Goal: Information Seeking & Learning: Learn about a topic

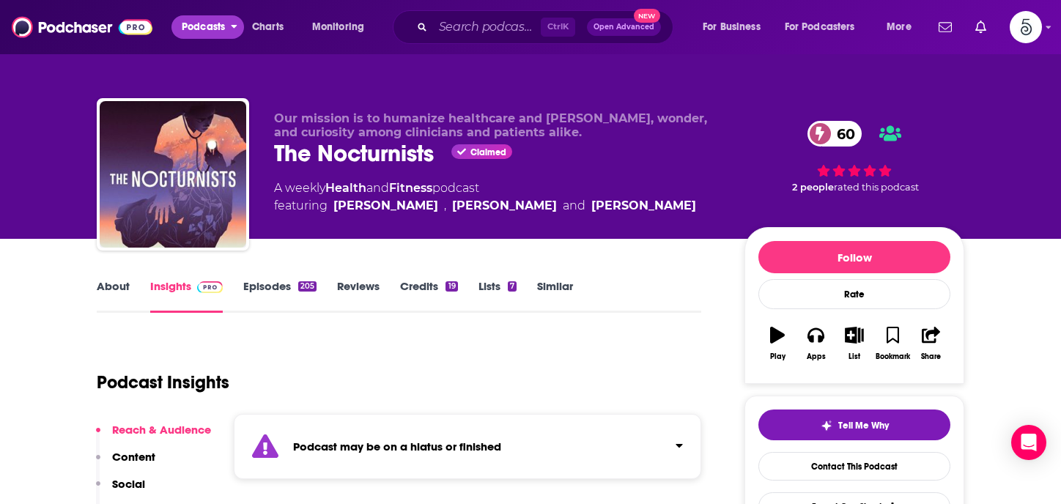
click at [229, 26] on button "Podcasts" at bounding box center [207, 26] width 73 height 23
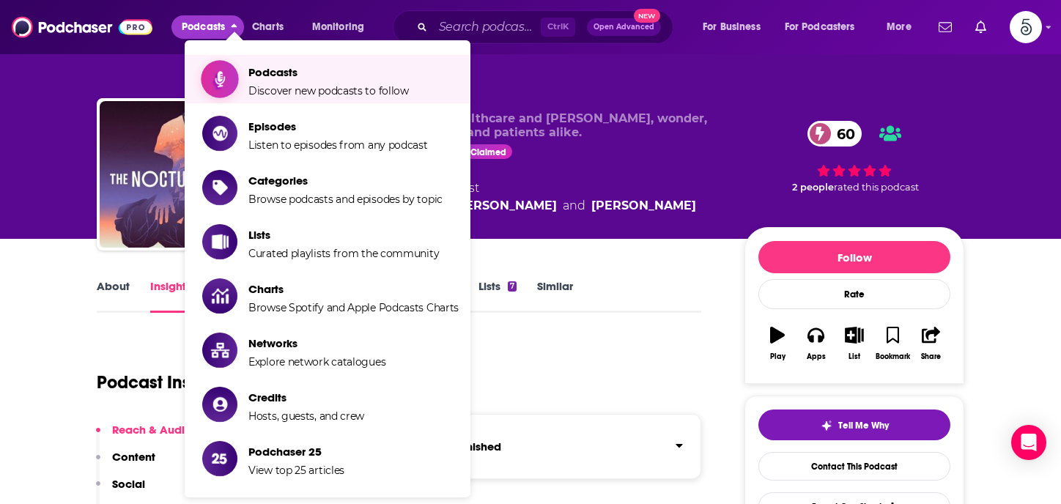
click at [271, 83] on span "Podcasts Discover new podcasts to follow" at bounding box center [328, 79] width 161 height 37
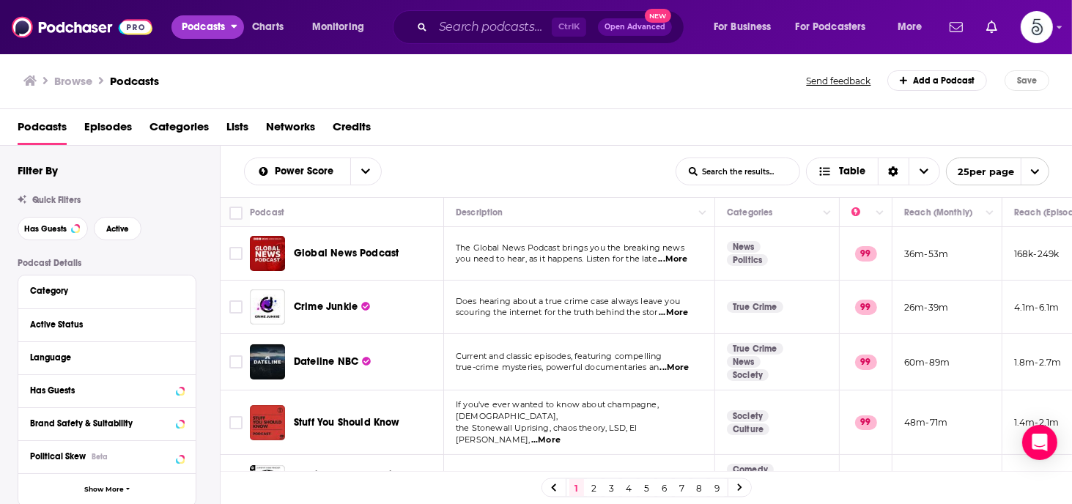
click at [229, 27] on button "Podcasts" at bounding box center [207, 26] width 73 height 23
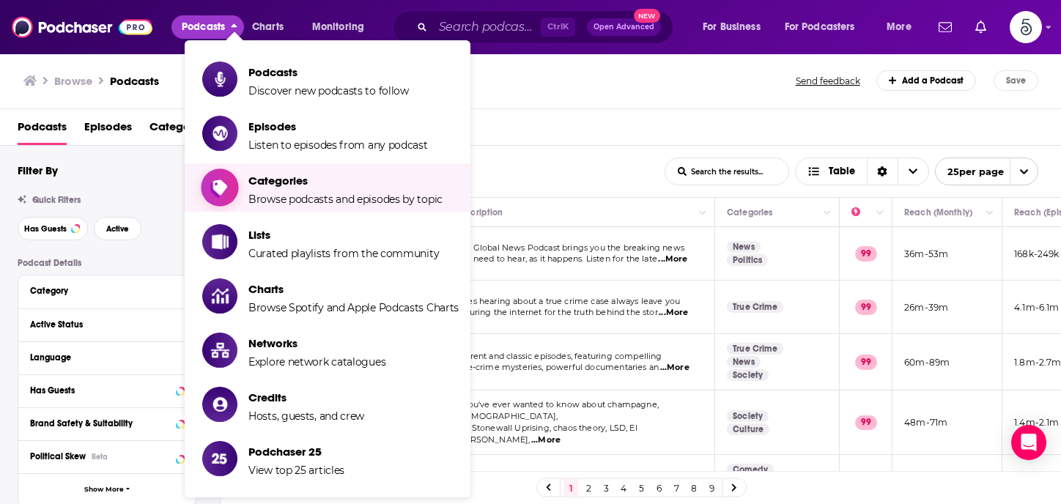
click at [270, 175] on span "Categories" at bounding box center [345, 181] width 194 height 14
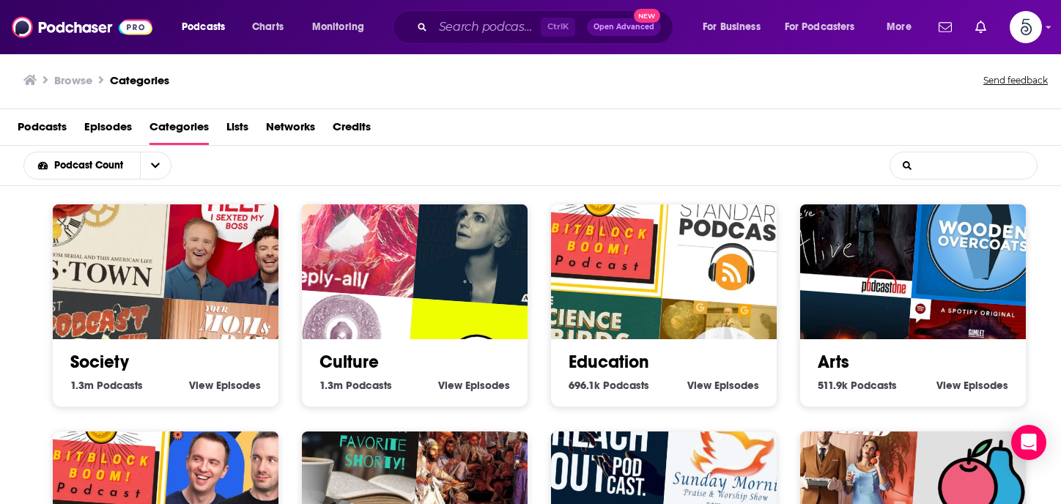
click at [940, 164] on input "List Search Input" at bounding box center [963, 165] width 147 height 26
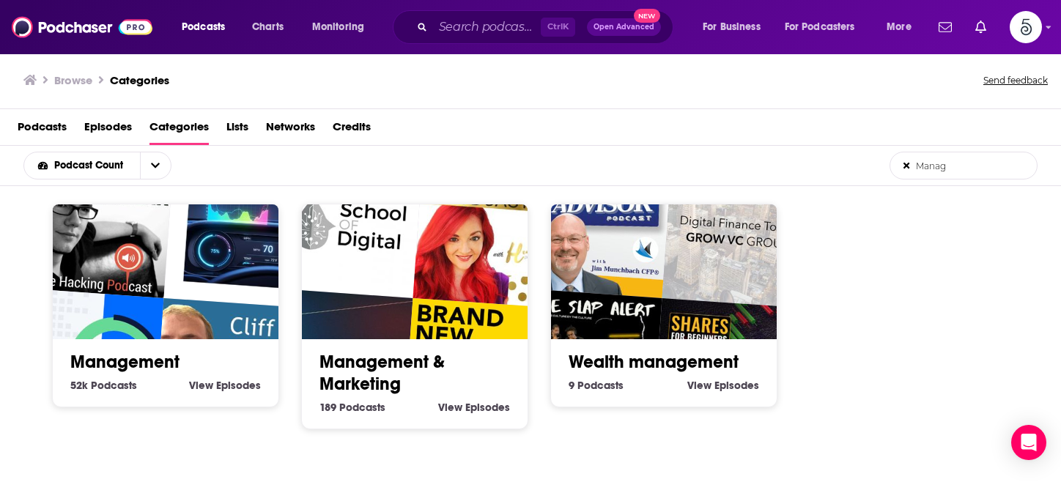
type input "Manag"
click at [141, 362] on link "Management" at bounding box center [124, 362] width 109 height 22
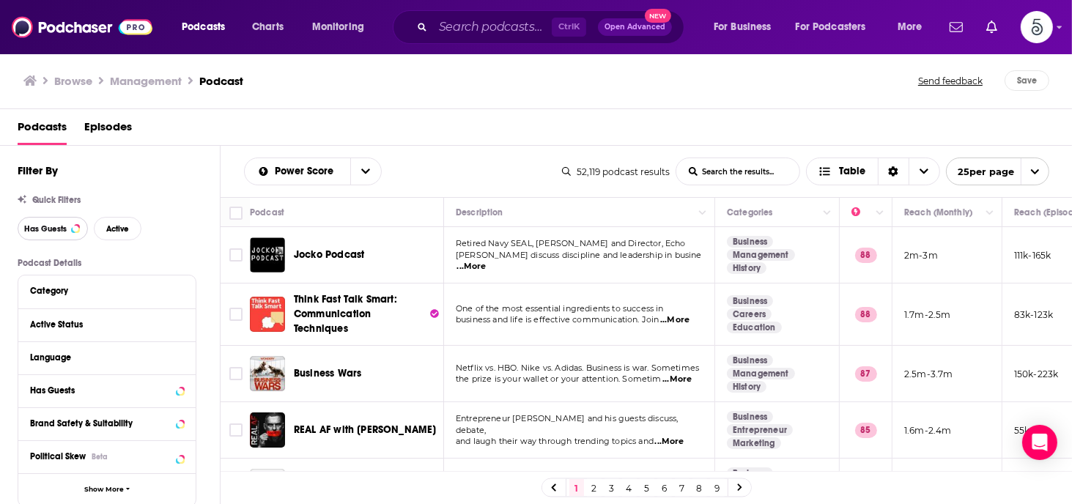
click at [35, 228] on span "Has Guests" at bounding box center [45, 229] width 43 height 8
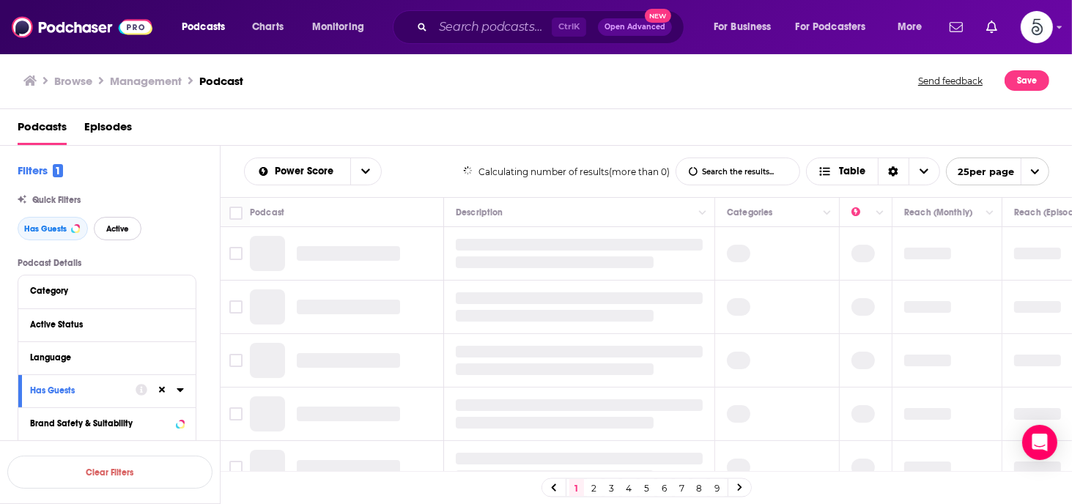
click at [105, 224] on button "Active" at bounding box center [118, 228] width 48 height 23
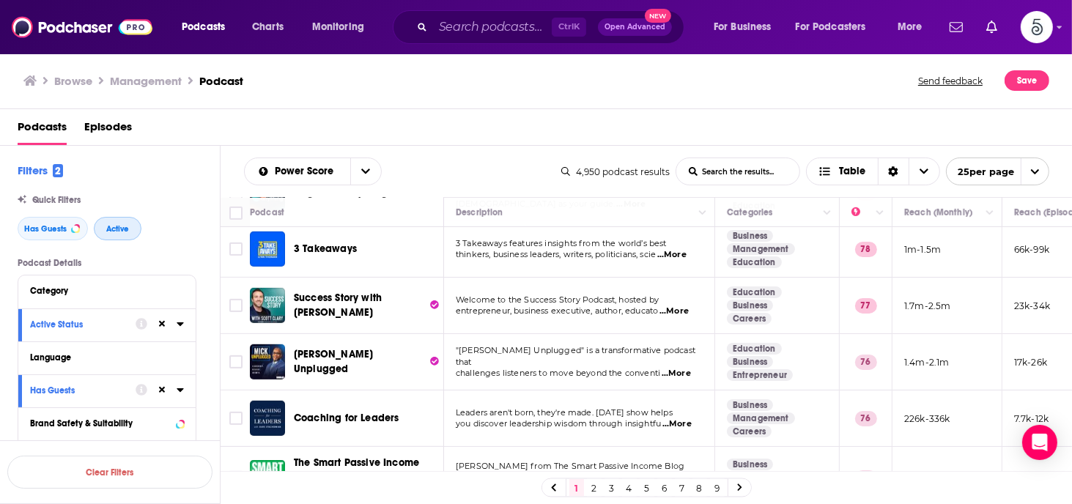
scroll to position [813, 0]
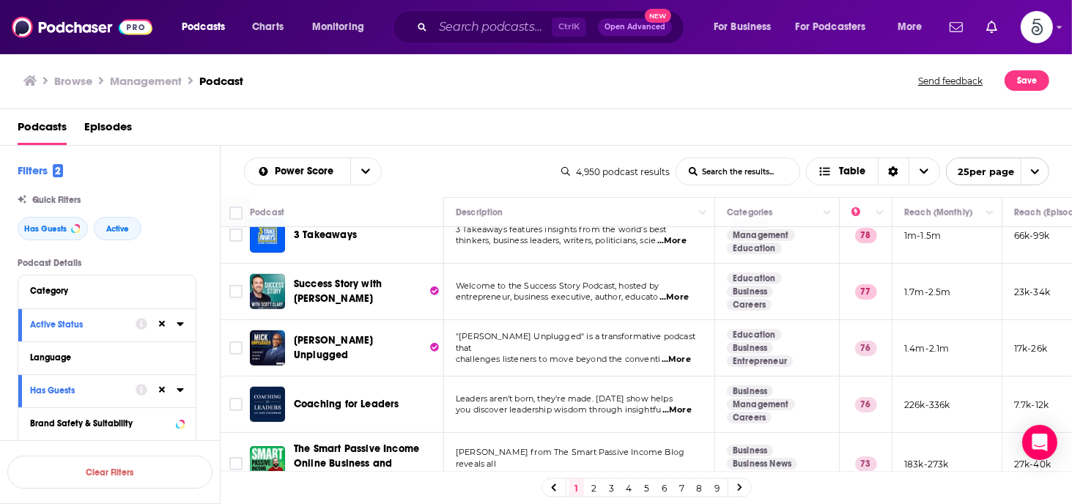
click at [679, 407] on span "...More" at bounding box center [677, 411] width 29 height 12
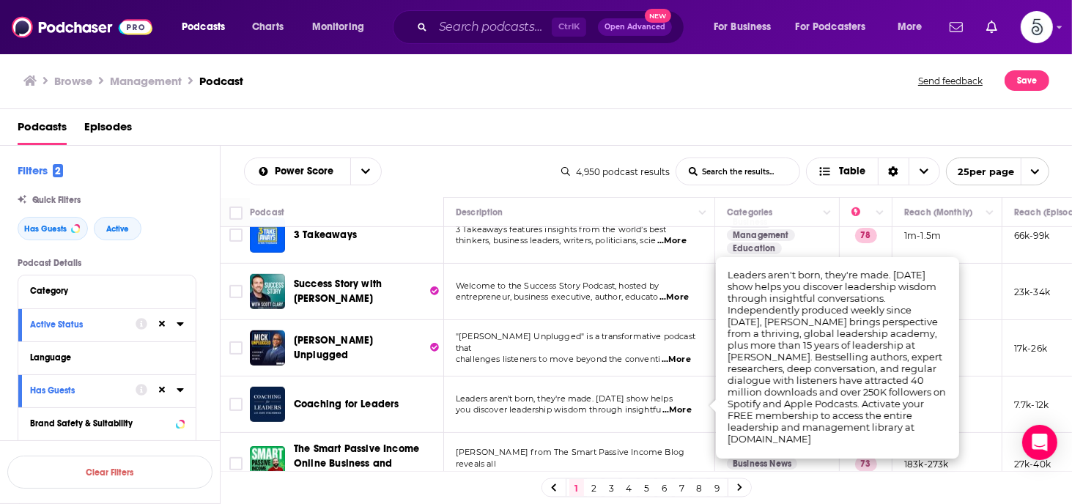
click at [679, 406] on span "...More" at bounding box center [677, 411] width 29 height 12
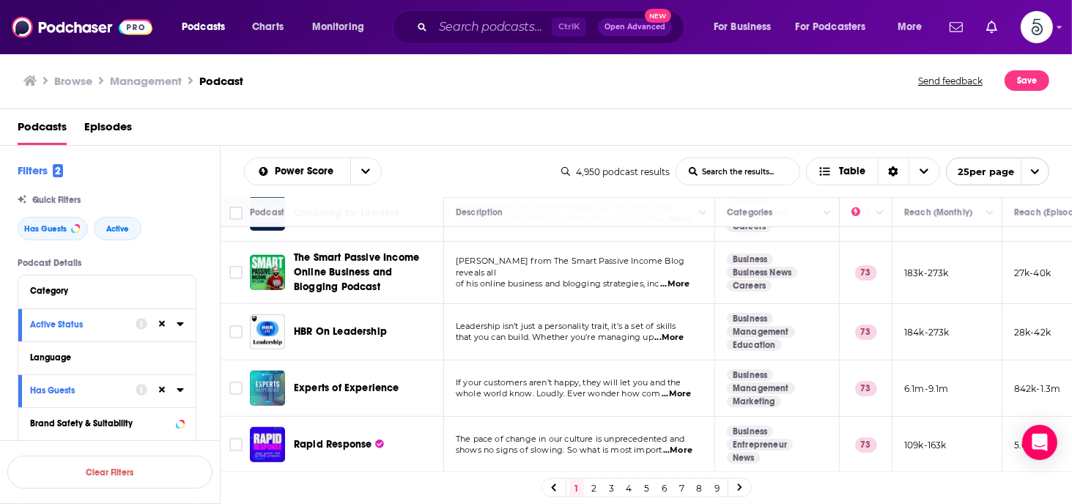
scroll to position [1018, 0]
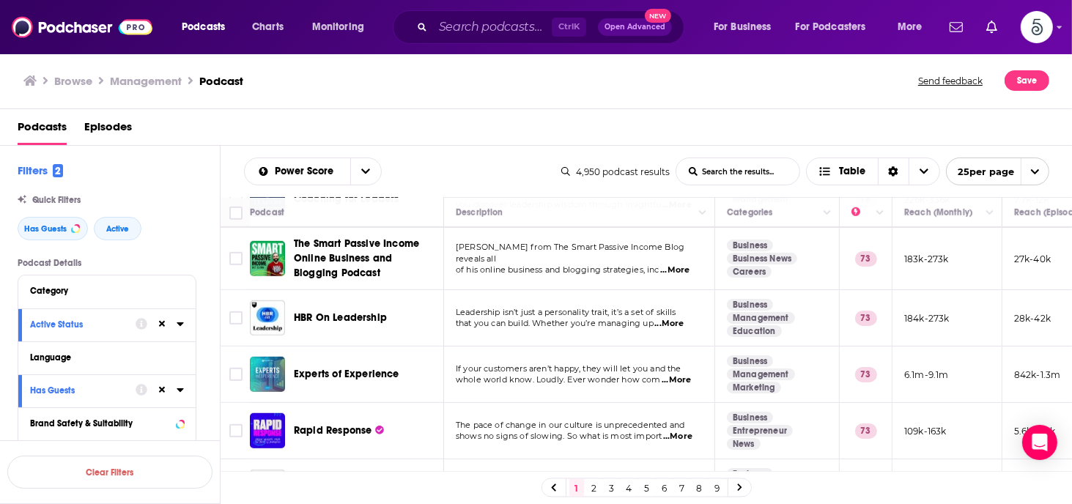
click at [680, 377] on span "...More" at bounding box center [676, 381] width 29 height 12
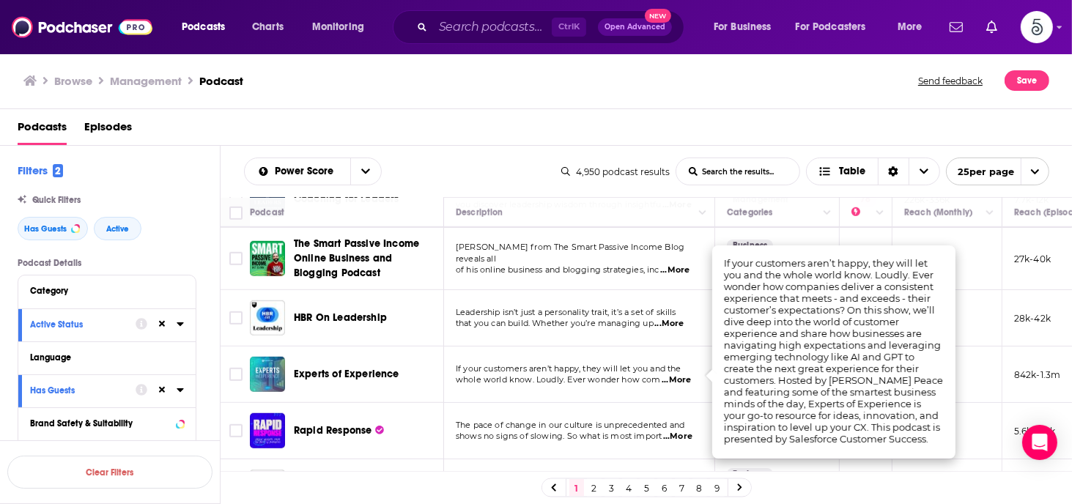
click at [680, 377] on span "...More" at bounding box center [676, 381] width 29 height 12
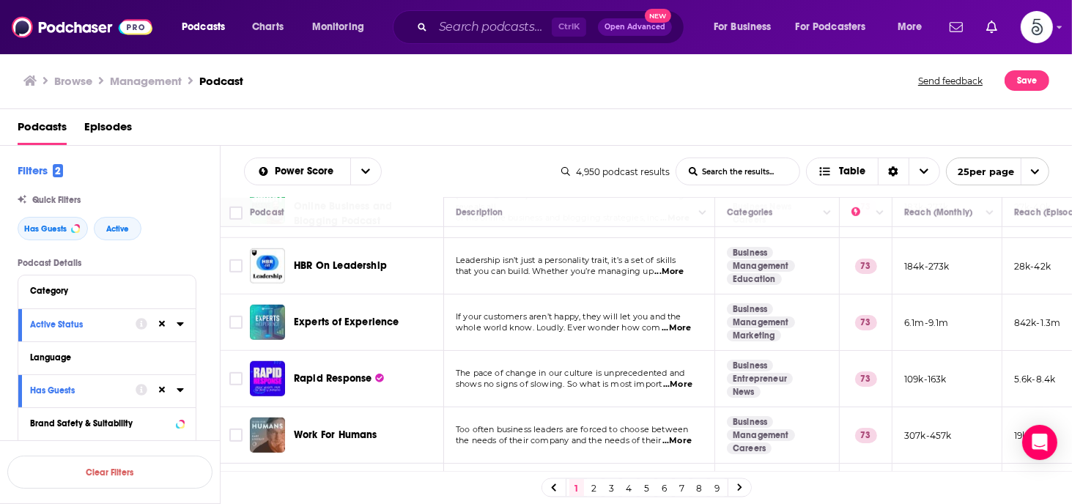
scroll to position [1077, 0]
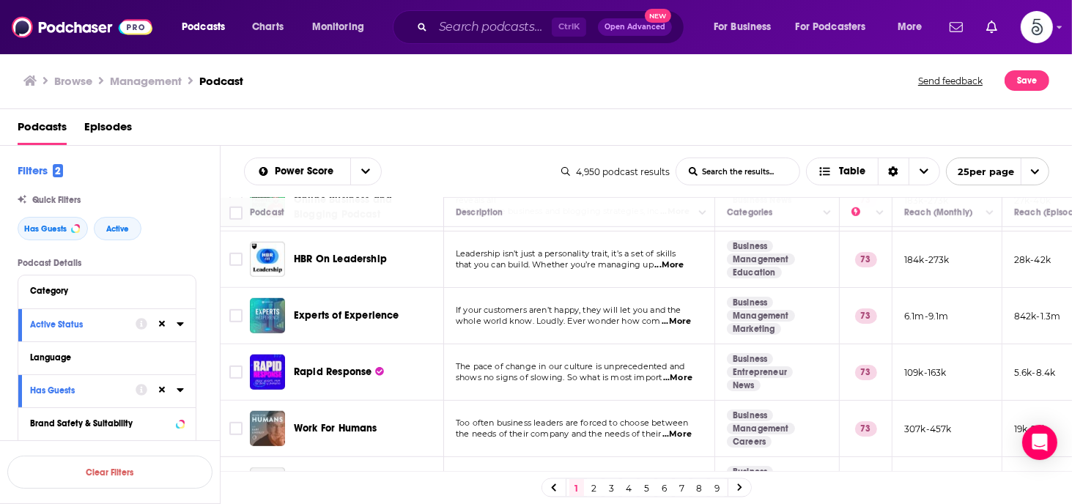
click at [683, 372] on span "...More" at bounding box center [677, 378] width 29 height 12
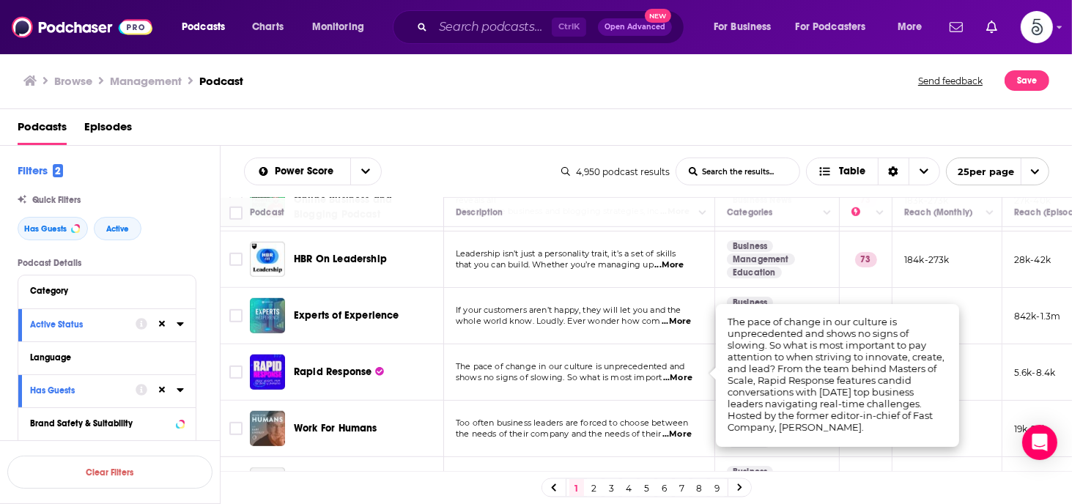
click at [687, 372] on span "...More" at bounding box center [677, 378] width 29 height 12
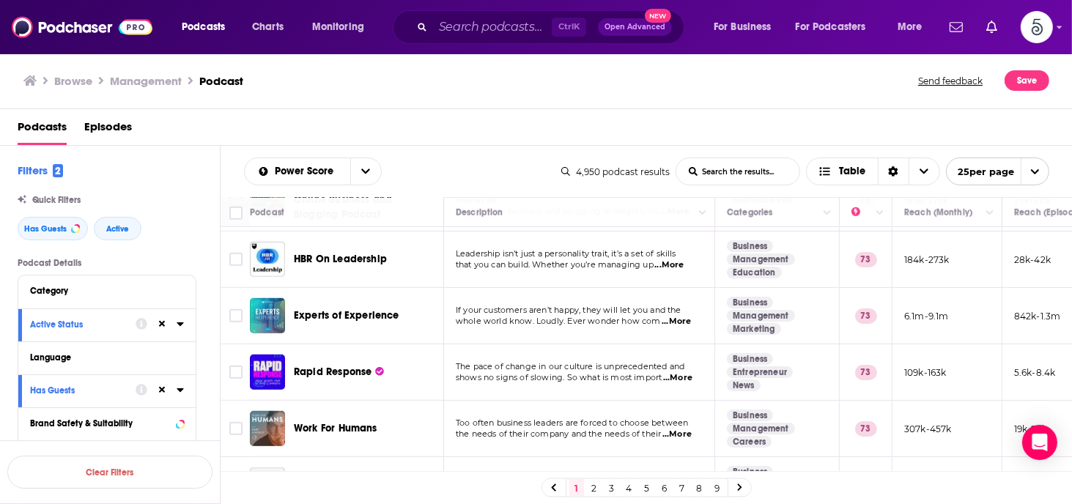
click at [680, 430] on span "...More" at bounding box center [677, 435] width 29 height 12
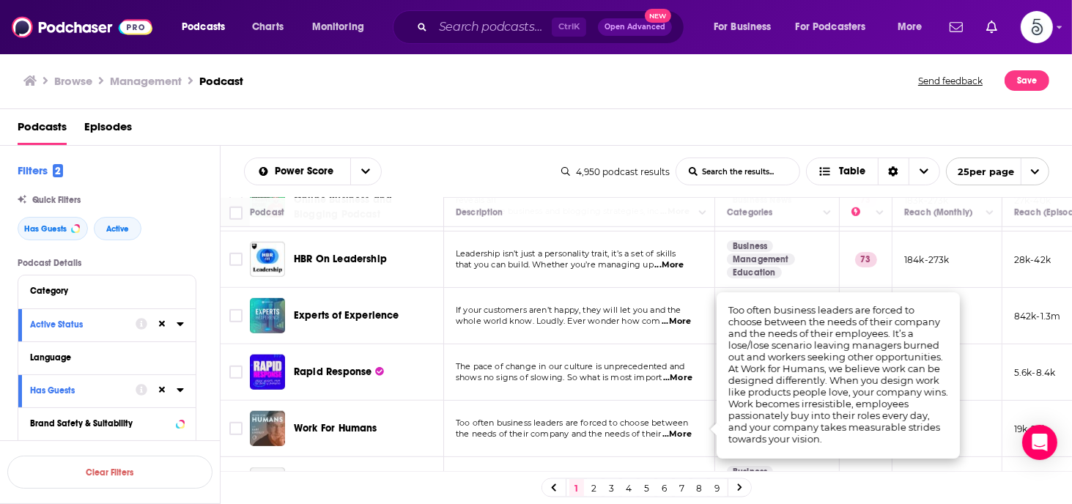
click at [680, 430] on span "...More" at bounding box center [677, 435] width 29 height 12
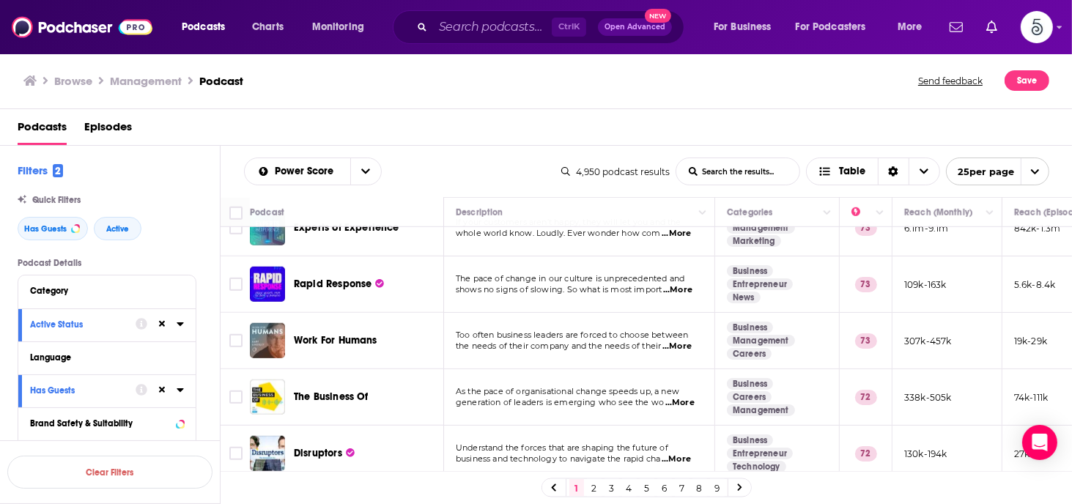
scroll to position [1179, 0]
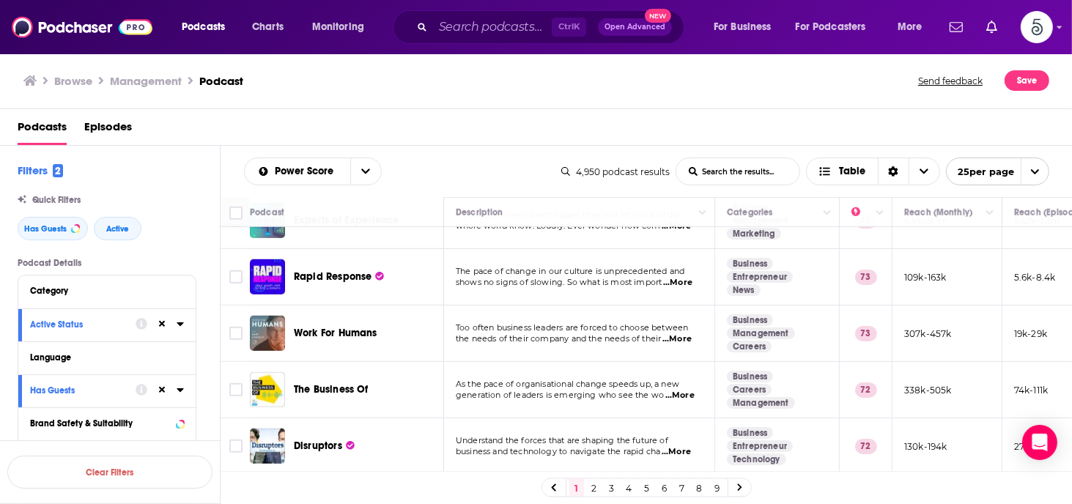
click at [679, 390] on span "...More" at bounding box center [679, 396] width 29 height 12
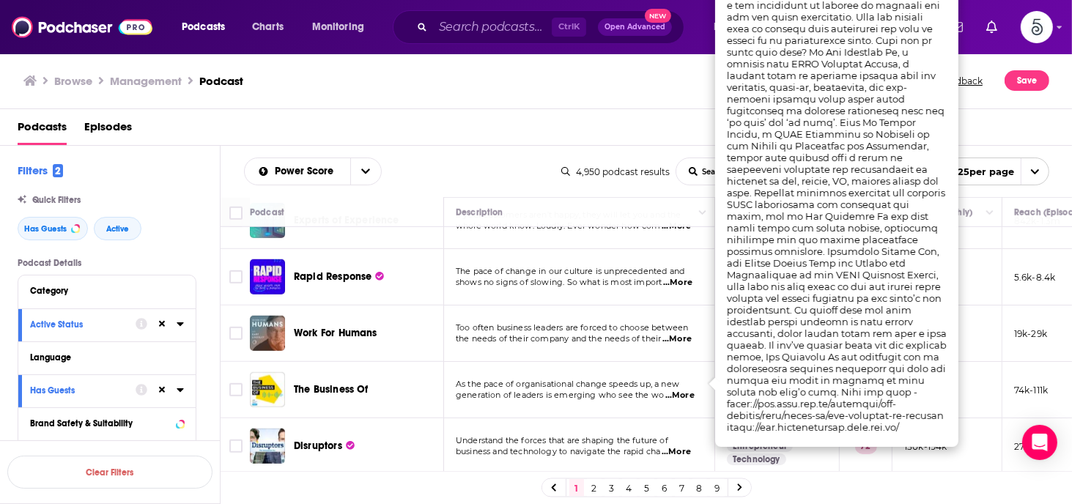
click at [679, 390] on span "...More" at bounding box center [679, 396] width 29 height 12
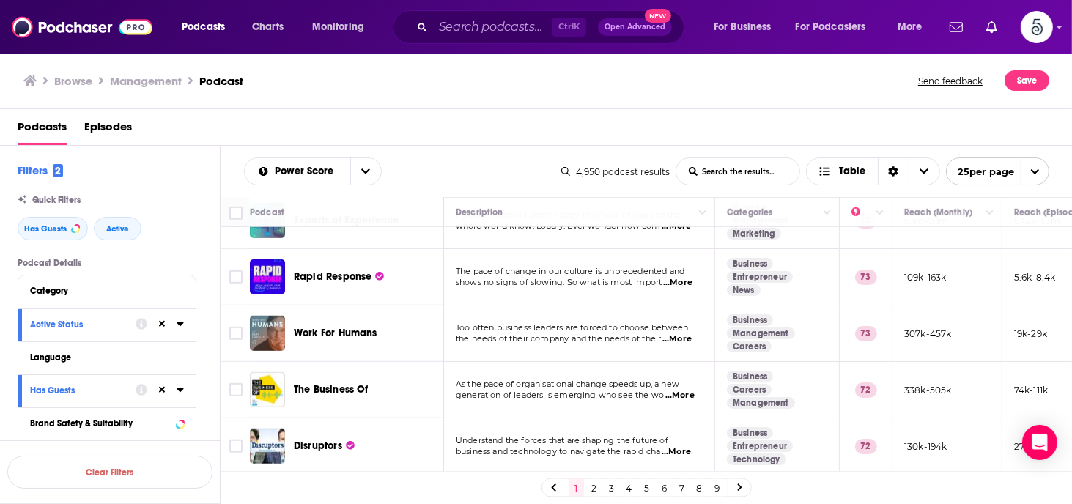
click at [679, 446] on span "...More" at bounding box center [676, 452] width 29 height 12
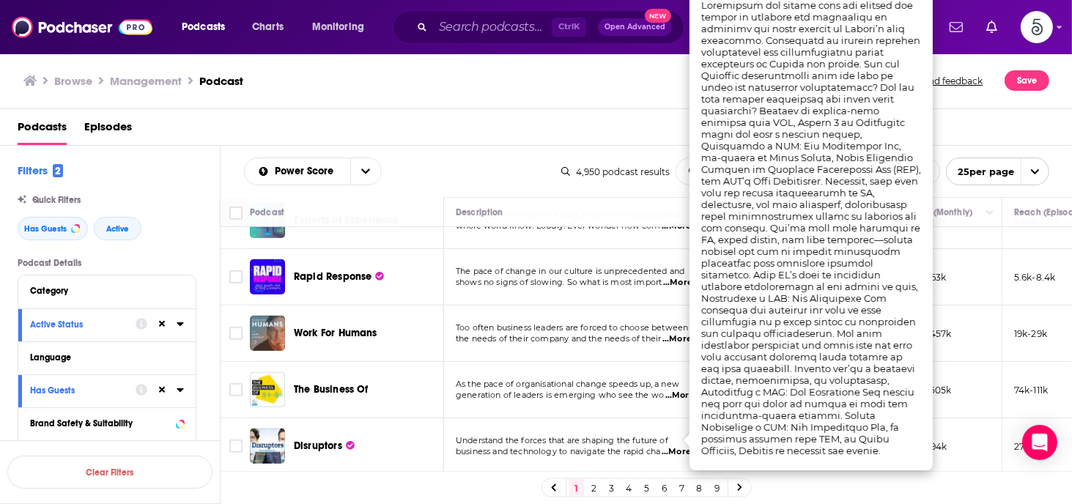
scroll to position [1179, 29]
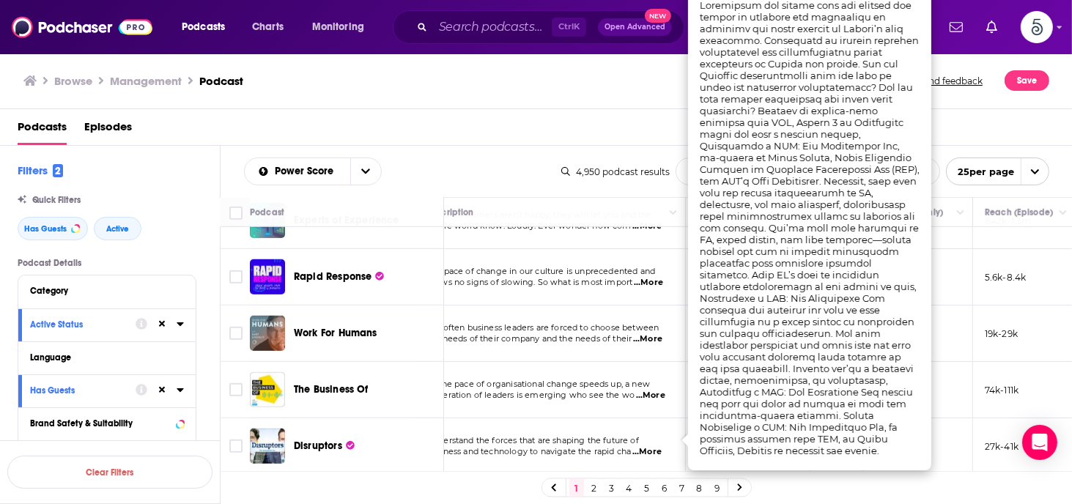
click at [437, 161] on div "Power Score List Search Input Search the results... Table" at bounding box center [402, 172] width 317 height 28
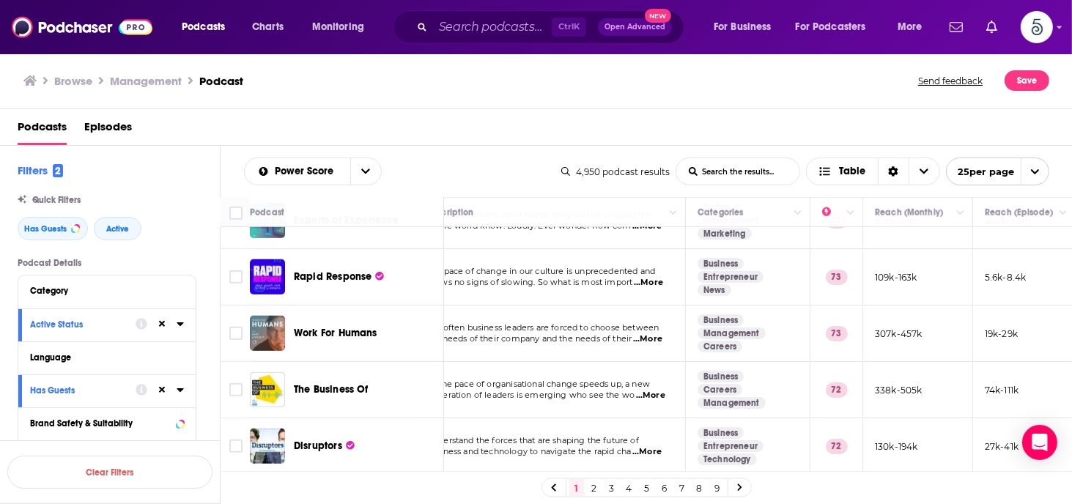
click at [595, 486] on link "2" at bounding box center [594, 488] width 15 height 18
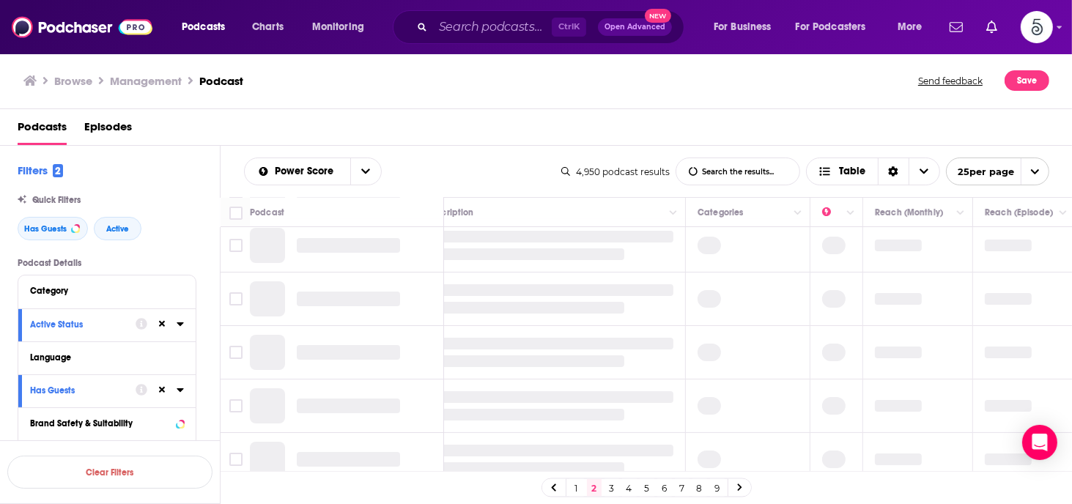
scroll to position [0, 29]
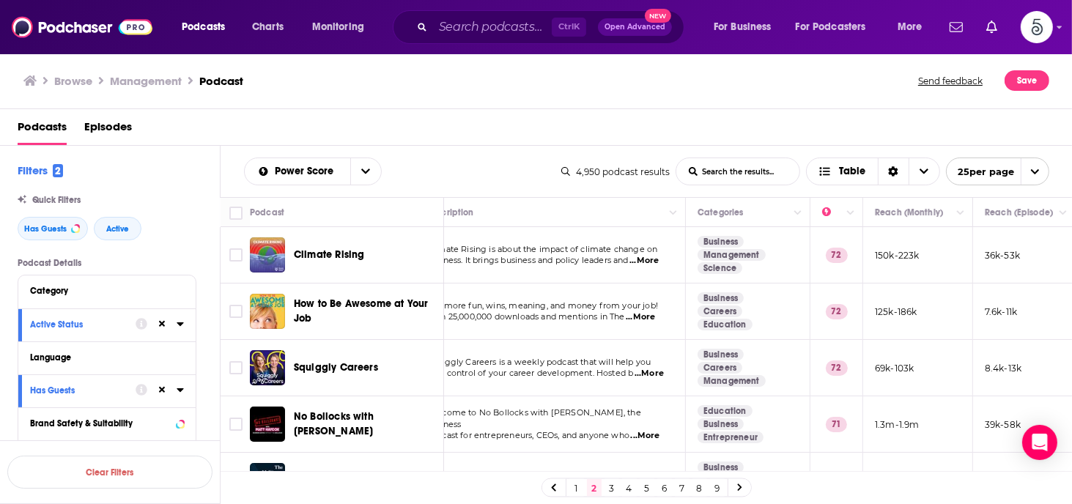
click at [657, 430] on span "...More" at bounding box center [645, 436] width 29 height 12
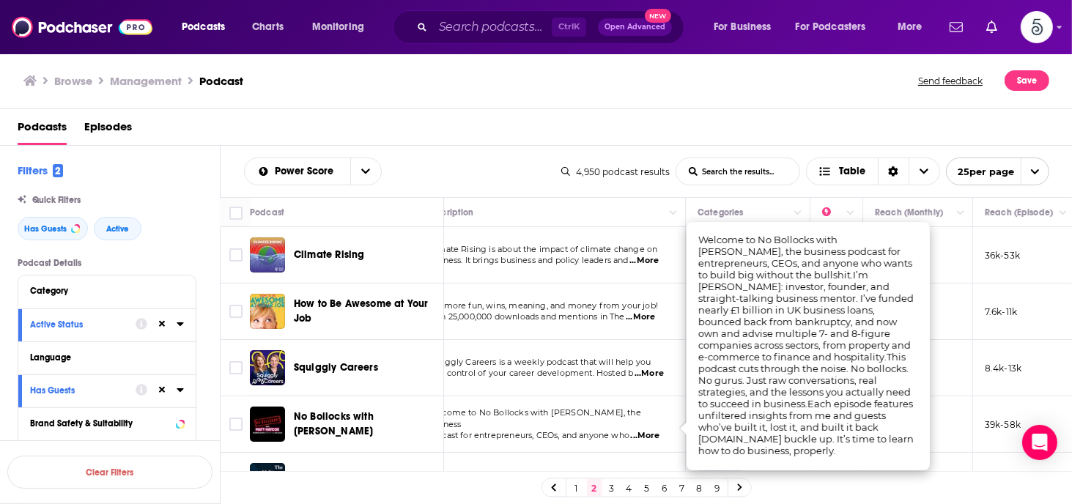
click at [657, 430] on span "...More" at bounding box center [645, 436] width 29 height 12
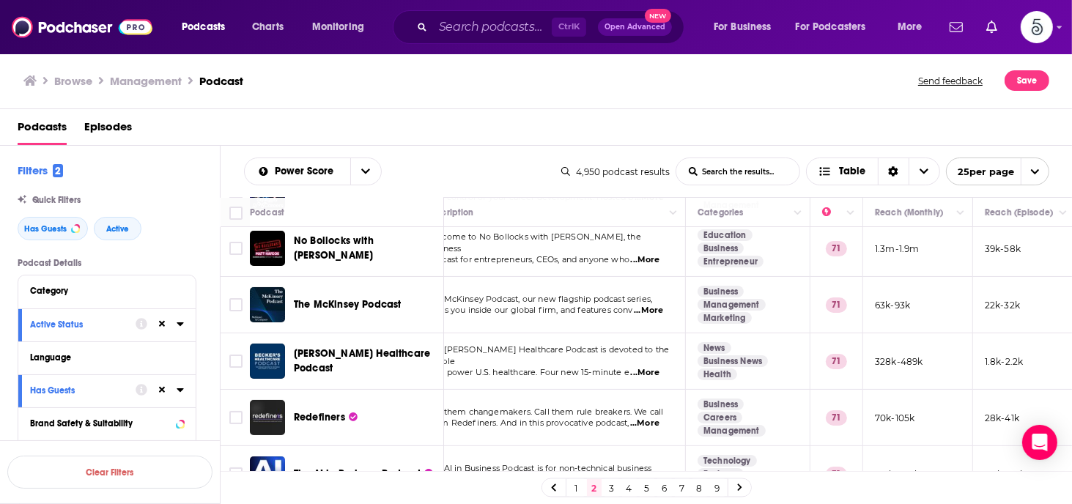
scroll to position [205, 29]
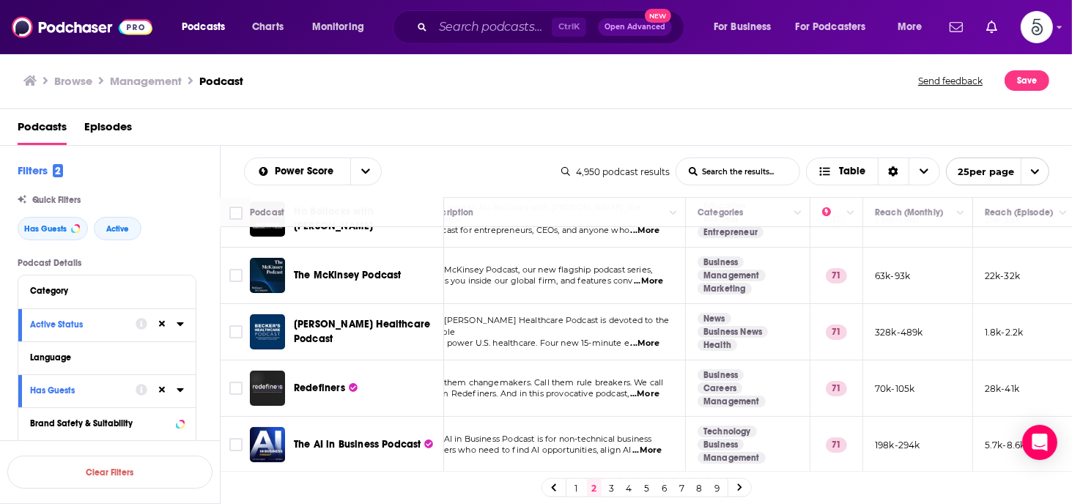
click at [648, 395] on span "...More" at bounding box center [644, 394] width 29 height 12
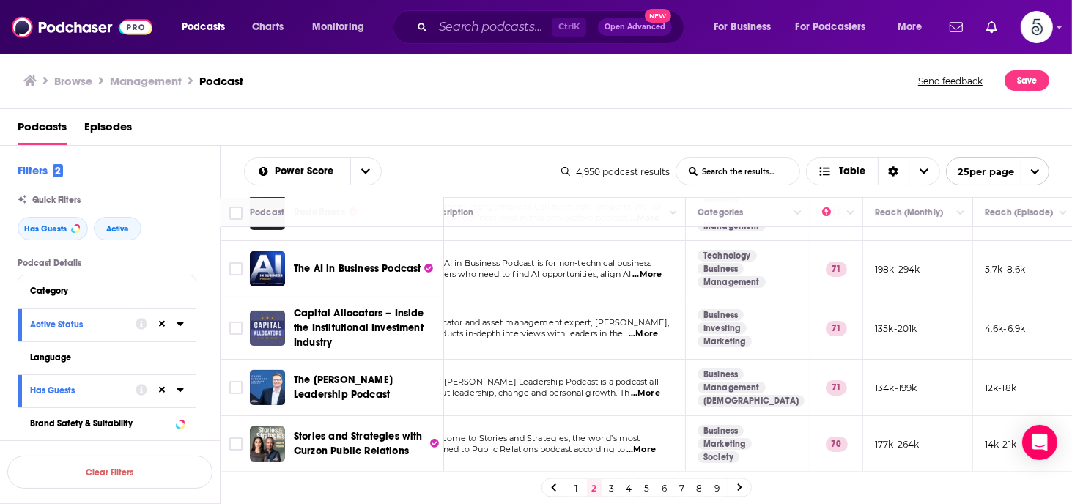
scroll to position [410, 29]
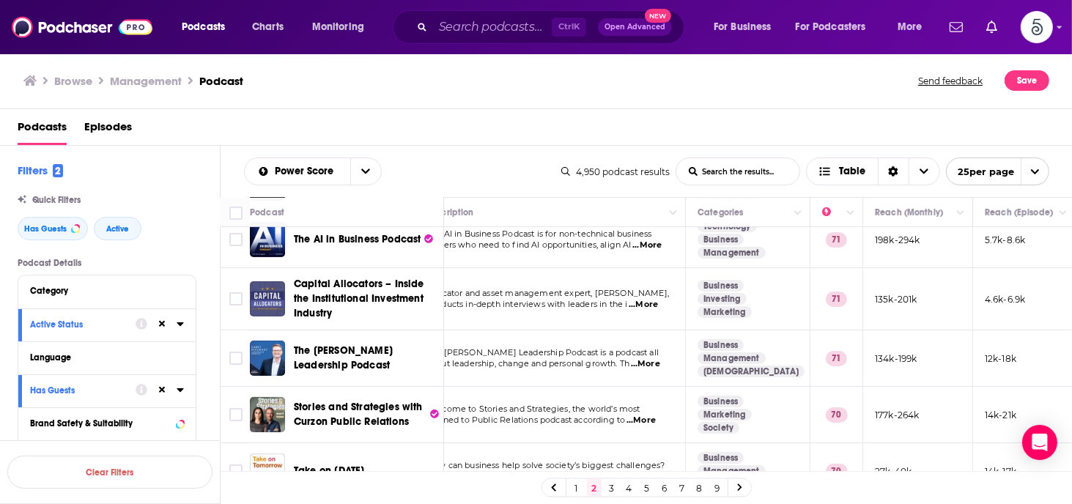
click at [657, 359] on span "...More" at bounding box center [645, 364] width 29 height 12
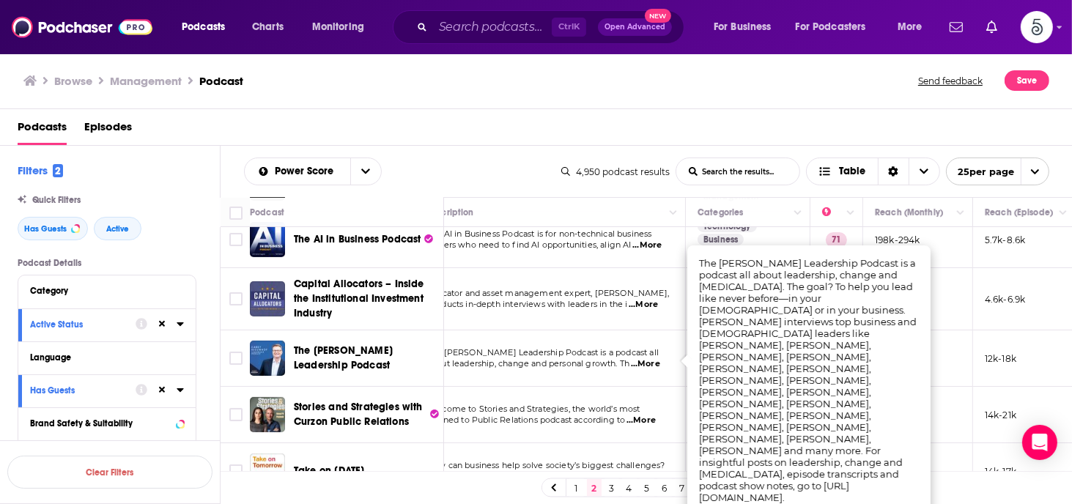
click at [657, 359] on span "...More" at bounding box center [645, 364] width 29 height 12
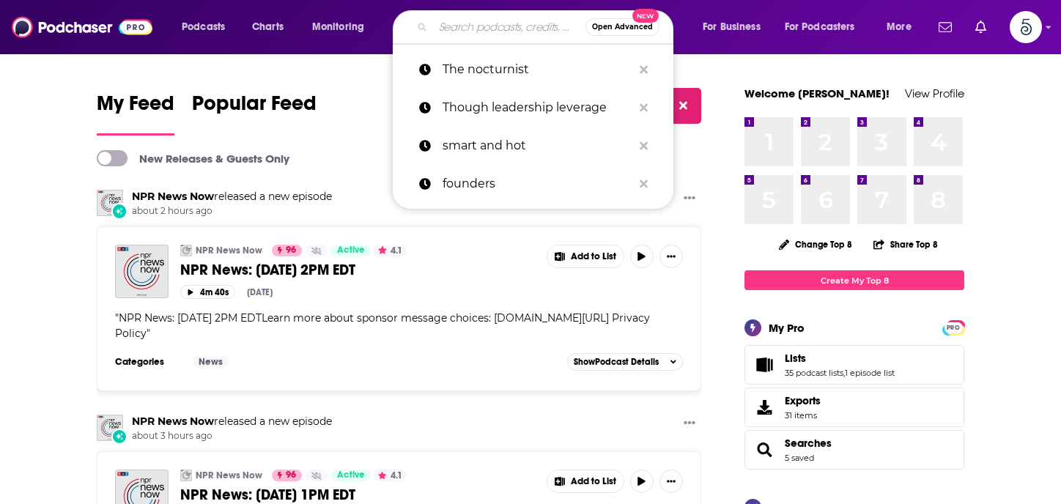
click at [466, 32] on input "Search podcasts, credits, & more..." at bounding box center [509, 26] width 152 height 23
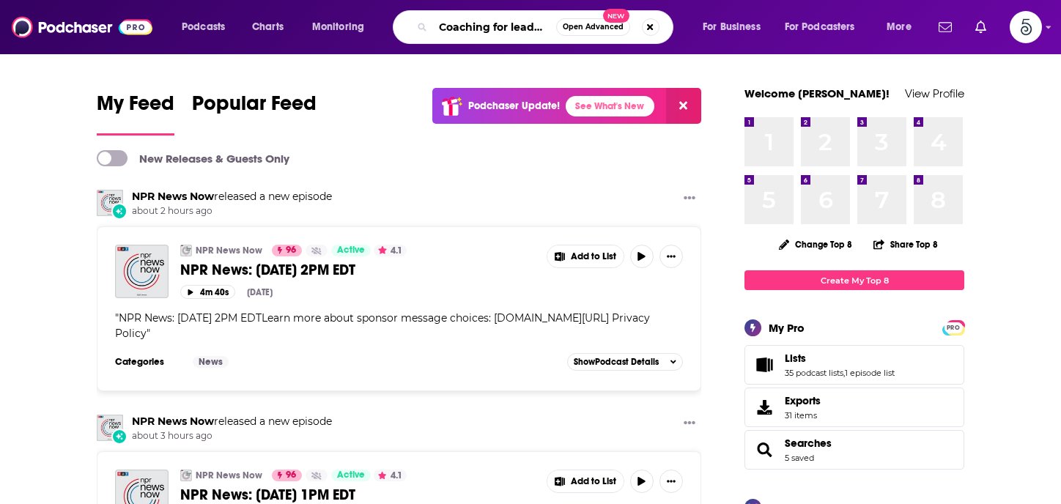
type input "Coaching for leaders"
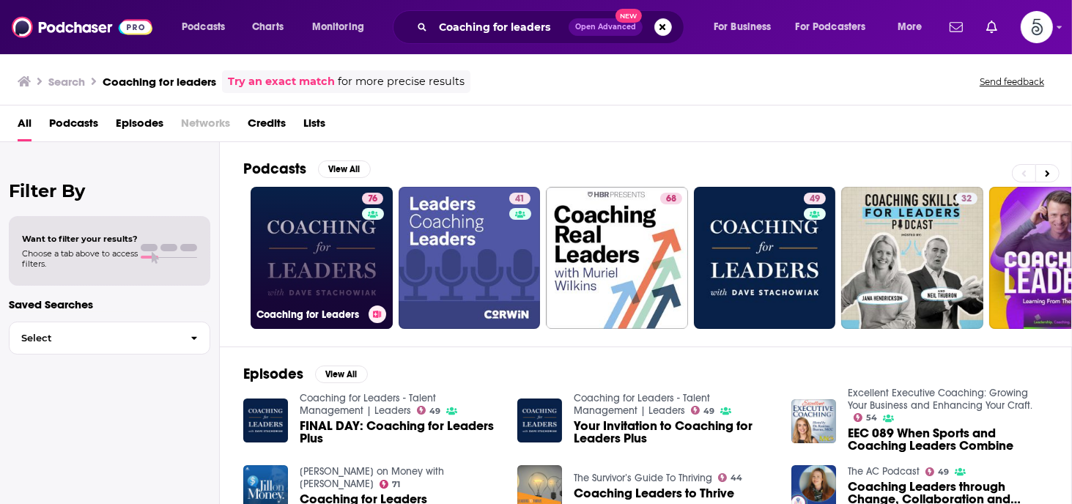
click at [312, 247] on link "76 Coaching for Leaders" at bounding box center [322, 258] width 142 height 142
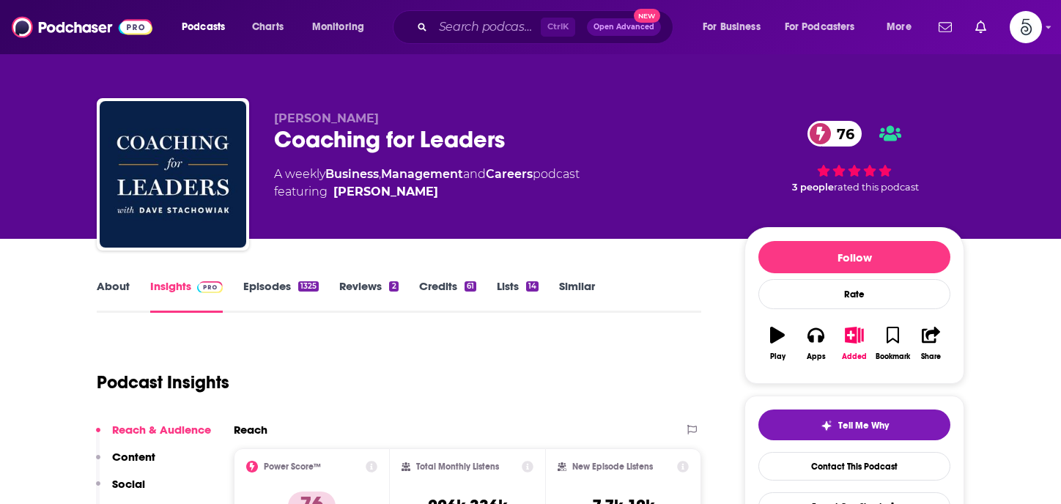
click at [270, 288] on link "Episodes 1325" at bounding box center [280, 296] width 75 height 34
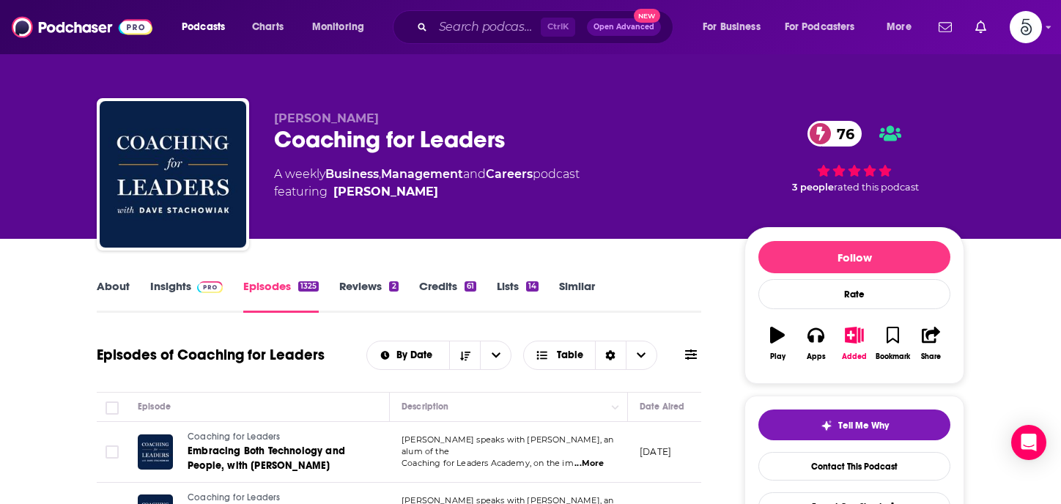
click at [171, 284] on link "Insights" at bounding box center [186, 296] width 73 height 34
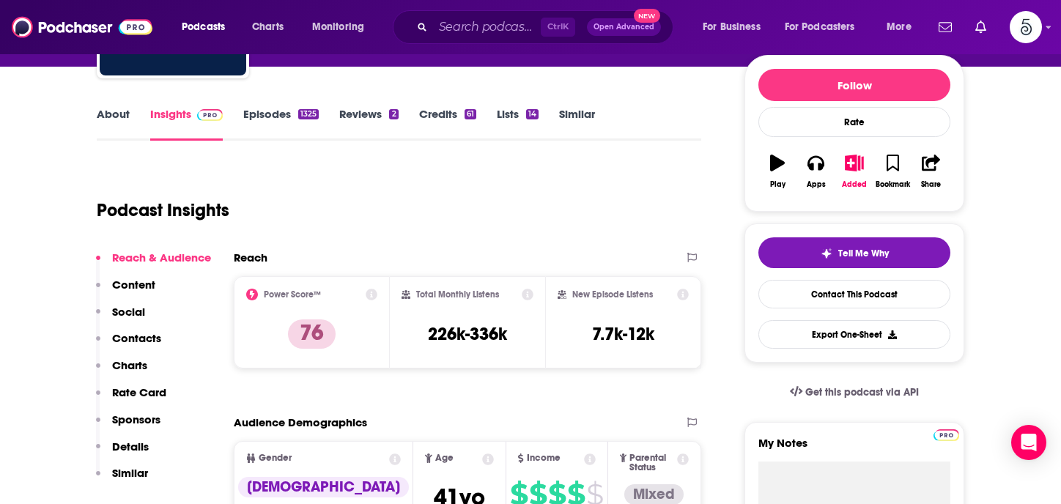
scroll to position [182, 0]
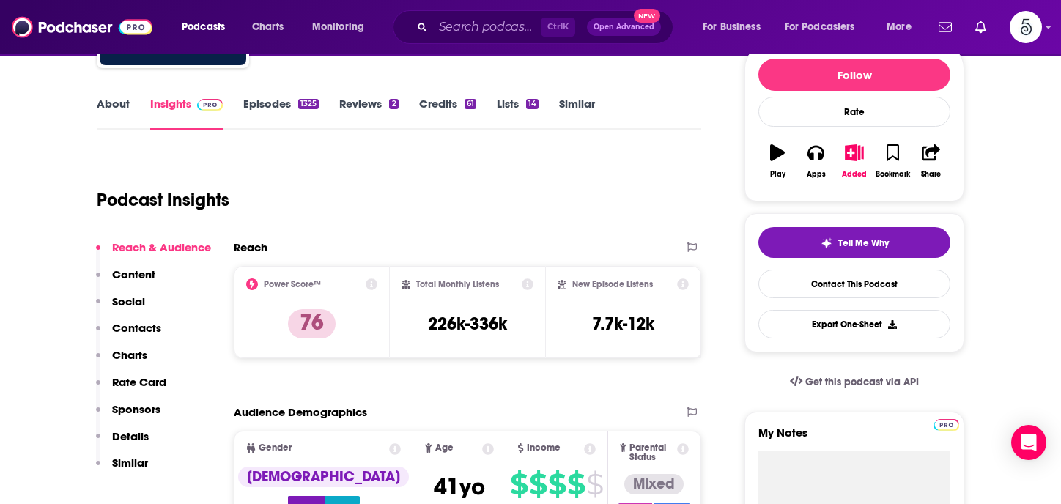
click at [147, 326] on p "Contacts" at bounding box center [136, 328] width 49 height 14
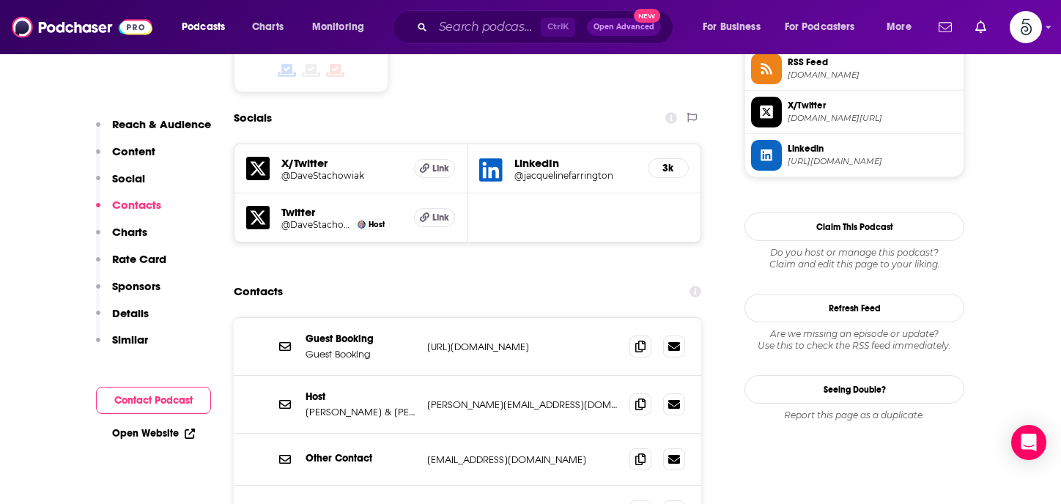
scroll to position [1242, 0]
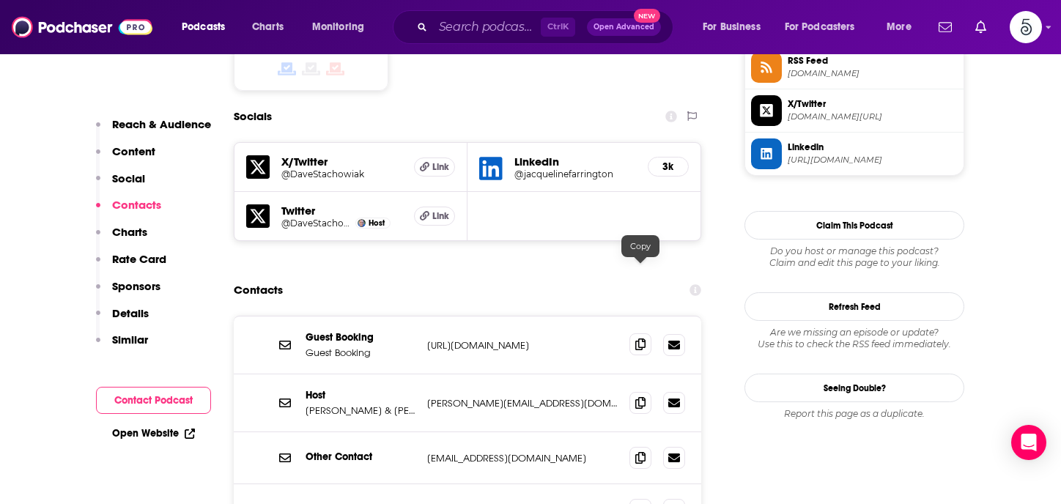
click at [639, 339] on icon at bounding box center [640, 345] width 10 height 12
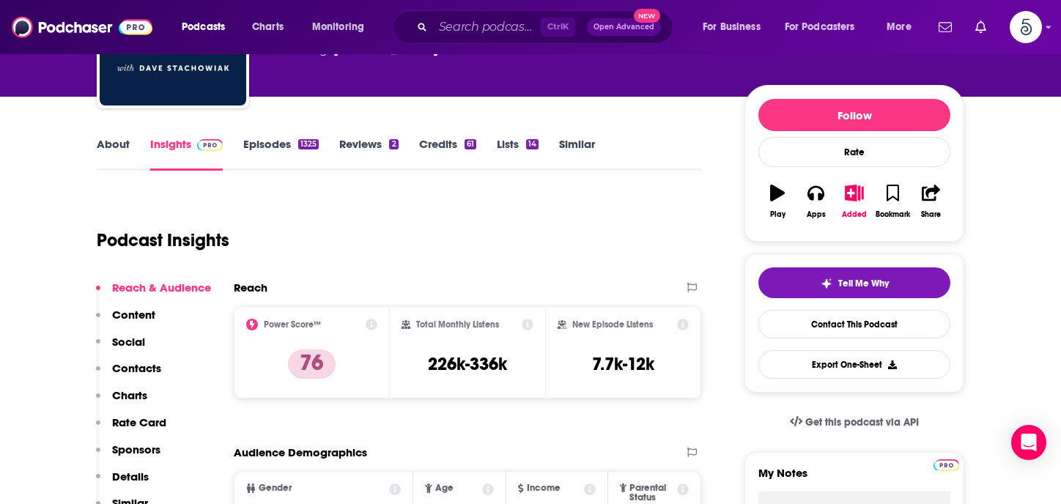
scroll to position [47, 0]
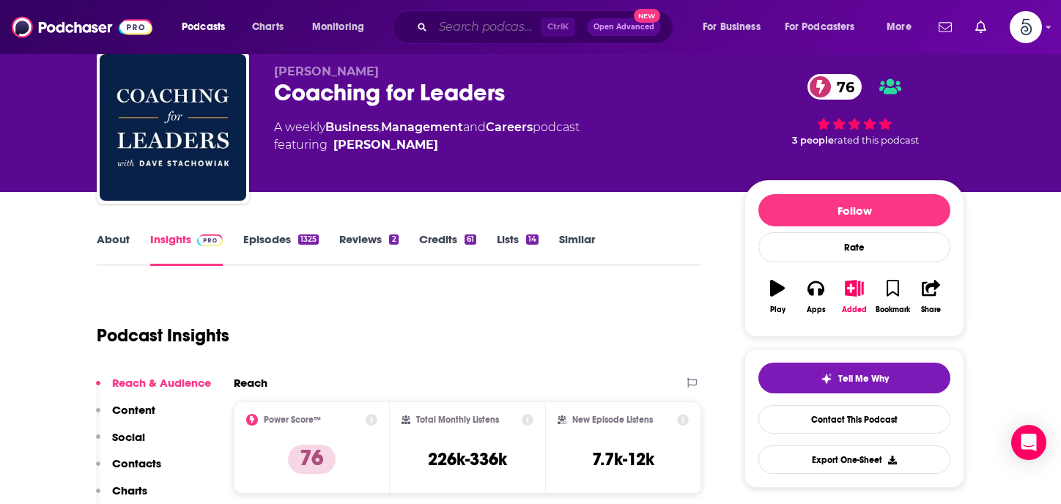
click at [442, 31] on input "Search podcasts, credits, & more..." at bounding box center [487, 26] width 108 height 23
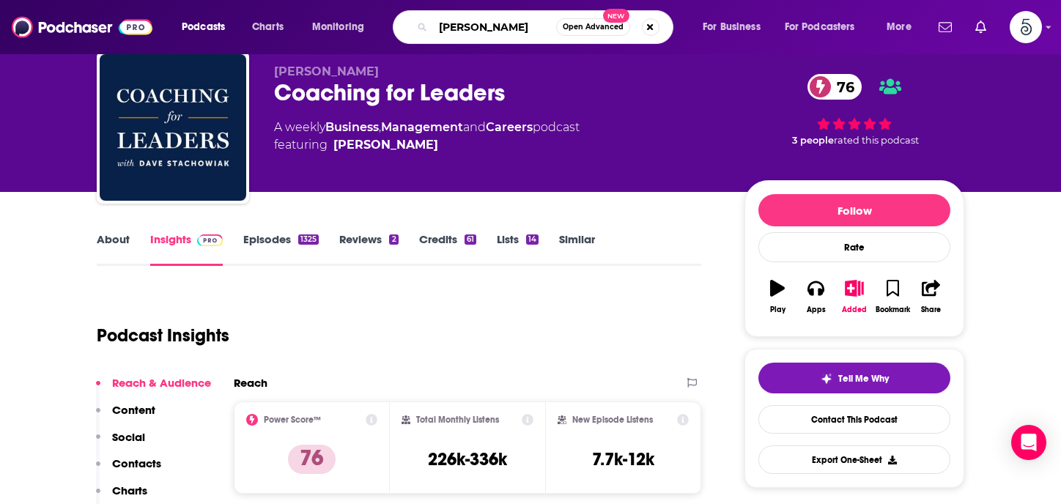
type input "[PERSON_NAME] Unplugged"
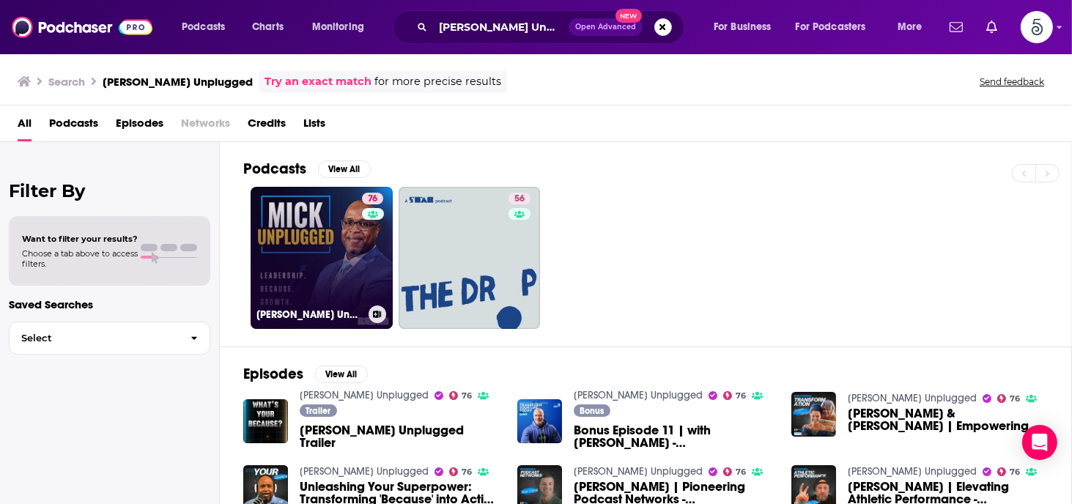
click at [305, 248] on link "76 [PERSON_NAME] Unplugged" at bounding box center [322, 258] width 142 height 142
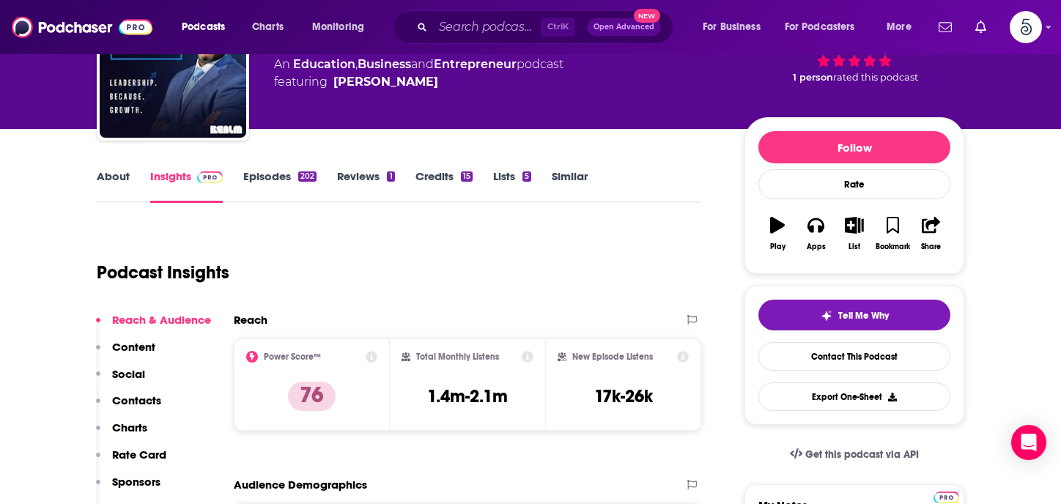
scroll to position [120, 0]
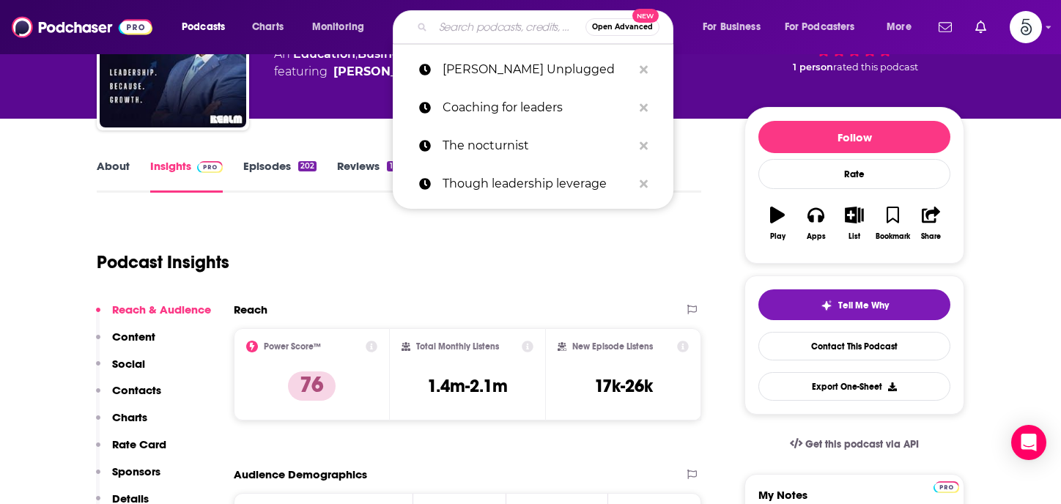
click at [459, 32] on input "Search podcasts, credits, & more..." at bounding box center [509, 26] width 152 height 23
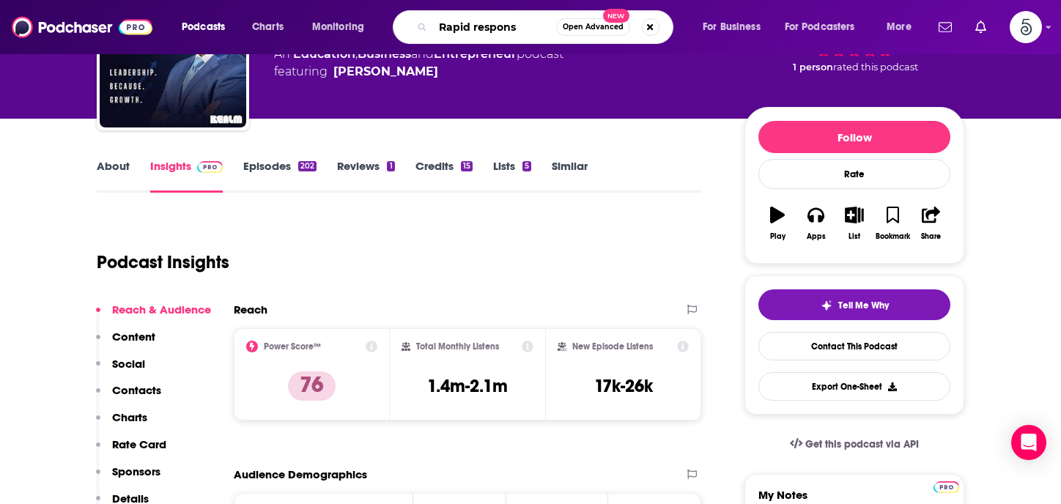
type input "Rapid response"
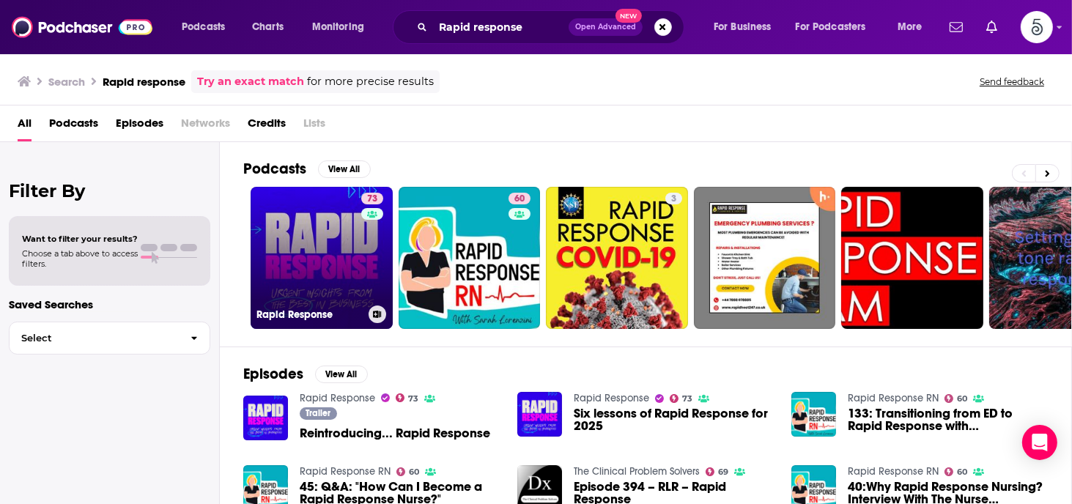
click at [288, 231] on link "73 Rapid Response" at bounding box center [322, 258] width 142 height 142
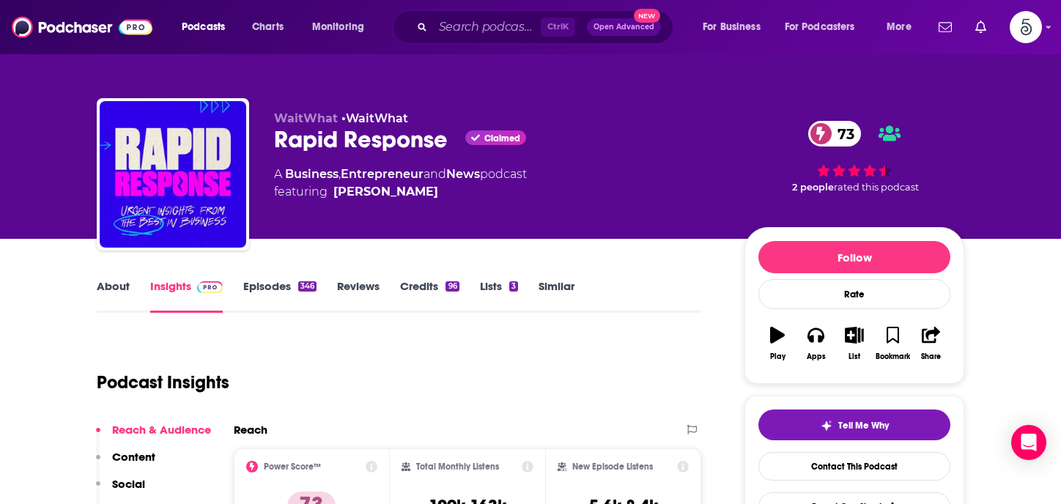
click at [279, 284] on link "Episodes 346" at bounding box center [279, 296] width 73 height 34
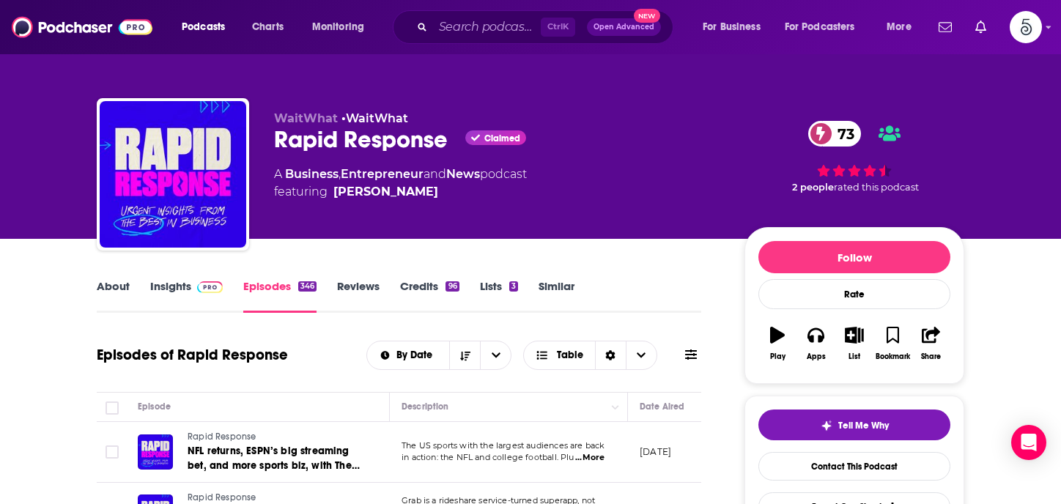
click at [172, 287] on link "Insights" at bounding box center [186, 296] width 73 height 34
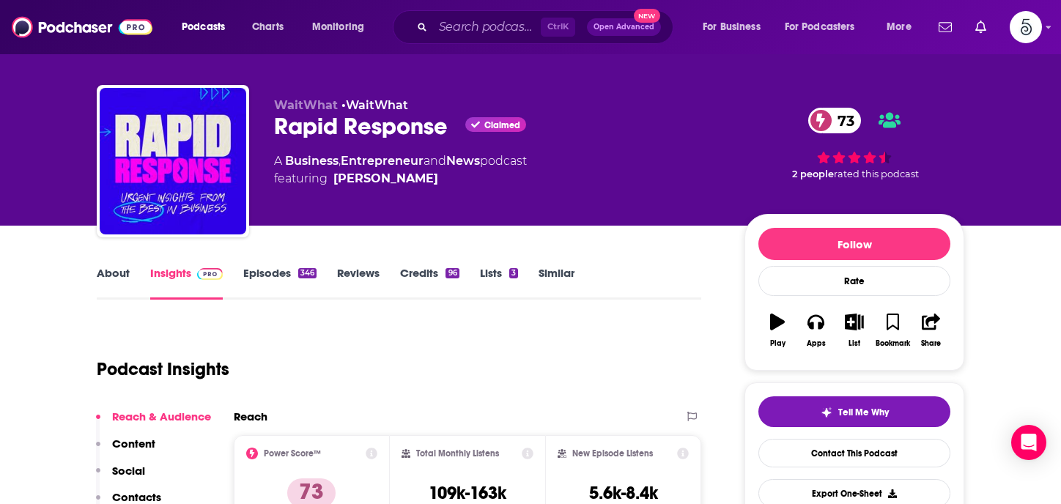
scroll to position [108, 0]
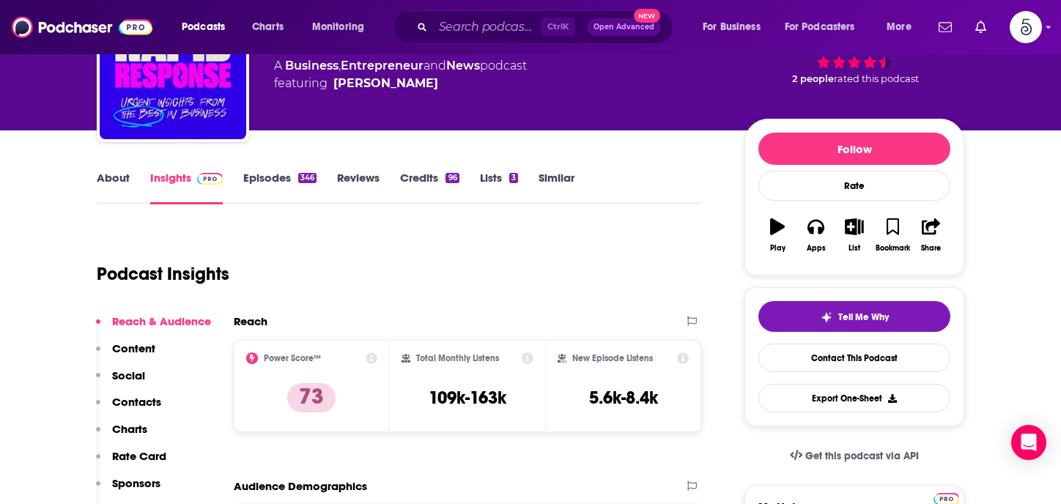
click at [145, 402] on p "Contacts" at bounding box center [136, 402] width 49 height 14
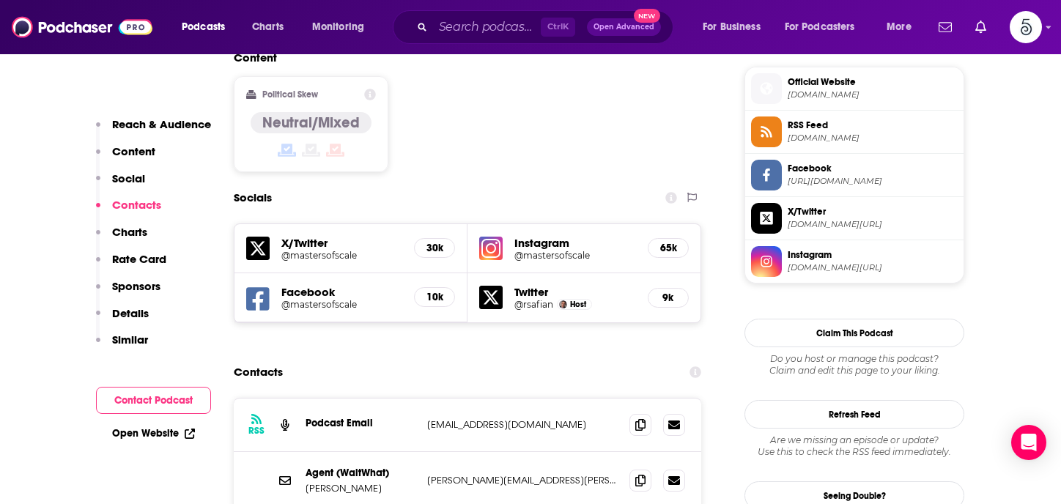
scroll to position [1242, 0]
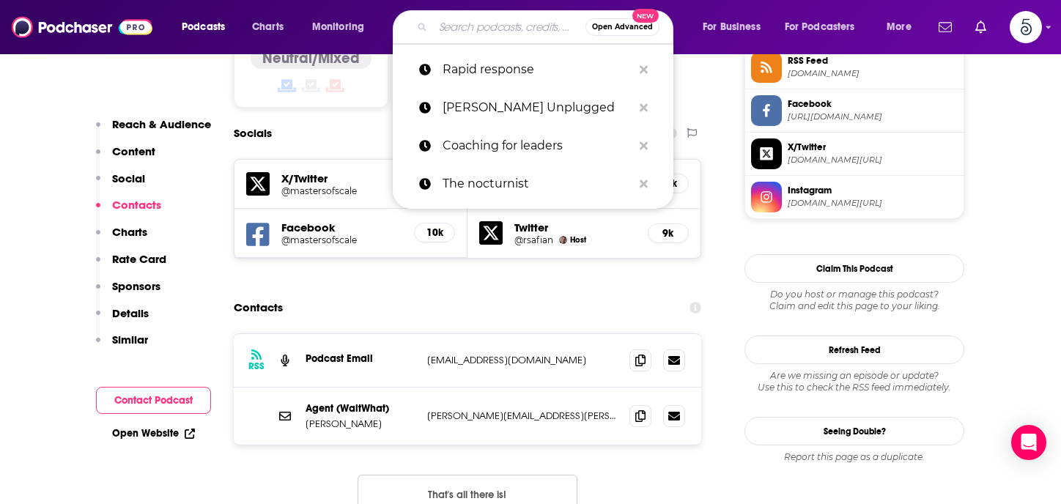
click at [461, 28] on input "Search podcasts, credits, & more..." at bounding box center [509, 26] width 152 height 23
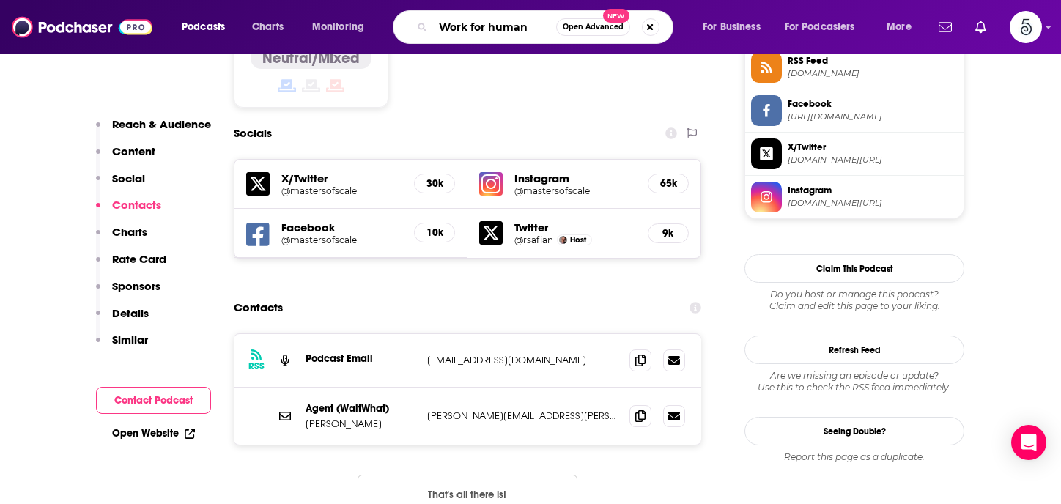
type input "Work for humans"
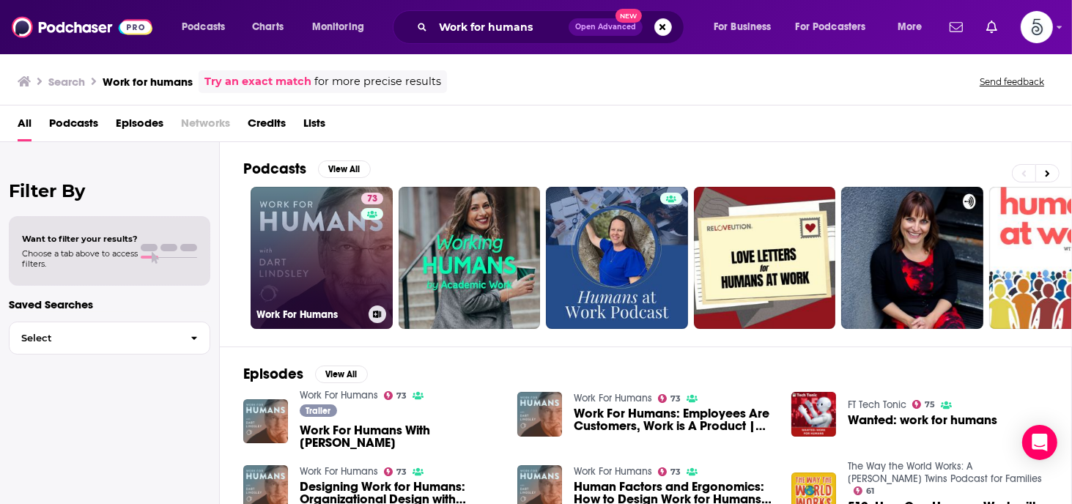
click at [306, 247] on link "73 Work For Humans" at bounding box center [322, 258] width 142 height 142
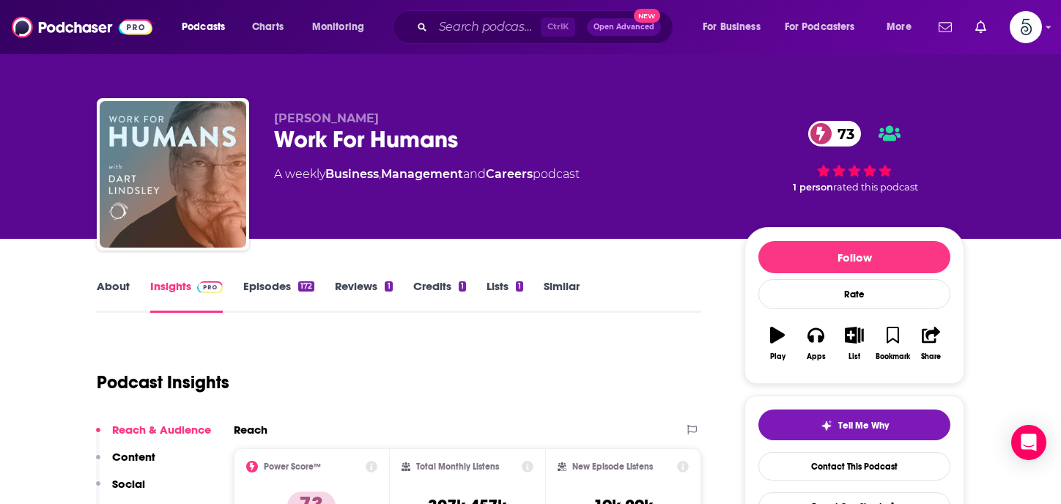
click at [257, 283] on link "Episodes 172" at bounding box center [278, 296] width 71 height 34
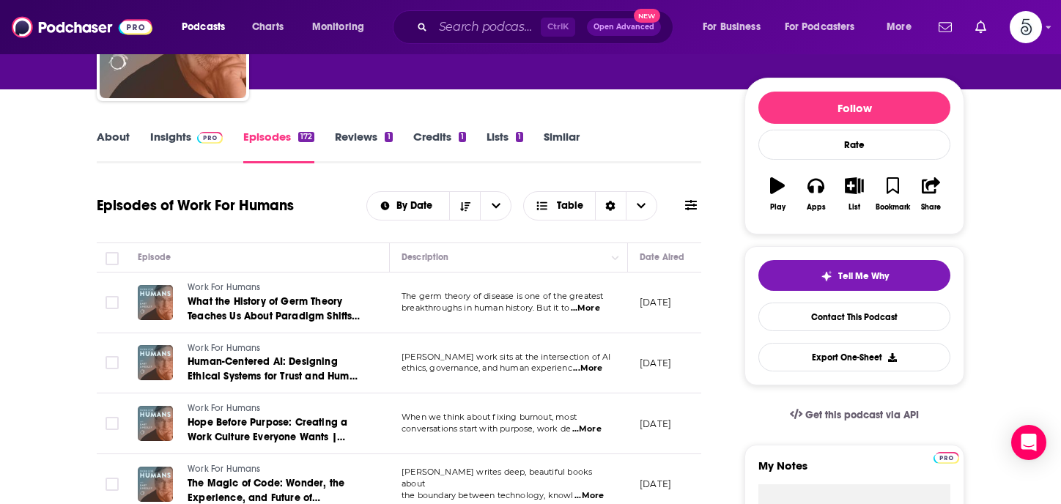
scroll to position [163, 0]
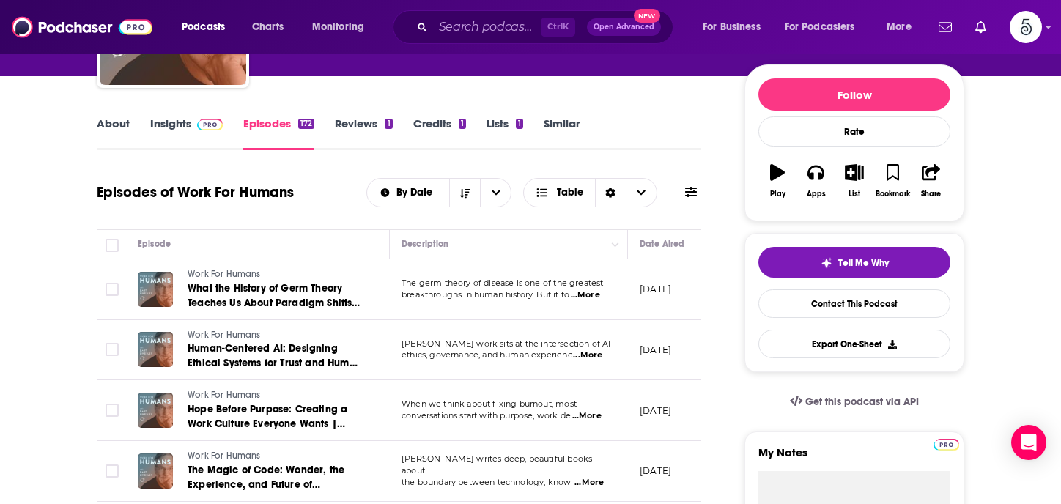
click at [595, 291] on span "...More" at bounding box center [585, 295] width 29 height 12
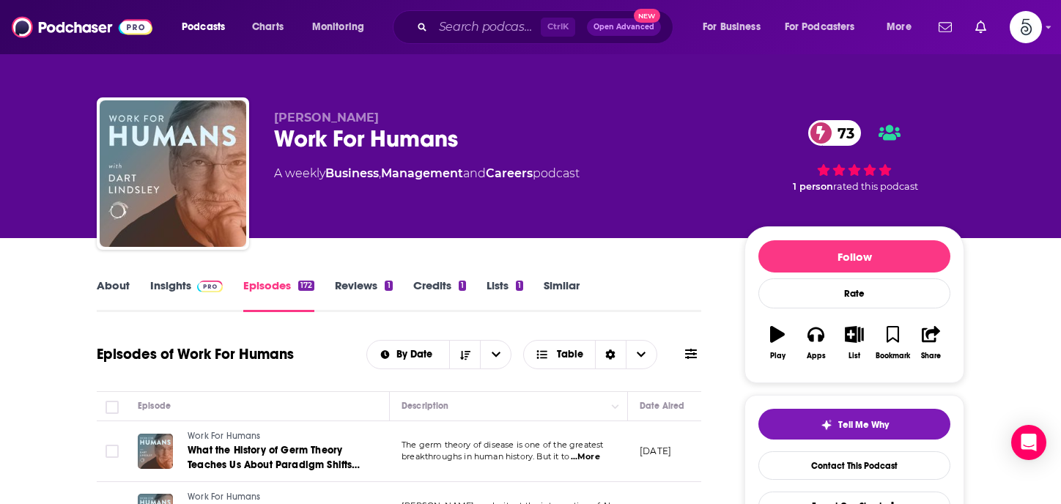
scroll to position [0, 0]
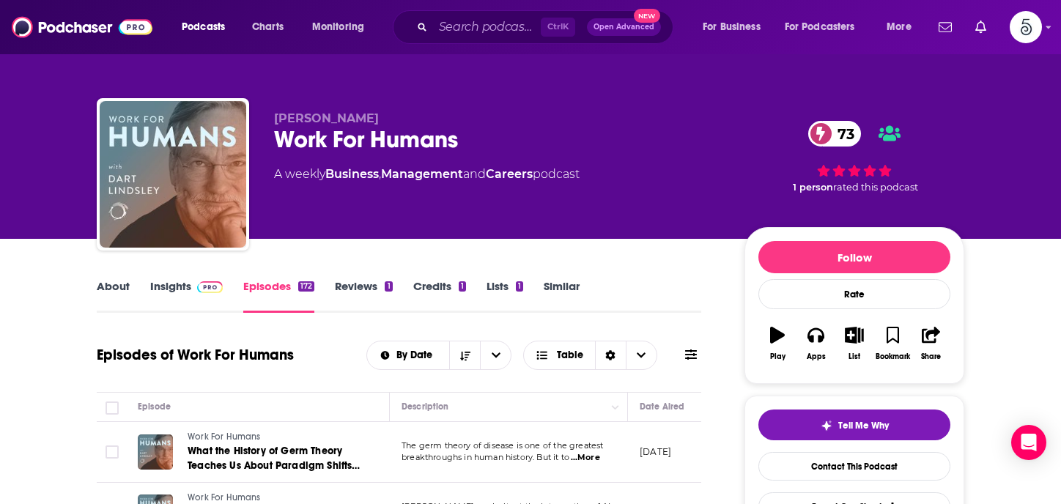
click at [173, 285] on link "Insights" at bounding box center [186, 296] width 73 height 34
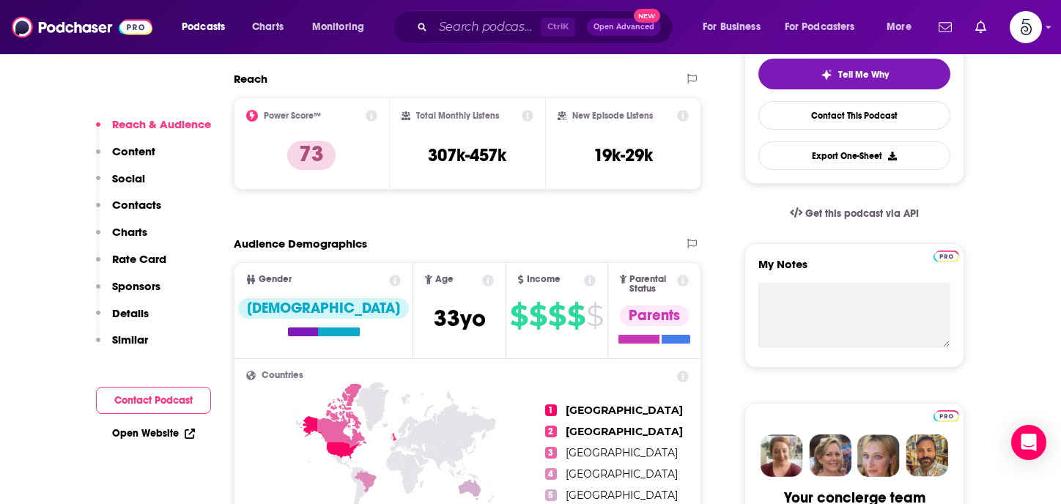
scroll to position [279, 0]
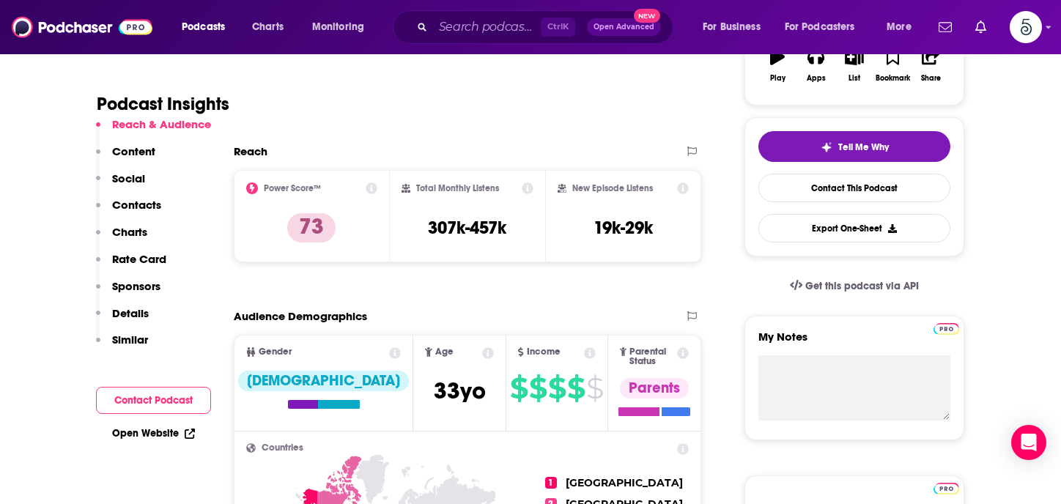
click at [132, 207] on p "Contacts" at bounding box center [136, 205] width 49 height 14
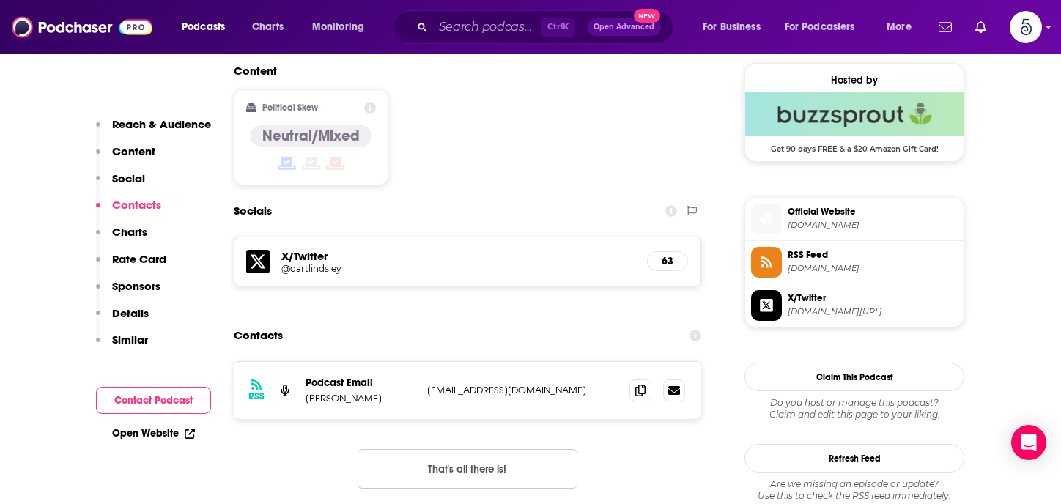
scroll to position [1208, 0]
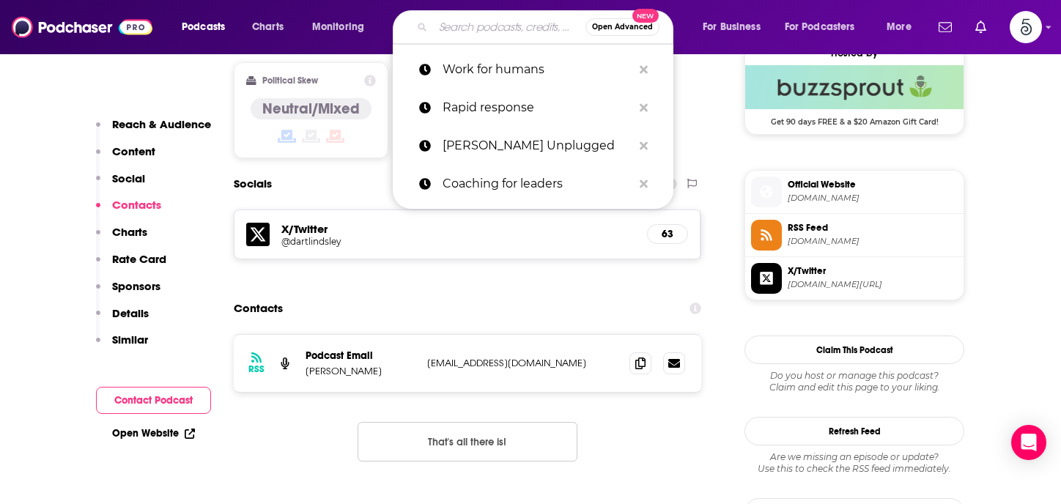
click at [501, 23] on input "Search podcasts, credits, & more..." at bounding box center [509, 26] width 152 height 23
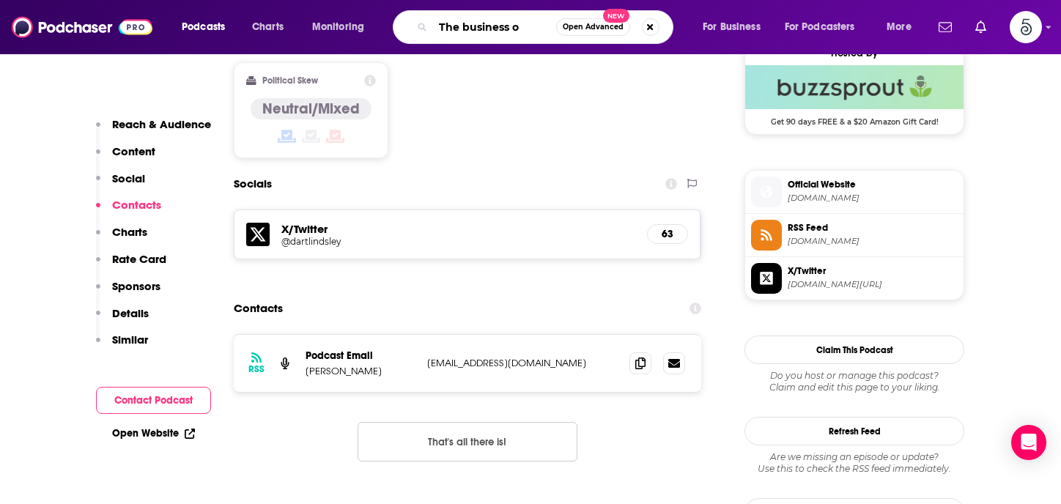
type input "The business of"
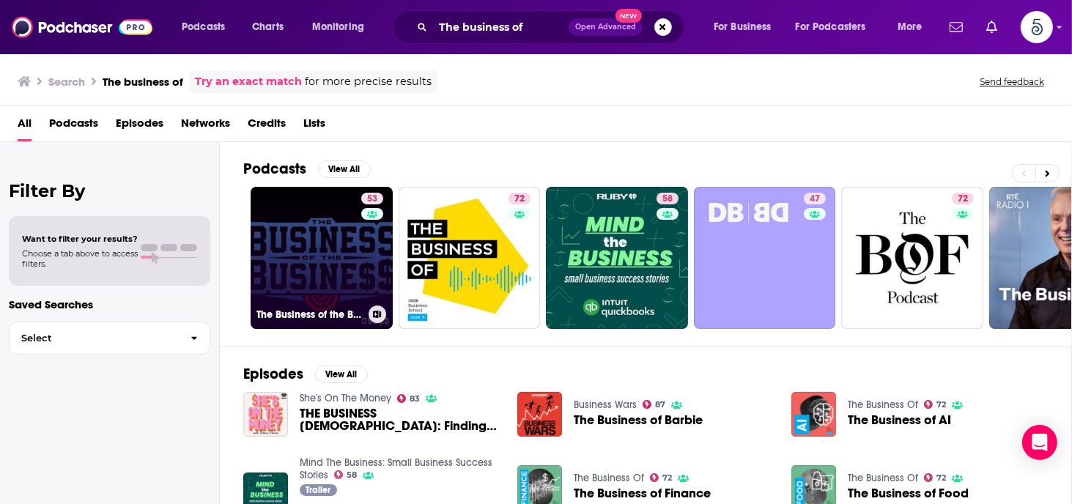
click at [314, 247] on link "53 The Business of the Business" at bounding box center [322, 258] width 142 height 142
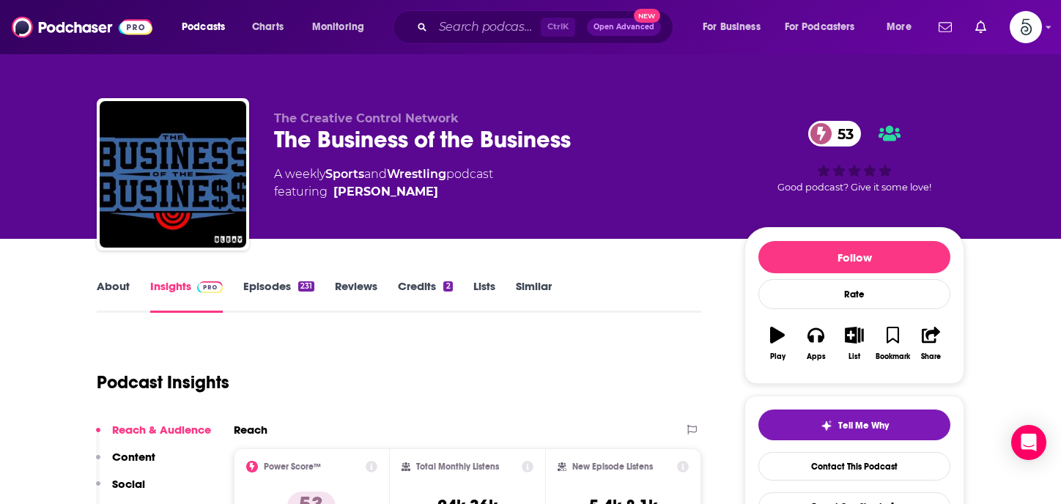
click at [273, 286] on link "Episodes 231" at bounding box center [278, 296] width 71 height 34
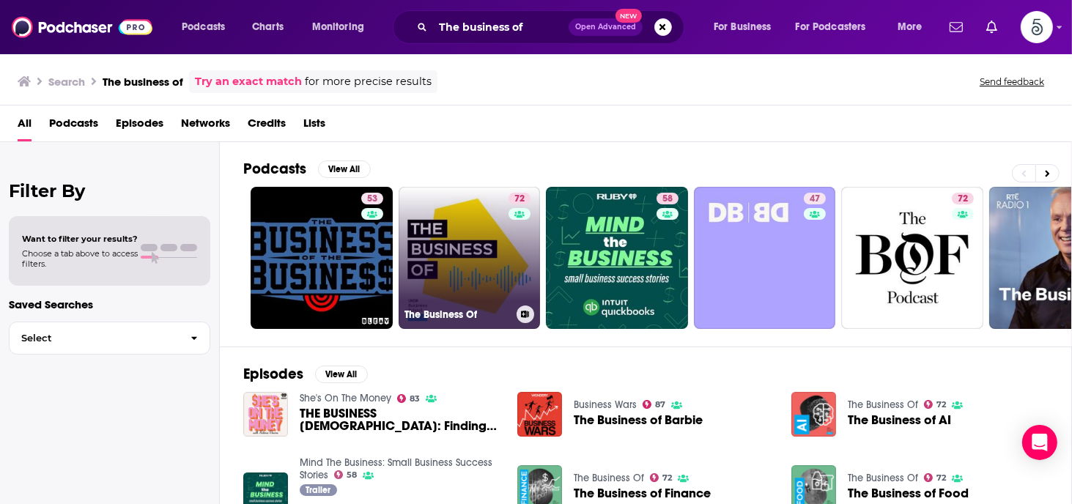
click at [462, 272] on link "72 The Business Of" at bounding box center [470, 258] width 142 height 142
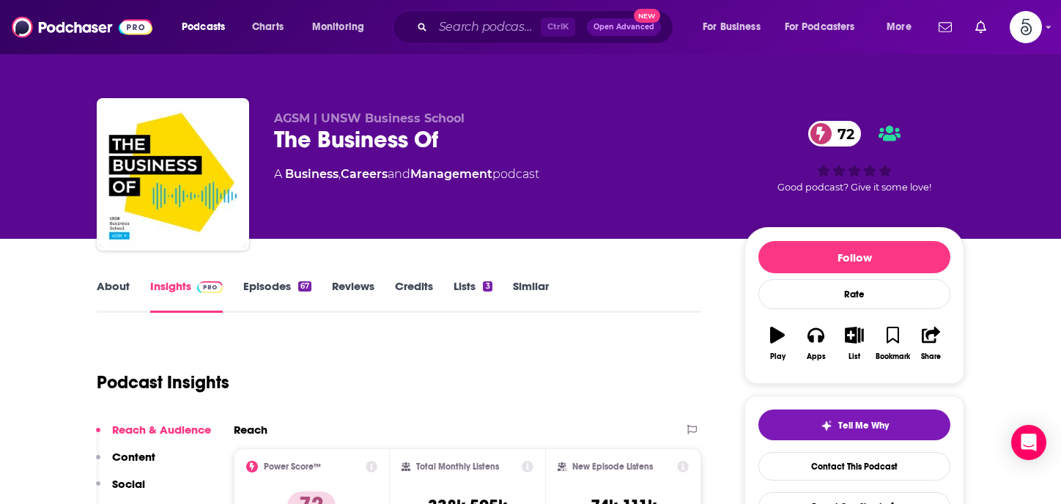
click at [259, 282] on link "Episodes 67" at bounding box center [277, 296] width 68 height 34
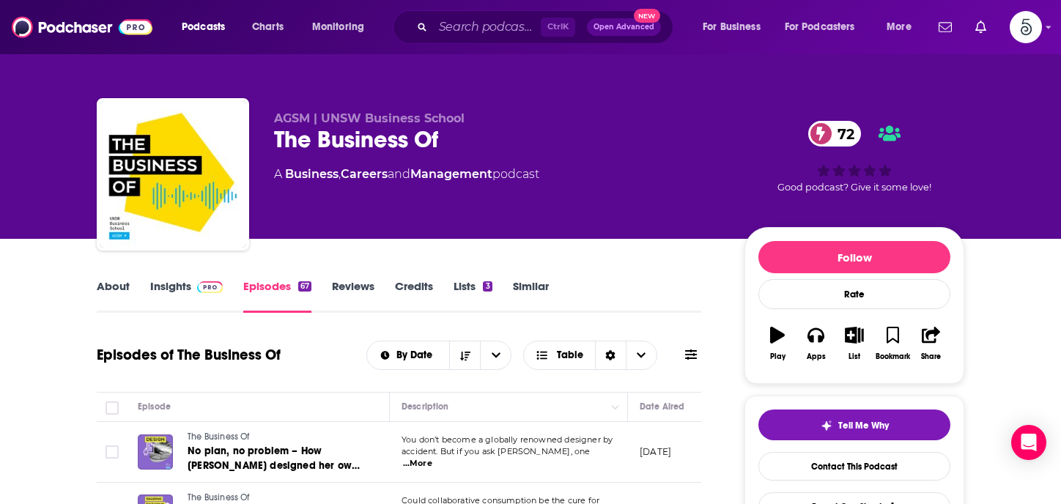
click at [107, 280] on link "About" at bounding box center [113, 296] width 33 height 34
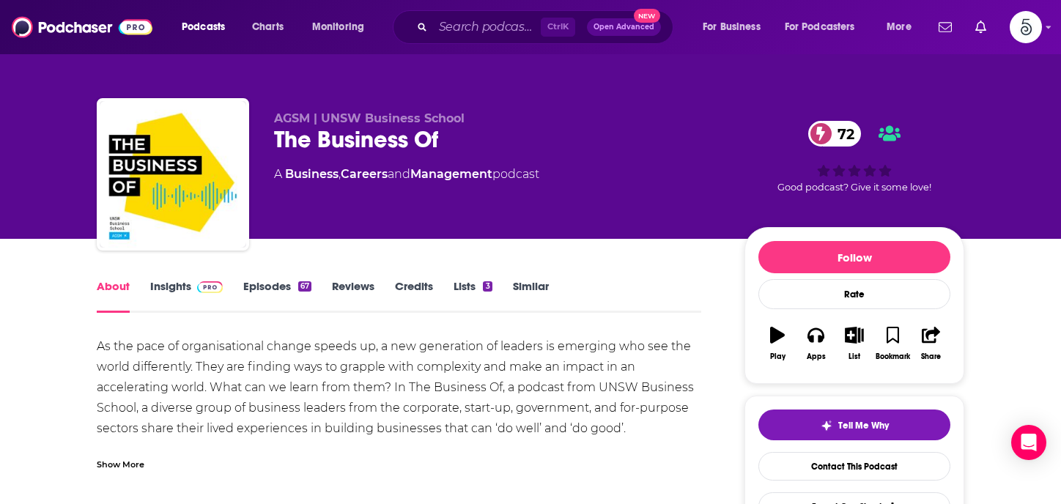
click at [107, 280] on link "About" at bounding box center [113, 296] width 33 height 34
click at [281, 289] on link "Episodes 67" at bounding box center [277, 296] width 68 height 34
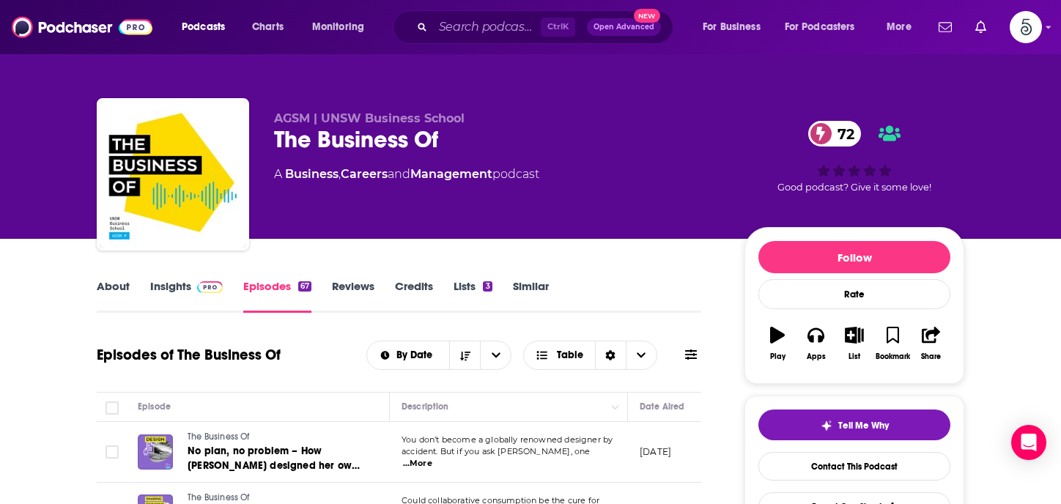
click at [172, 283] on link "Insights" at bounding box center [186, 296] width 73 height 34
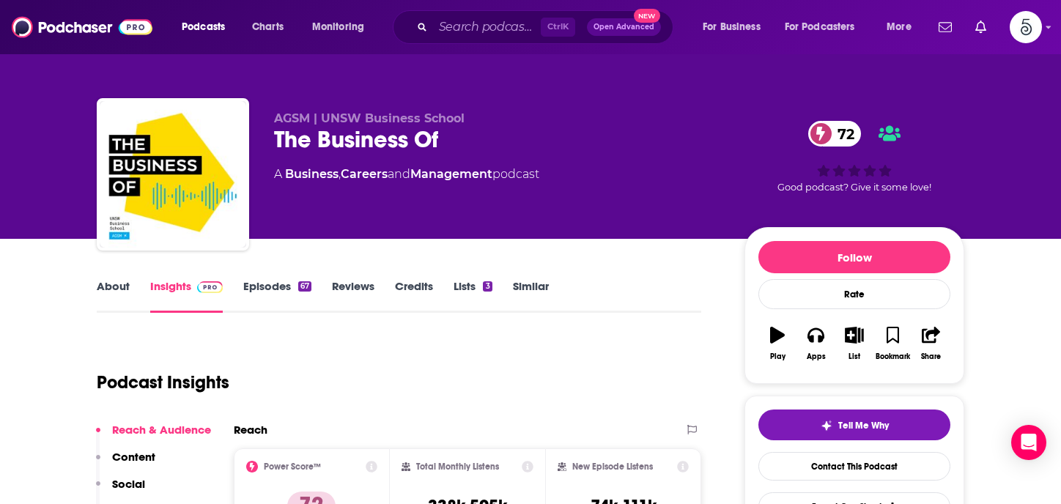
click at [160, 286] on link "Insights" at bounding box center [186, 296] width 73 height 34
click at [171, 288] on link "Insights" at bounding box center [186, 296] width 73 height 34
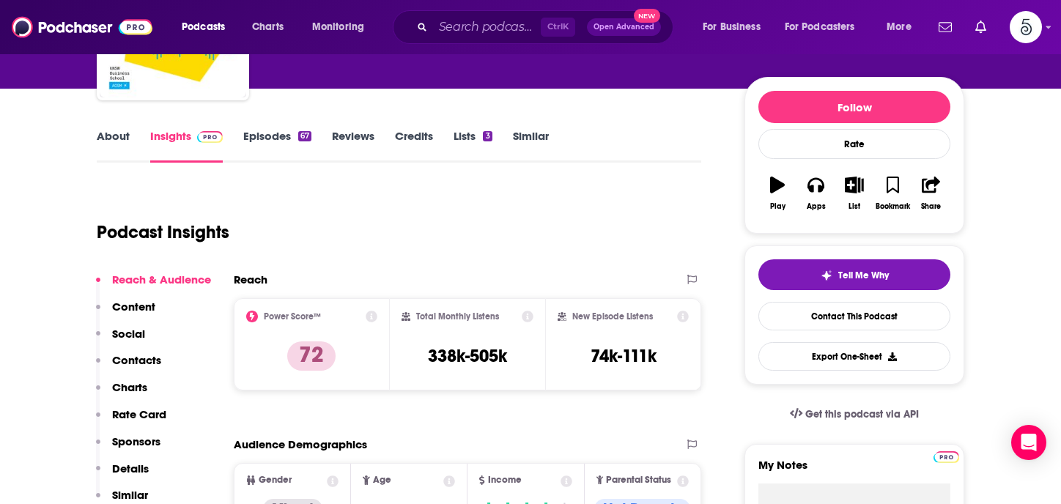
scroll to position [180, 0]
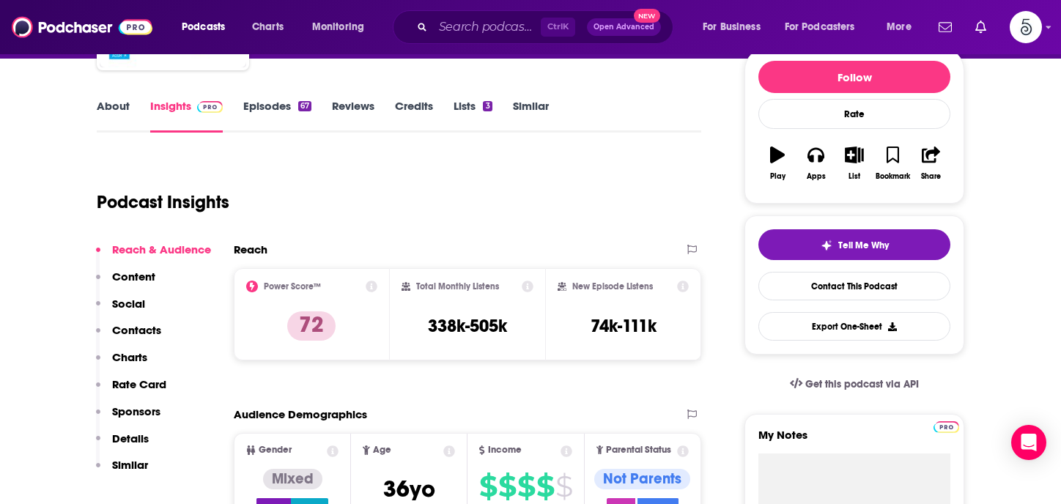
click at [139, 331] on p "Contacts" at bounding box center [136, 330] width 49 height 14
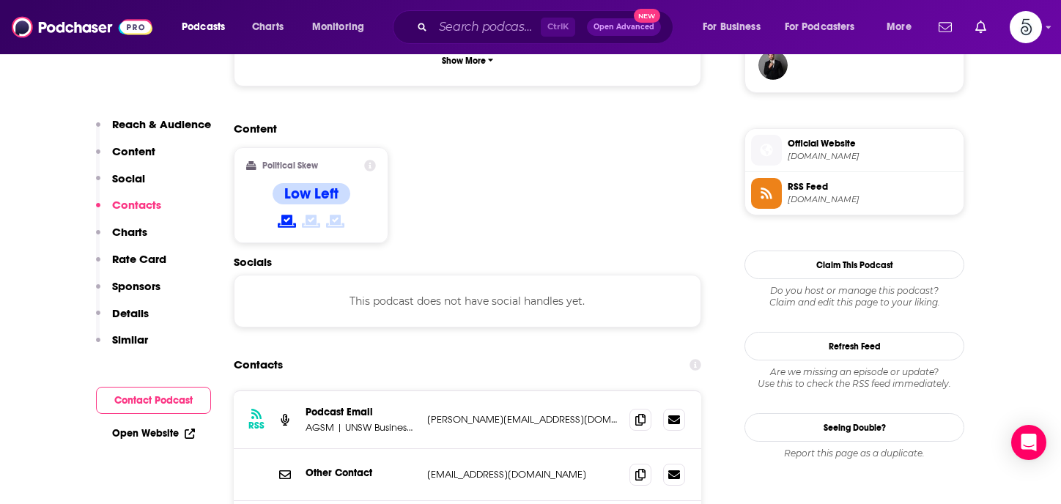
scroll to position [1179, 0]
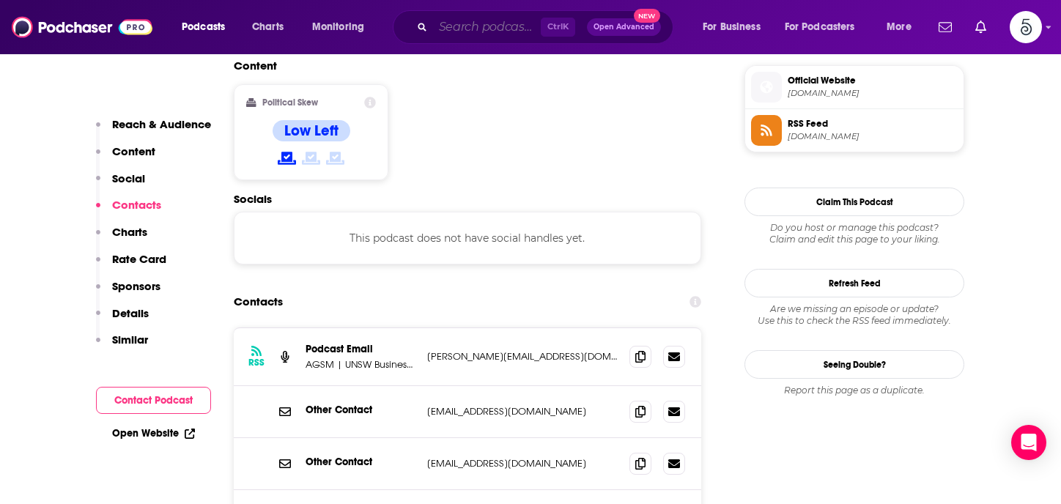
click at [438, 28] on input "Search podcasts, credits, & more..." at bounding box center [487, 26] width 108 height 23
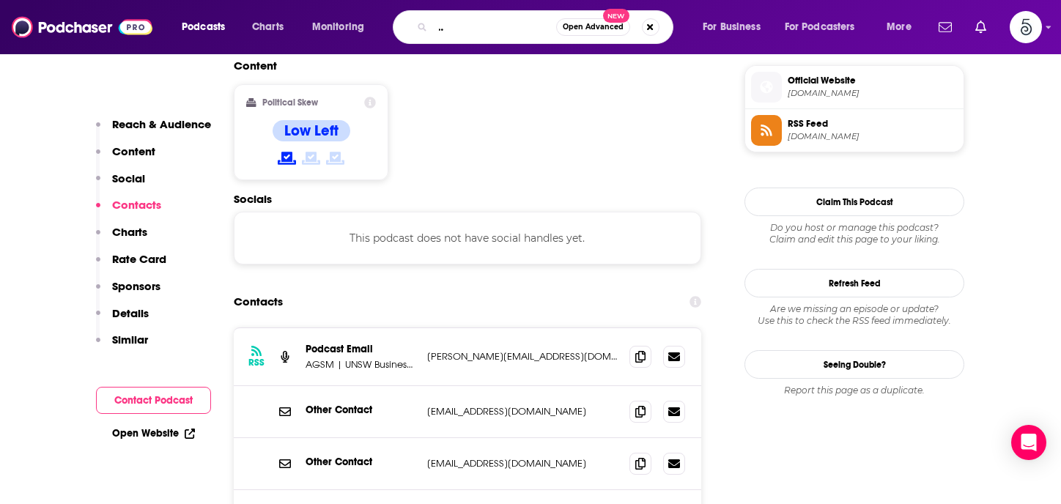
type input "The [PERSON_NAME] leadership podcast"
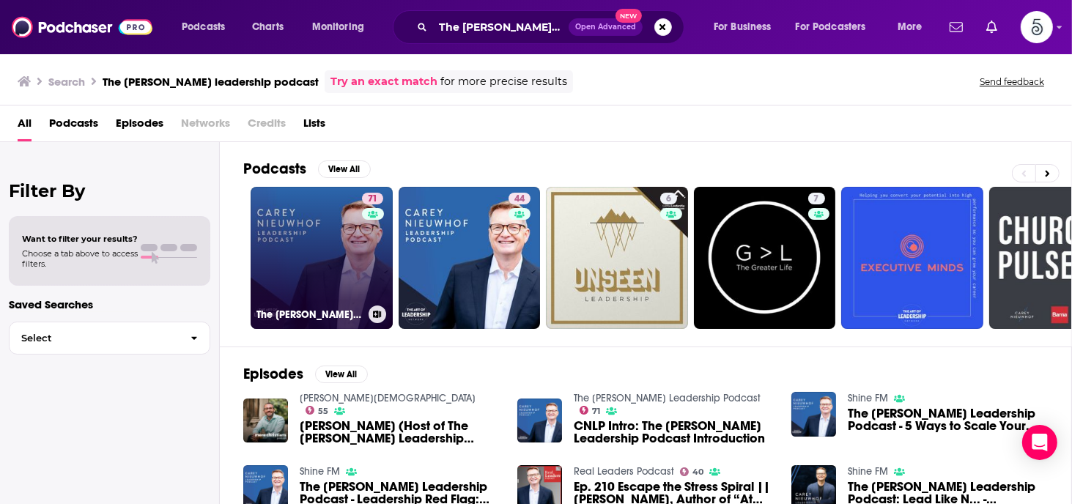
click at [334, 246] on link "71 The [PERSON_NAME] Leadership Podcast" at bounding box center [322, 258] width 142 height 142
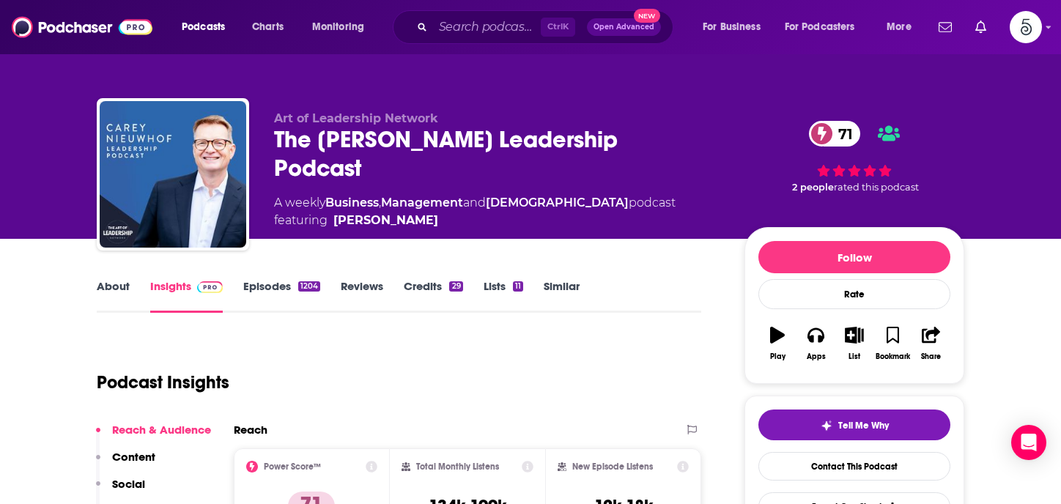
click at [267, 287] on link "Episodes 1204" at bounding box center [281, 296] width 77 height 34
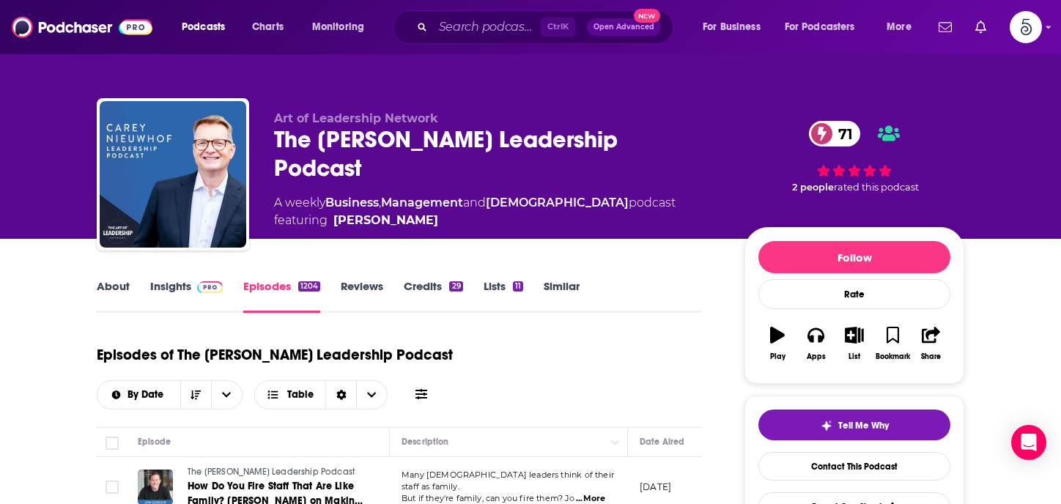
click at [168, 288] on link "Insights" at bounding box center [186, 296] width 73 height 34
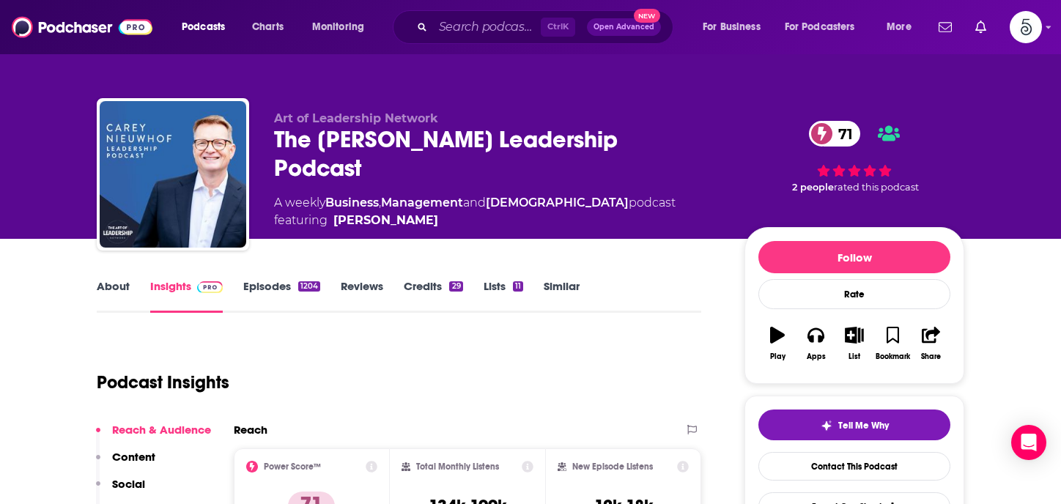
scroll to position [107, 0]
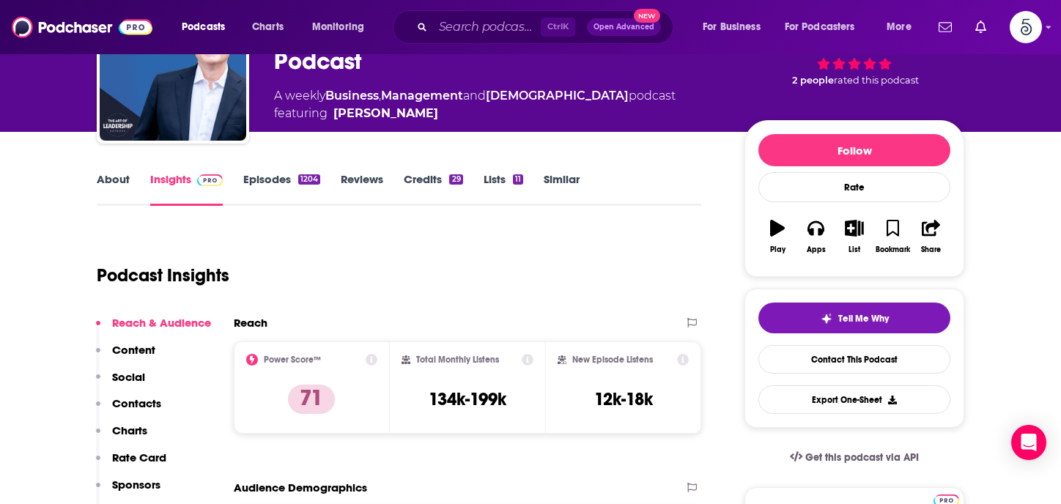
click at [144, 401] on p "Contacts" at bounding box center [136, 403] width 49 height 14
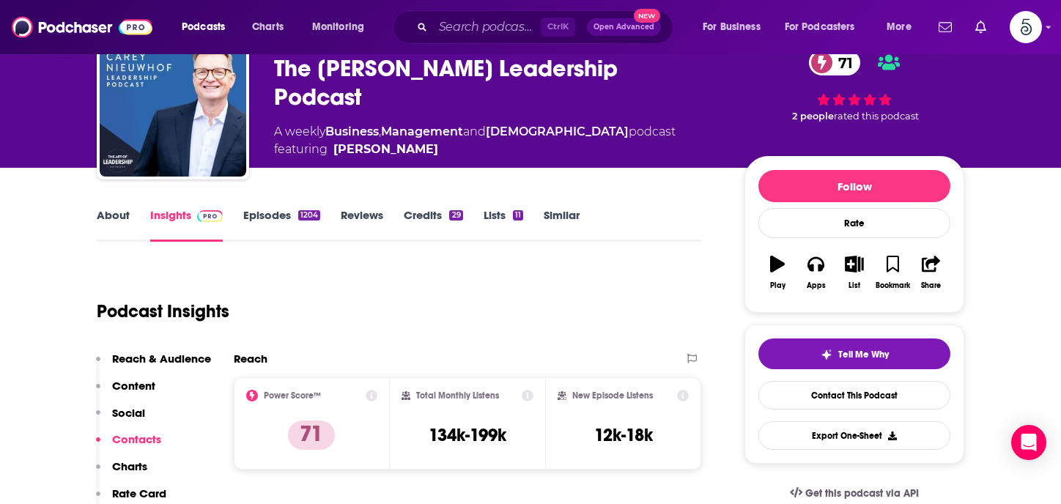
scroll to position [0, 0]
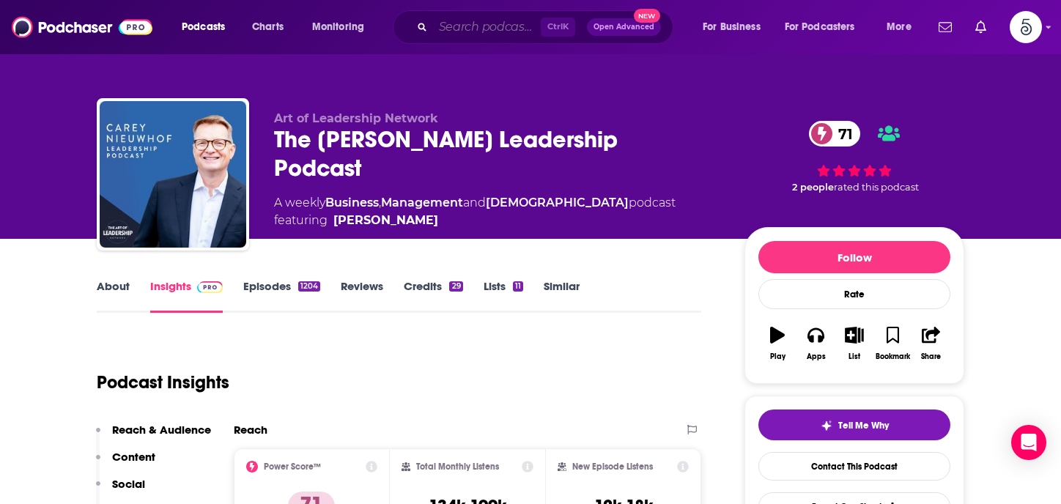
click at [493, 30] on input "Search podcasts, credits, & more..." at bounding box center [487, 26] width 108 height 23
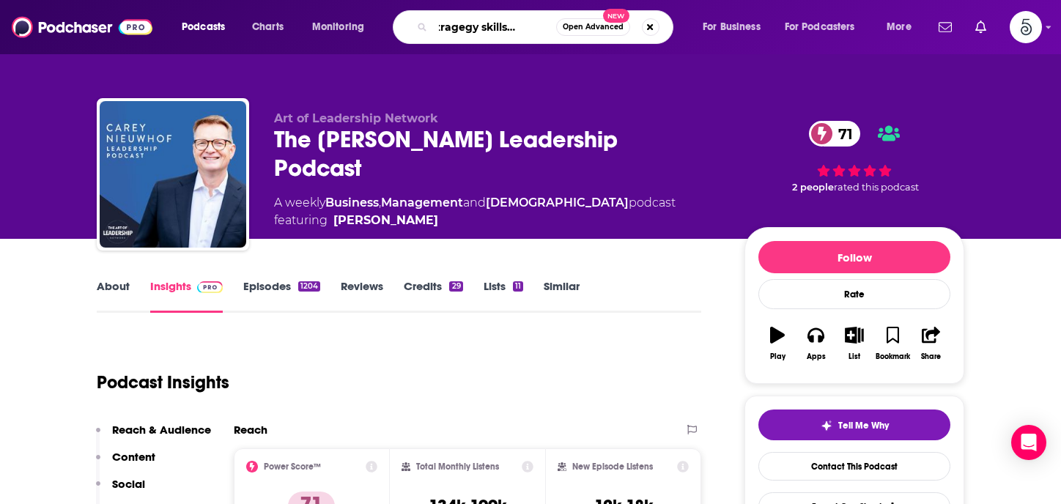
type input "The stragegy skills podcast"
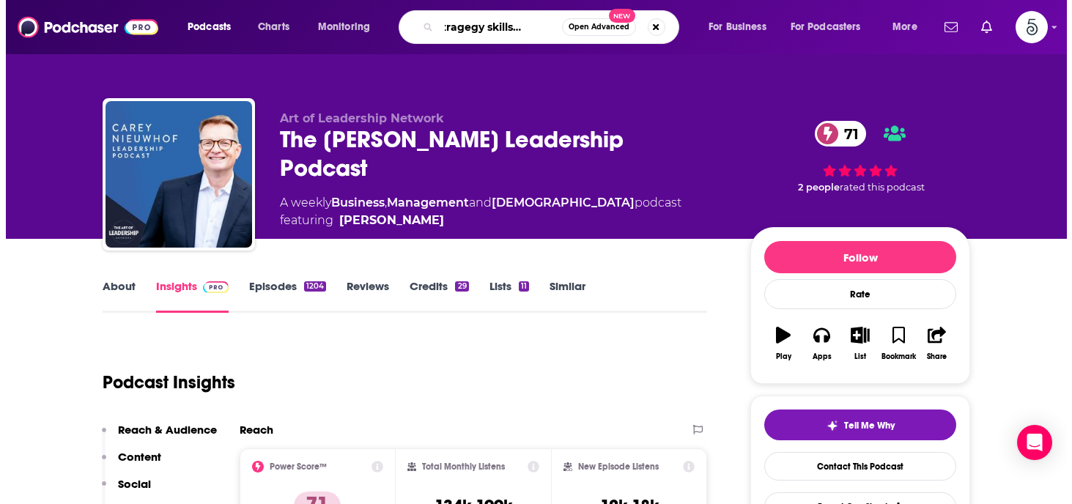
scroll to position [0, 36]
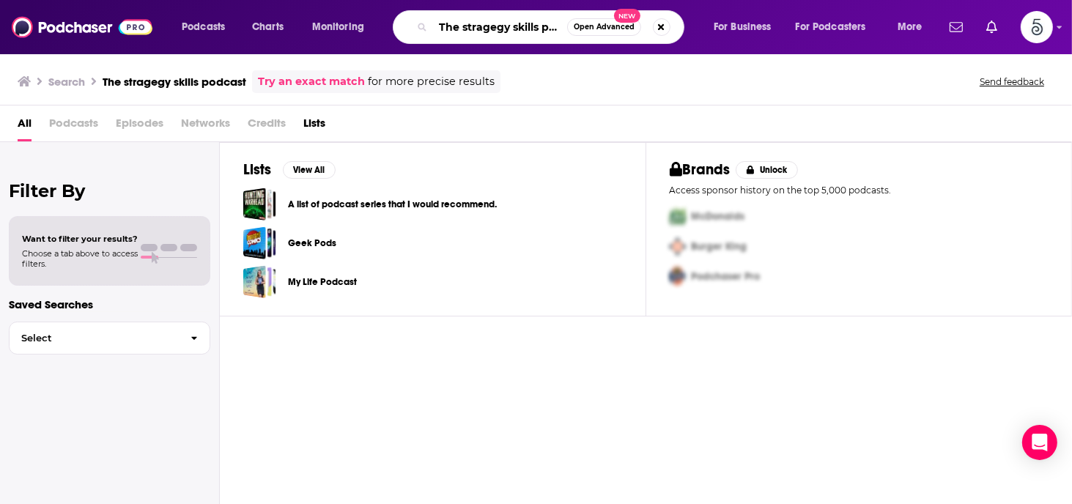
click at [501, 30] on input "The stragegy skills podcast" at bounding box center [500, 26] width 134 height 23
click at [561, 29] on input "The stragegy skills podcast" at bounding box center [500, 26] width 134 height 23
click at [541, 26] on input "cast" at bounding box center [500, 26] width 134 height 23
type input "c"
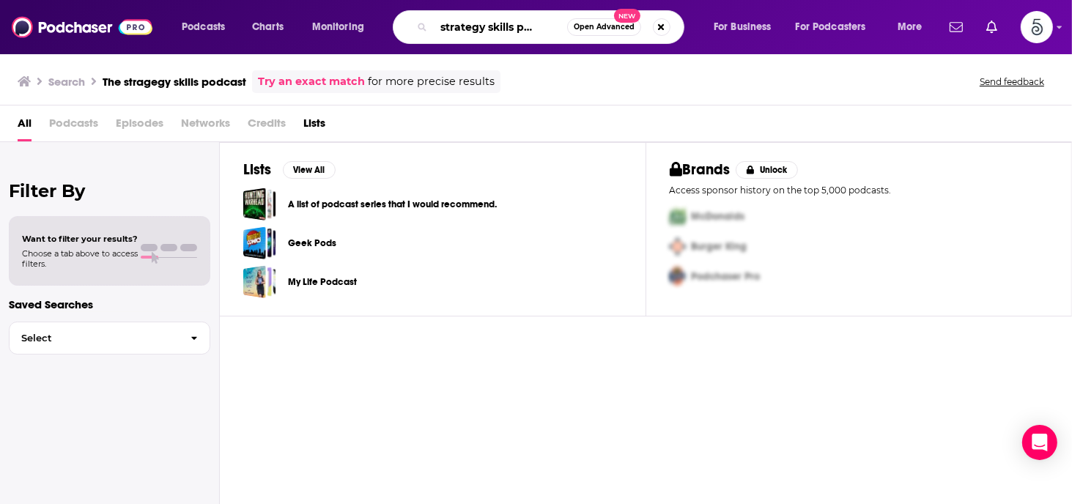
type input "The strategy skills podcast"
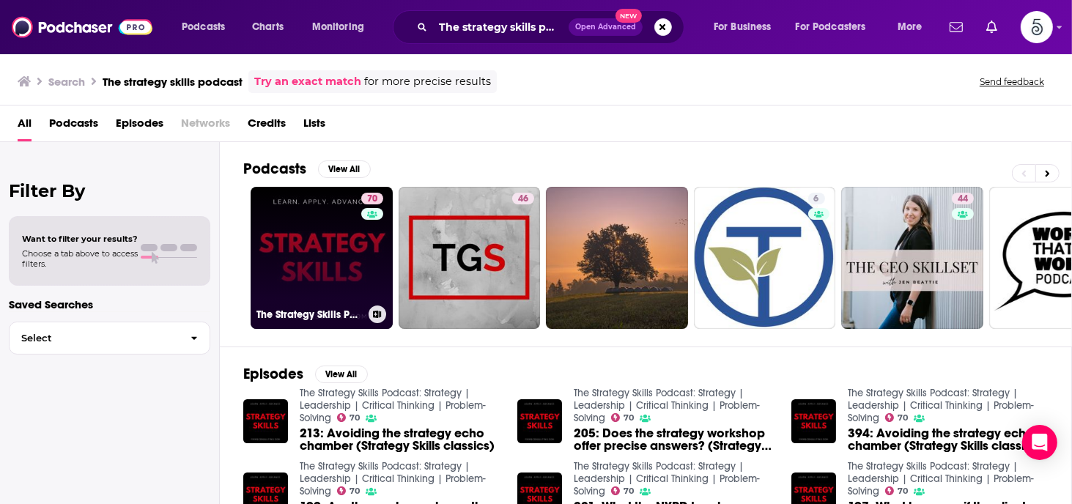
click at [339, 235] on link "70 The Strategy Skills Podcast: Strategy | Leadership | Critical Thinking | Pro…" at bounding box center [322, 258] width 142 height 142
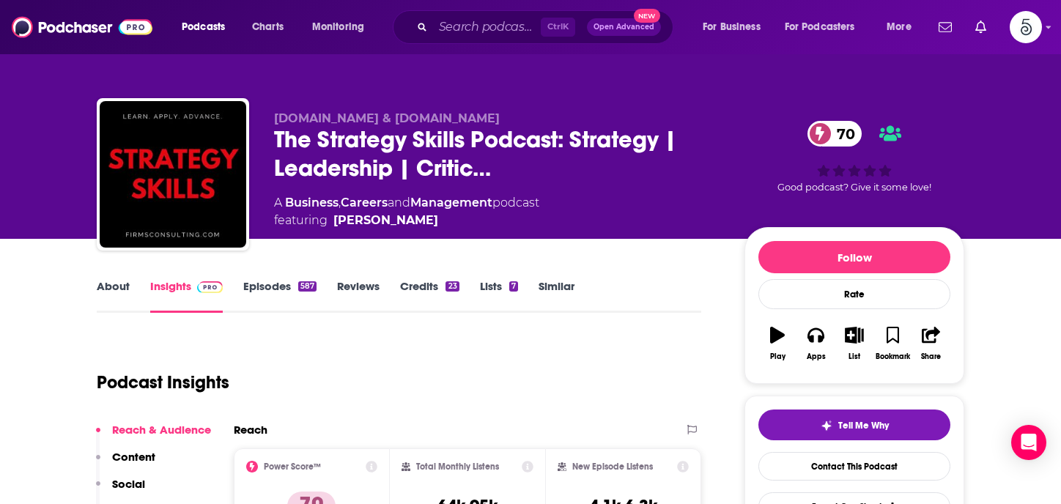
click at [265, 287] on link "Episodes 587" at bounding box center [279, 296] width 73 height 34
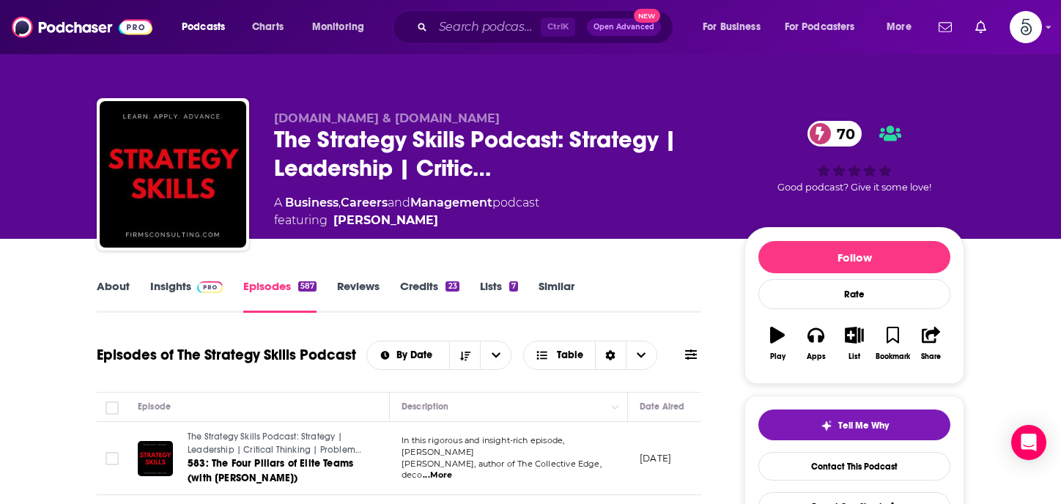
click at [168, 285] on link "Insights" at bounding box center [186, 296] width 73 height 34
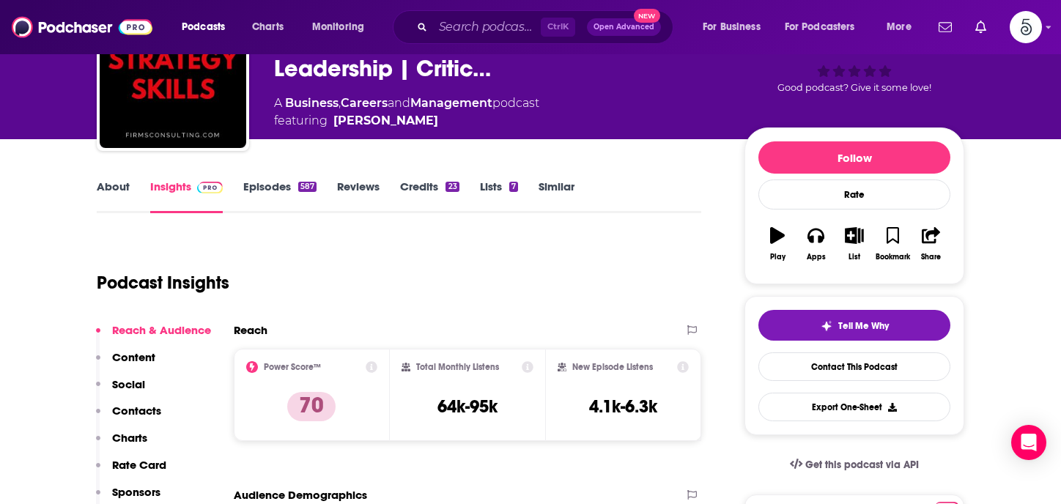
scroll to position [196, 0]
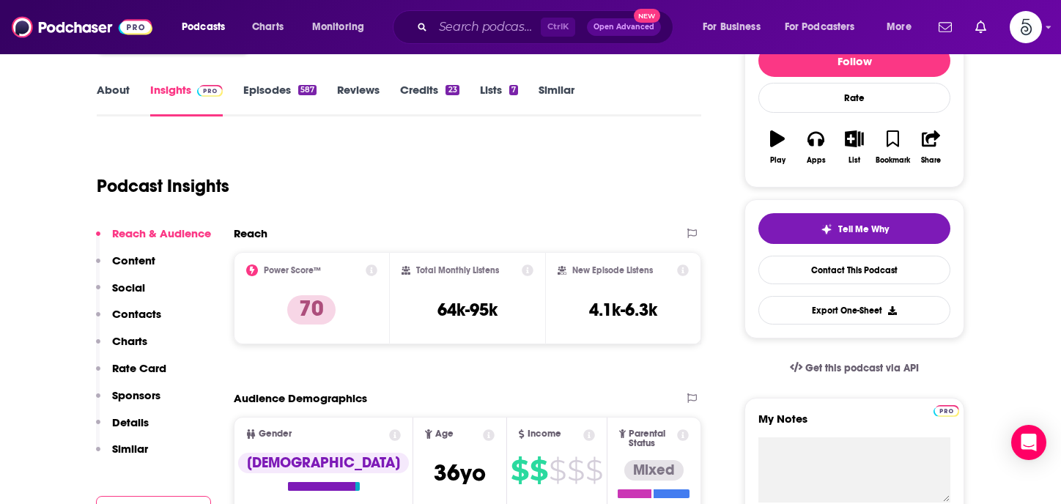
click at [113, 311] on p "Contacts" at bounding box center [136, 314] width 49 height 14
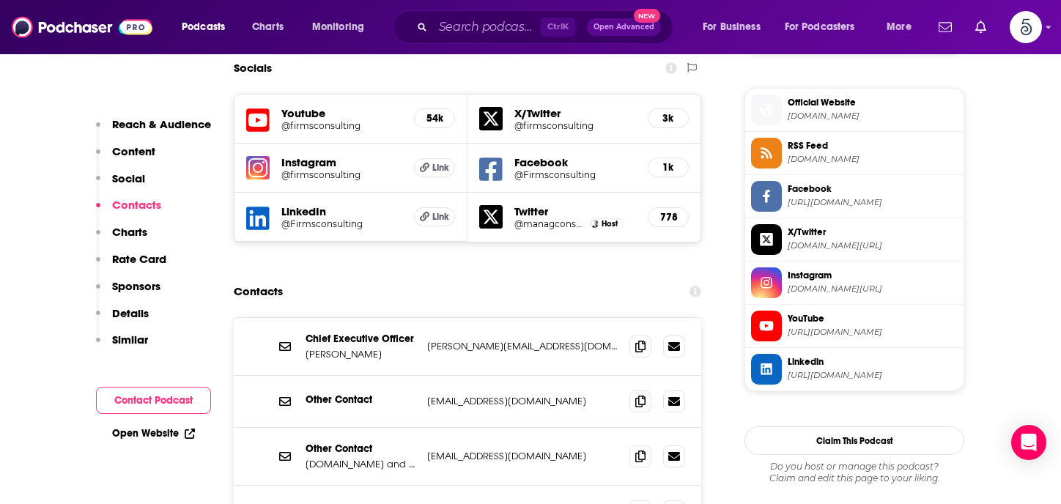
scroll to position [1291, 0]
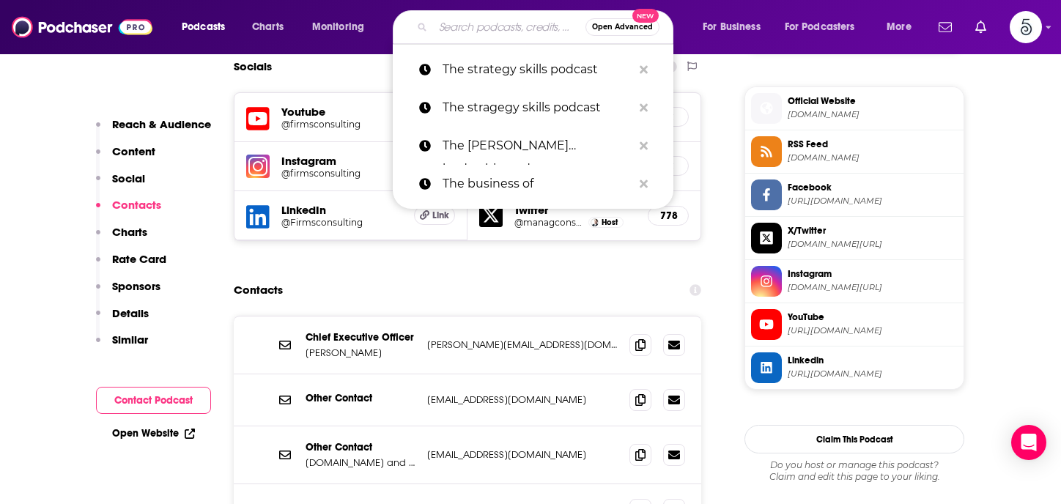
click at [500, 26] on input "Search podcasts, credits, & more..." at bounding box center [509, 26] width 152 height 23
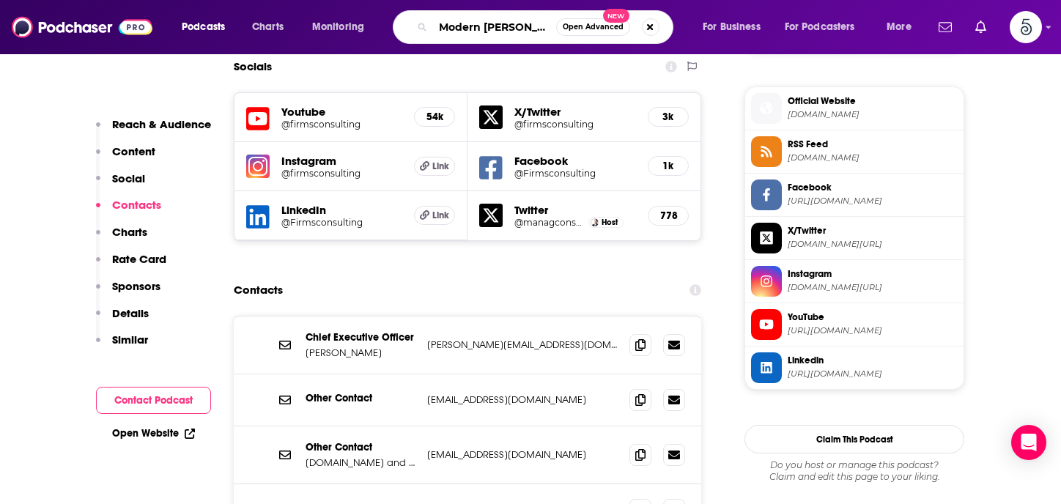
type input "Modern mentor"
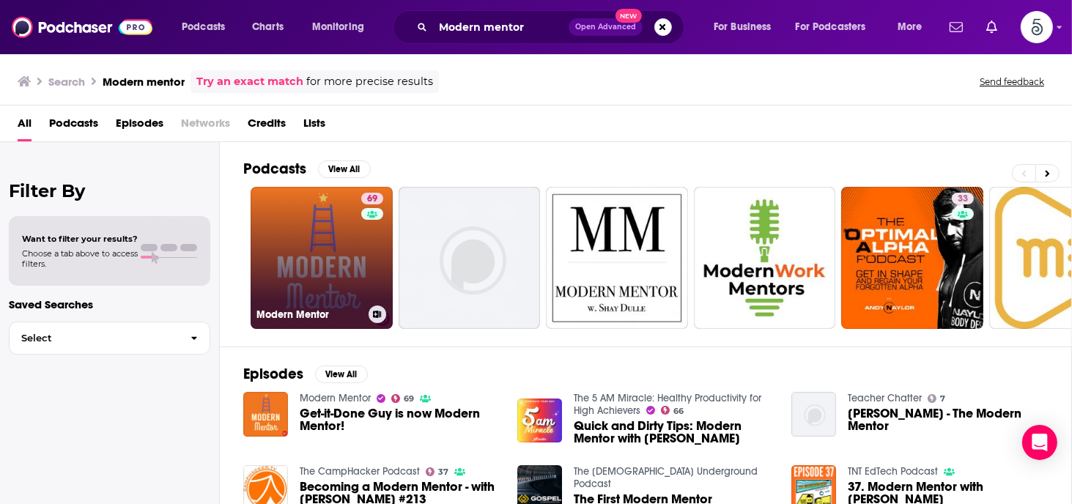
click at [335, 247] on link "69 Modern Mentor" at bounding box center [322, 258] width 142 height 142
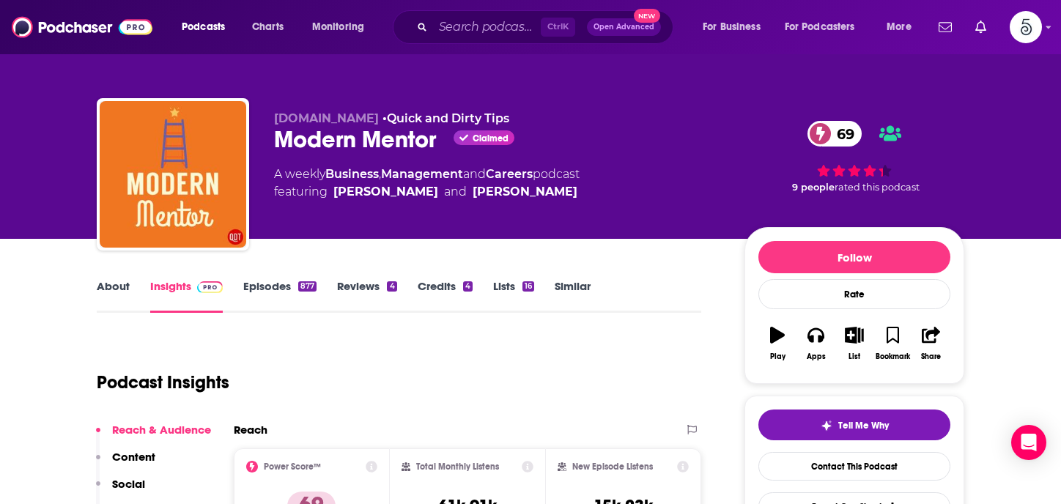
click at [278, 284] on link "Episodes 877" at bounding box center [279, 296] width 73 height 34
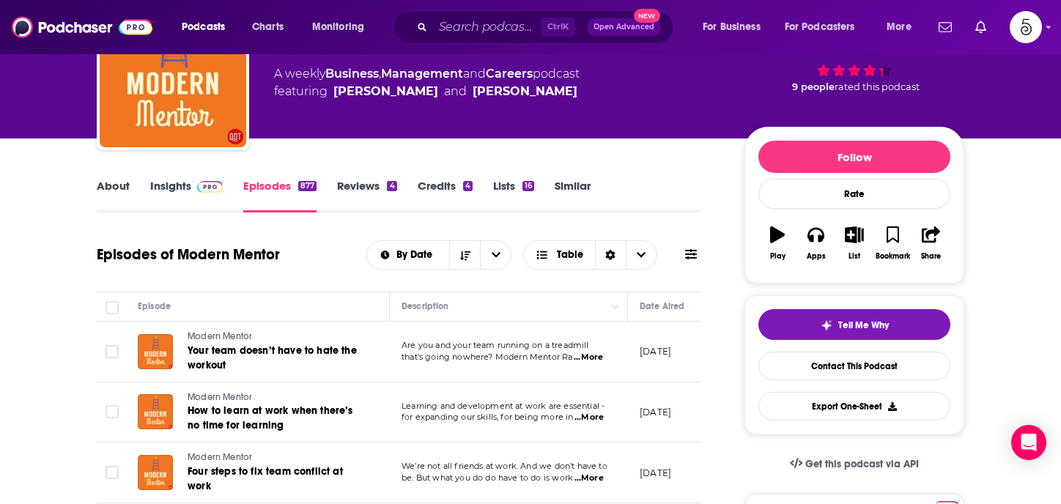
scroll to position [128, 0]
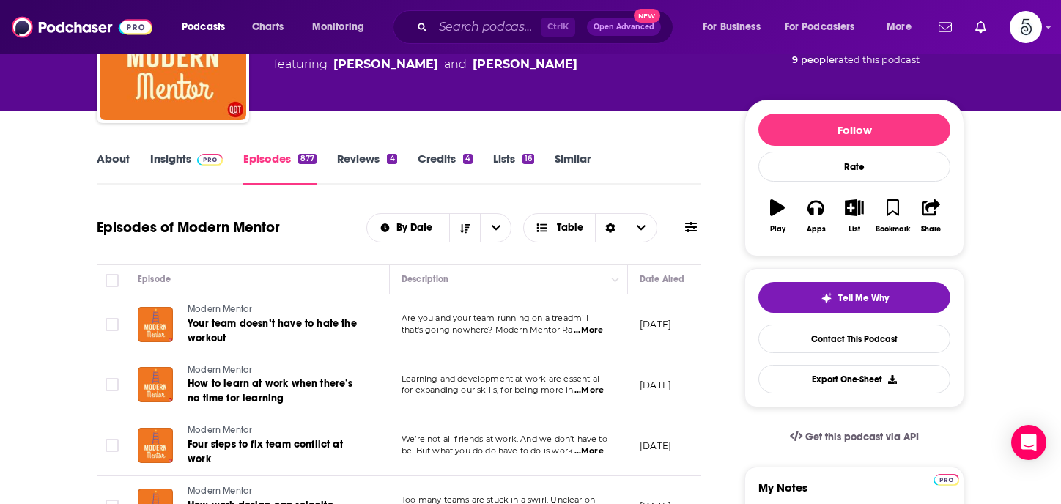
click at [594, 329] on span "...More" at bounding box center [588, 331] width 29 height 12
click at [592, 390] on span "...More" at bounding box center [589, 391] width 29 height 12
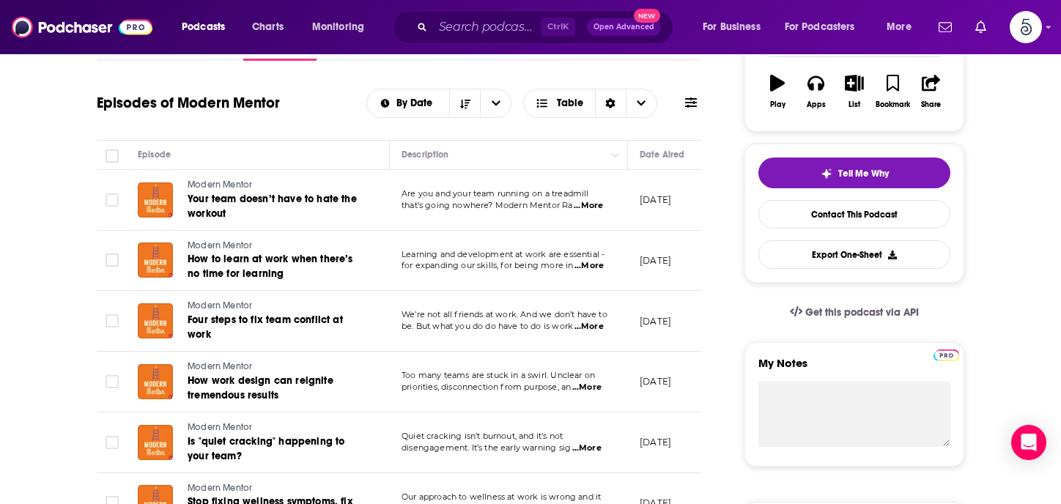
scroll to position [293, 0]
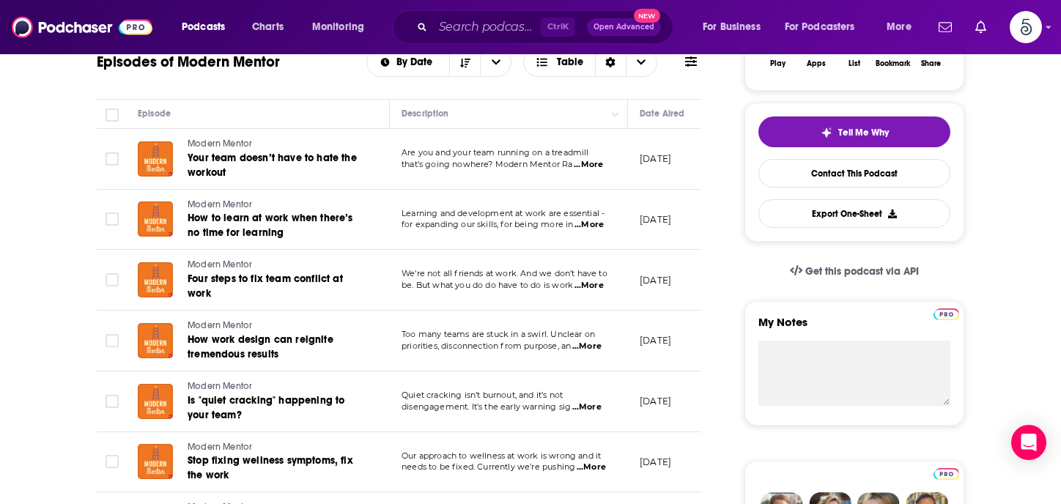
click at [589, 405] on span "...More" at bounding box center [586, 408] width 29 height 12
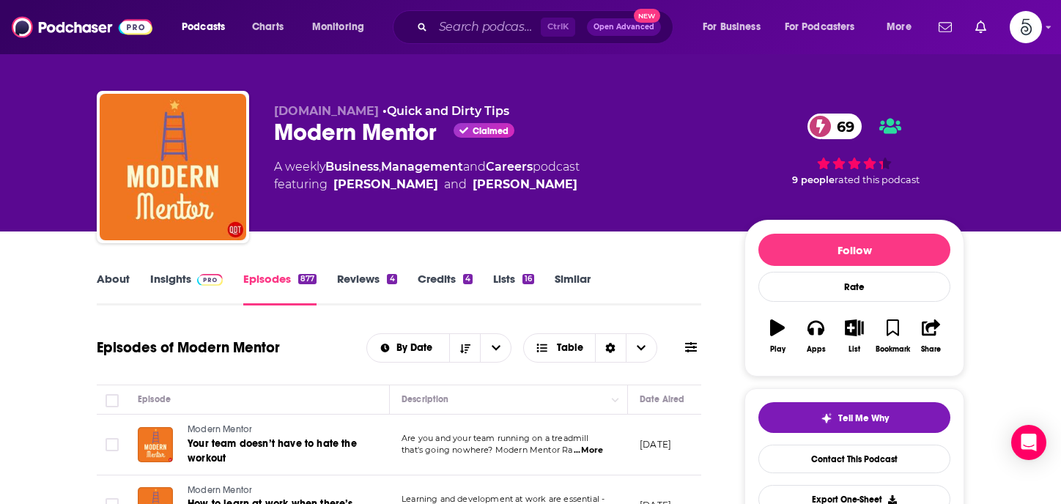
scroll to position [0, 0]
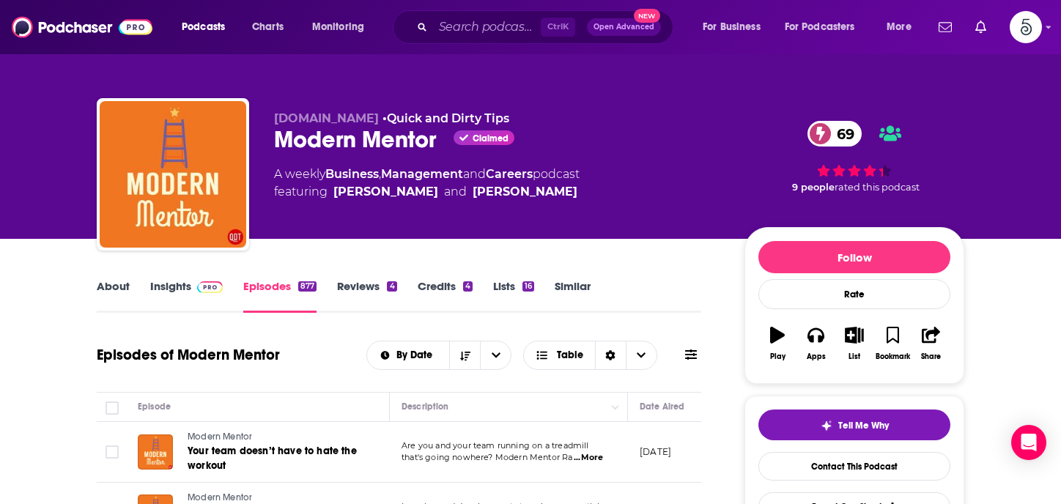
click at [171, 283] on link "Insights" at bounding box center [186, 296] width 73 height 34
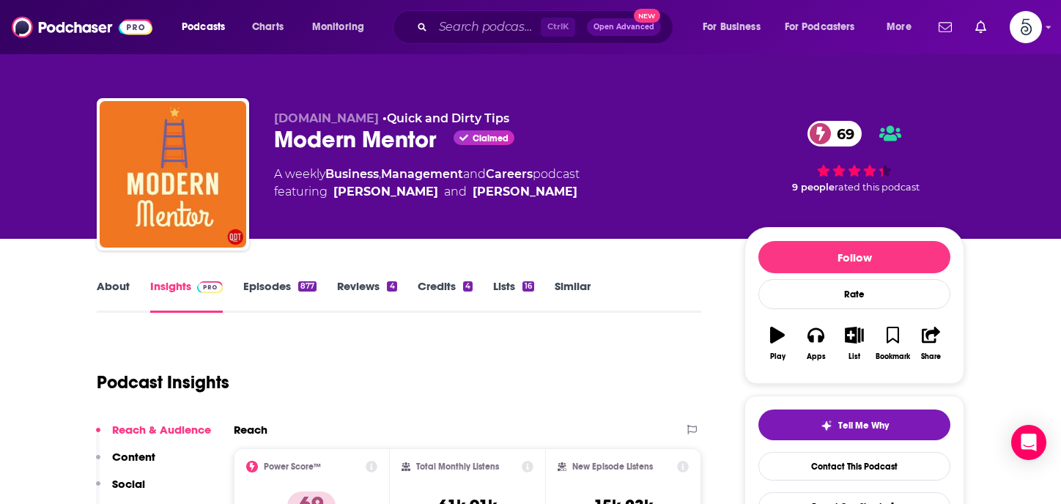
scroll to position [166, 0]
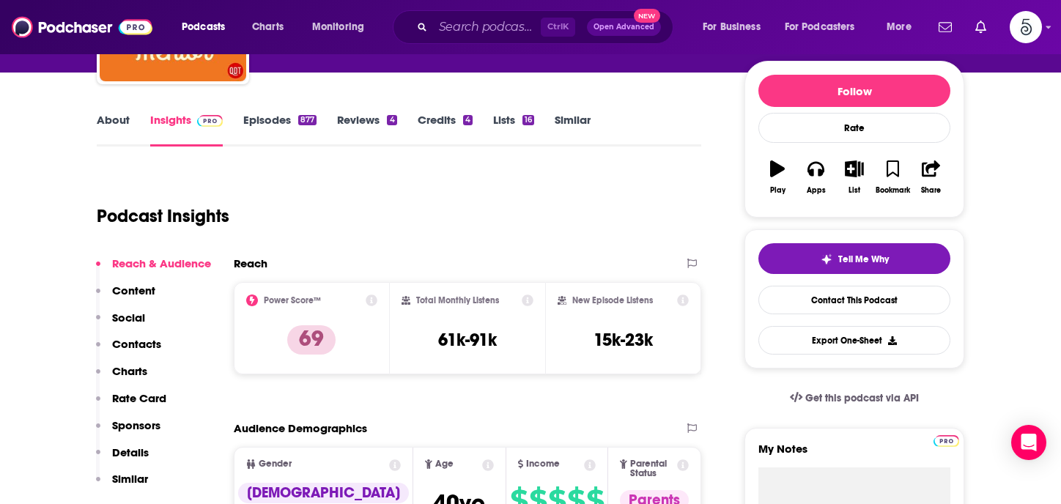
click at [143, 340] on p "Contacts" at bounding box center [136, 344] width 49 height 14
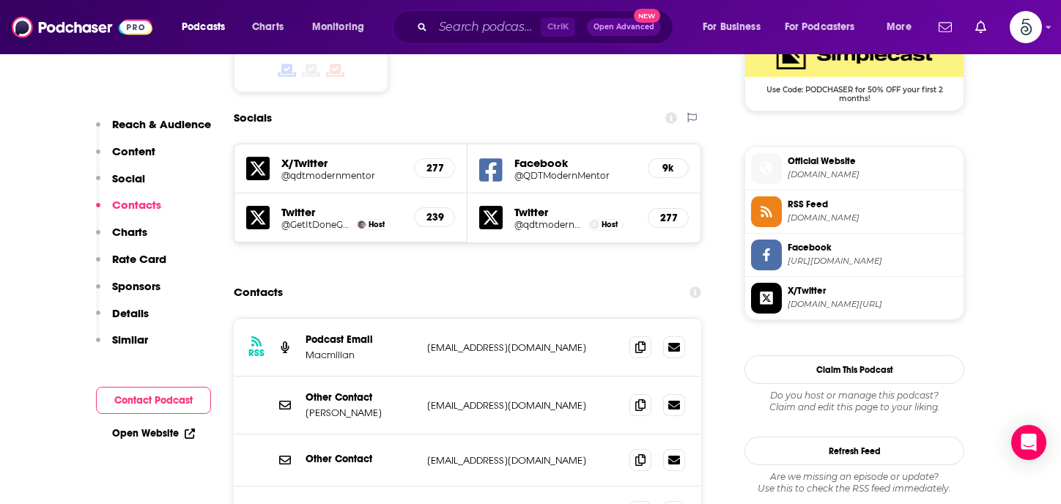
scroll to position [1242, 0]
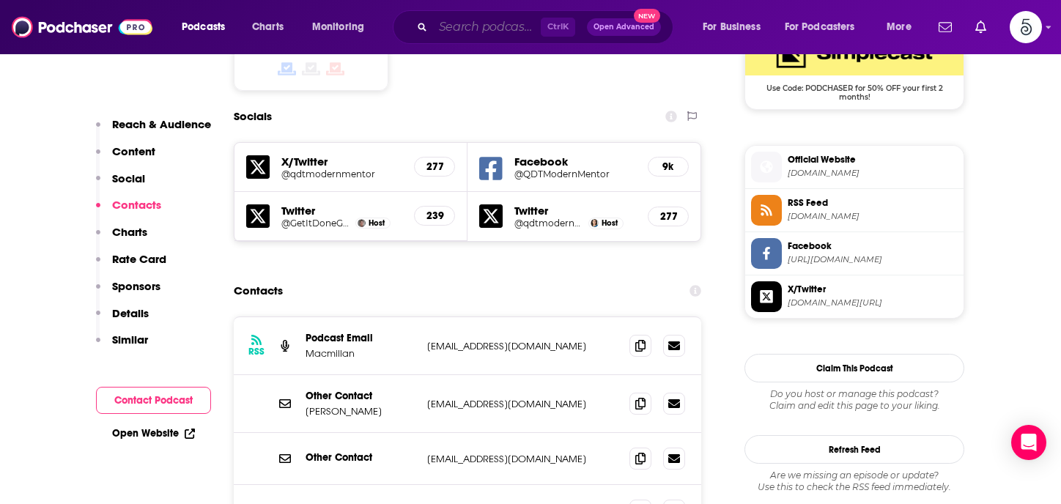
click at [481, 37] on input "Search podcasts, credits, & more..." at bounding box center [487, 26] width 108 height 23
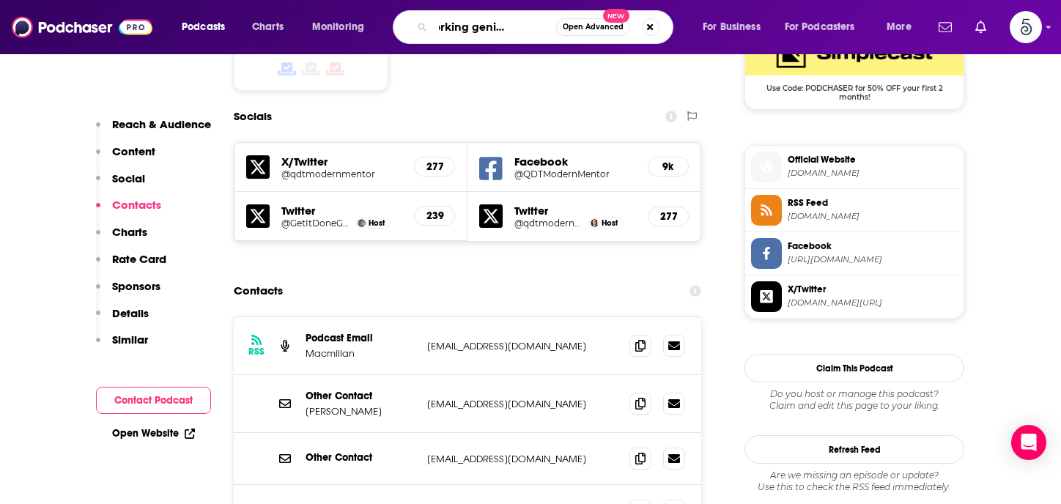
type input "The working genius podcast"
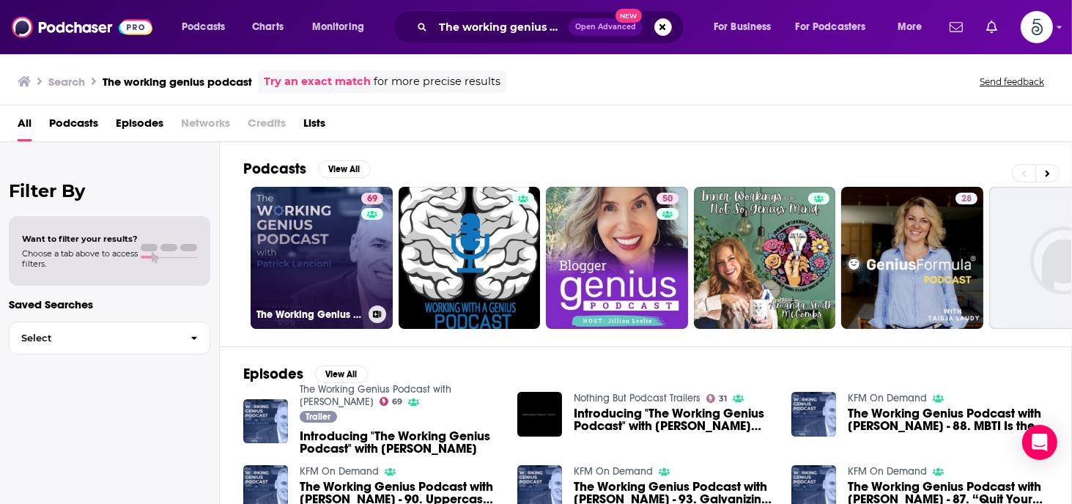
click at [333, 227] on link "69 The Working Genius Podcast with [PERSON_NAME]" at bounding box center [322, 258] width 142 height 142
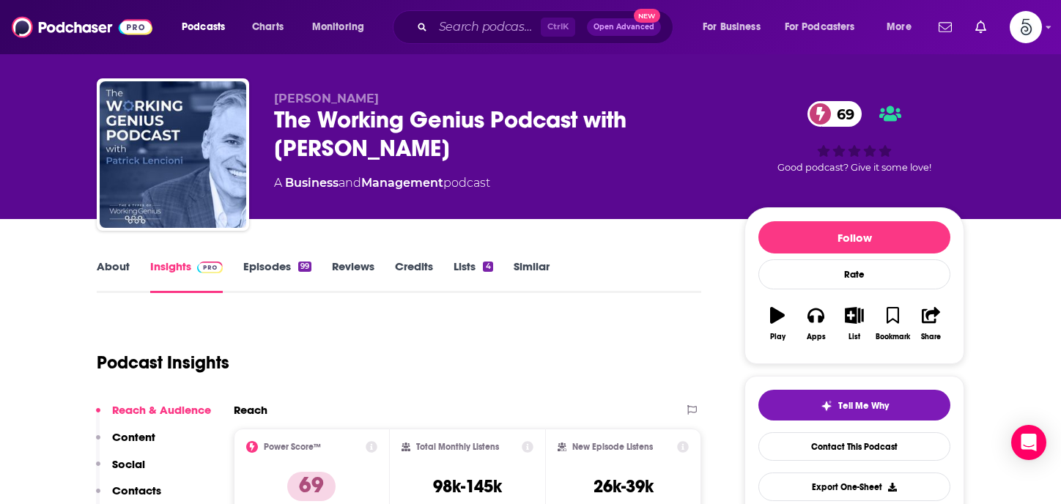
scroll to position [39, 0]
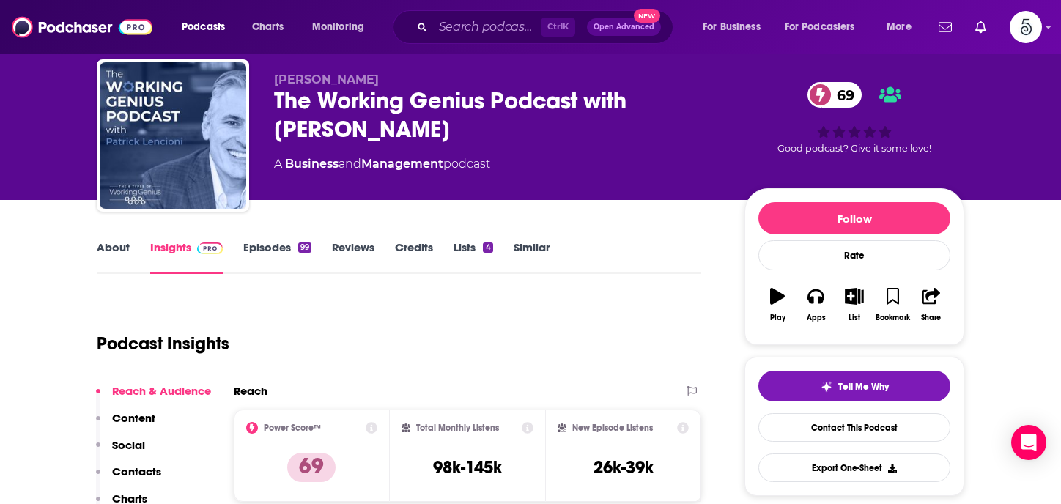
click at [177, 246] on link "Insights" at bounding box center [186, 257] width 73 height 34
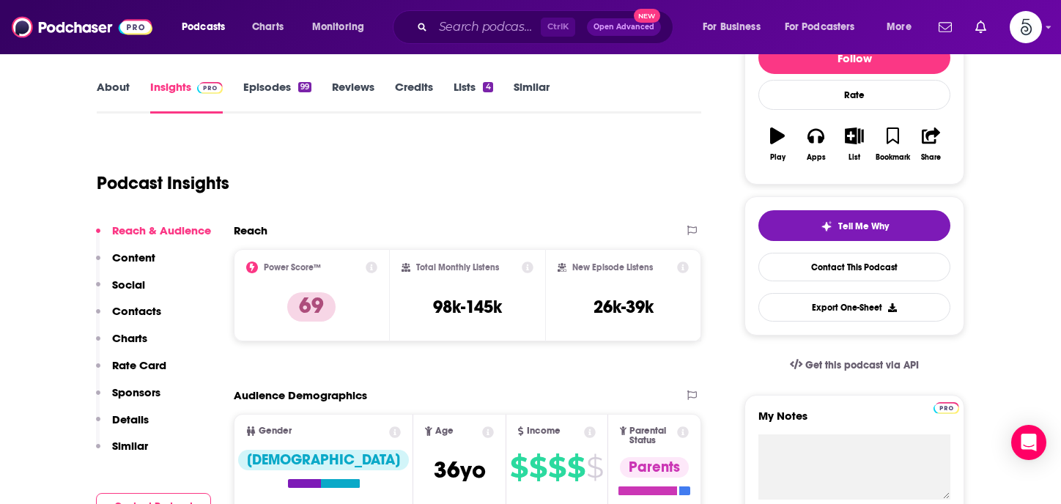
click at [141, 309] on p "Contacts" at bounding box center [136, 311] width 49 height 14
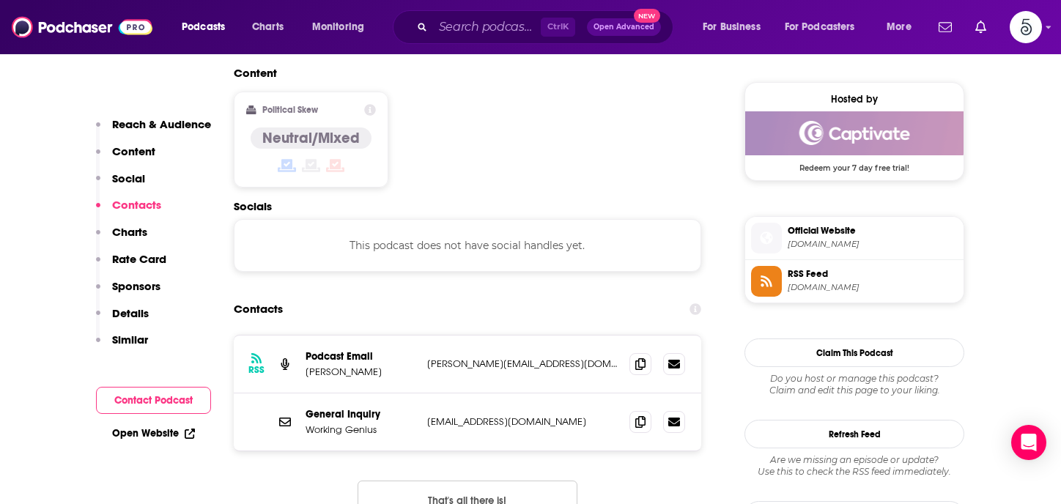
scroll to position [1162, 0]
click at [508, 29] on input "Search podcasts, credits, & more..." at bounding box center [487, 26] width 108 height 23
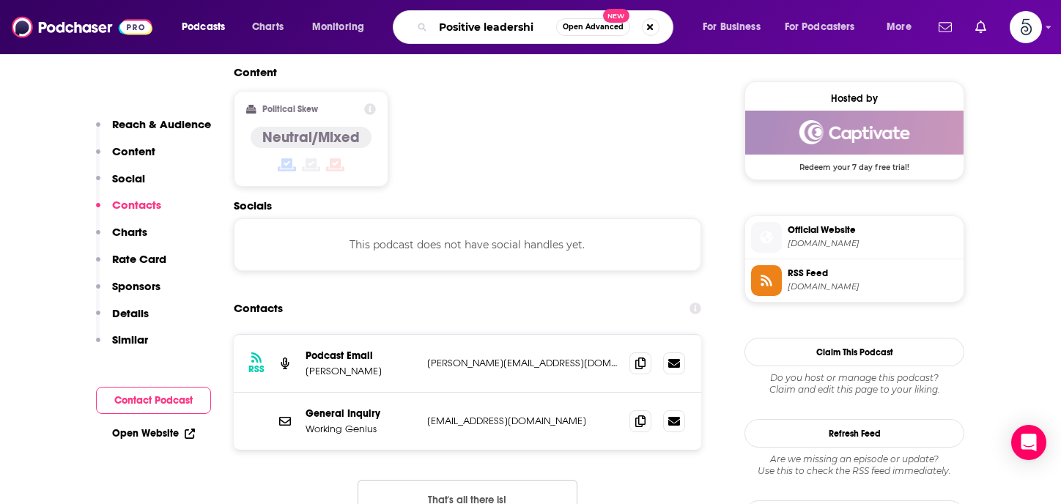
type input "Positive leadership"
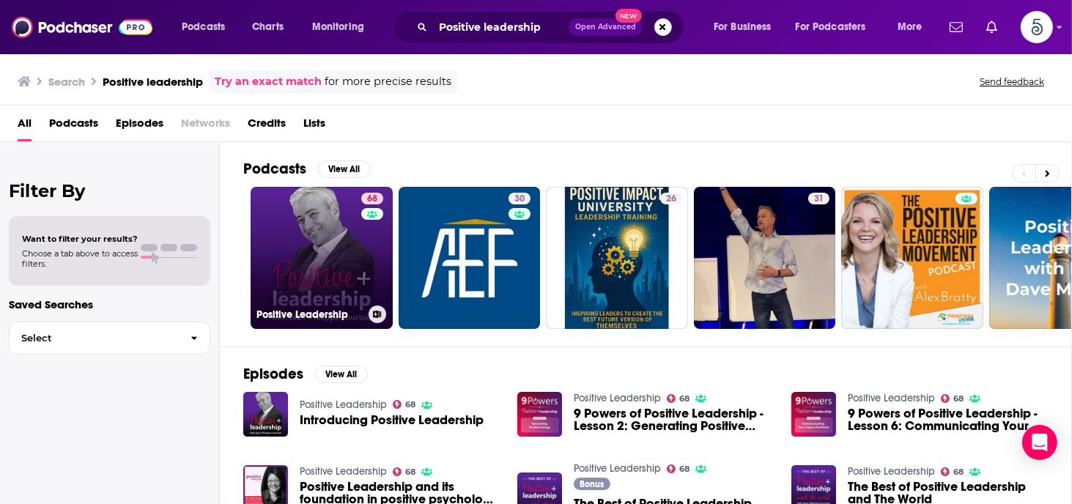
click at [321, 232] on link "68 Positive Leadership" at bounding box center [322, 258] width 142 height 142
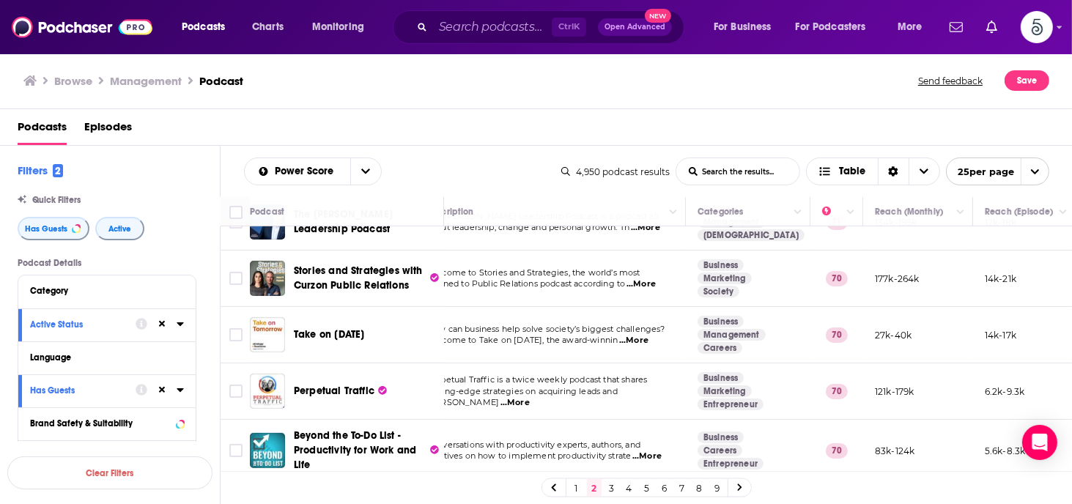
scroll to position [557, 29]
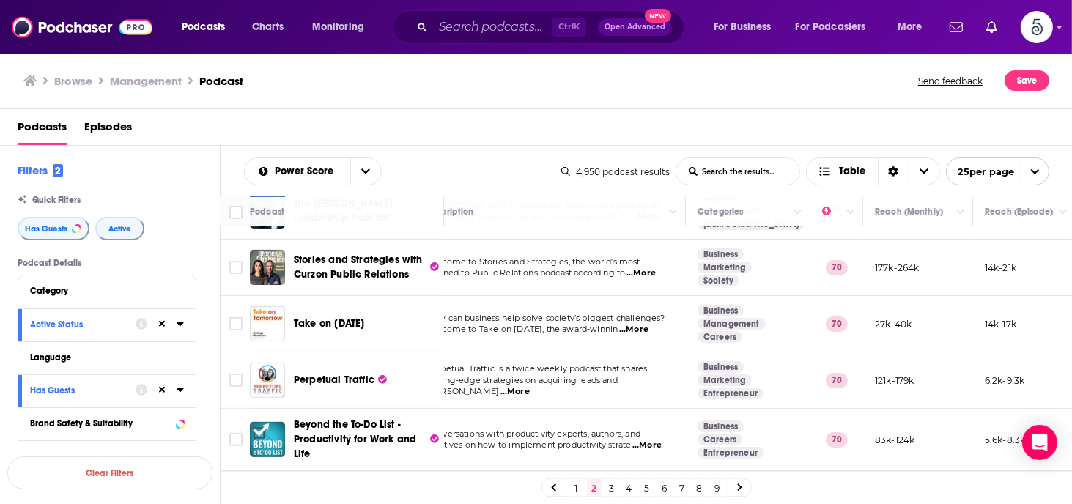
click at [649, 327] on span "...More" at bounding box center [633, 330] width 29 height 12
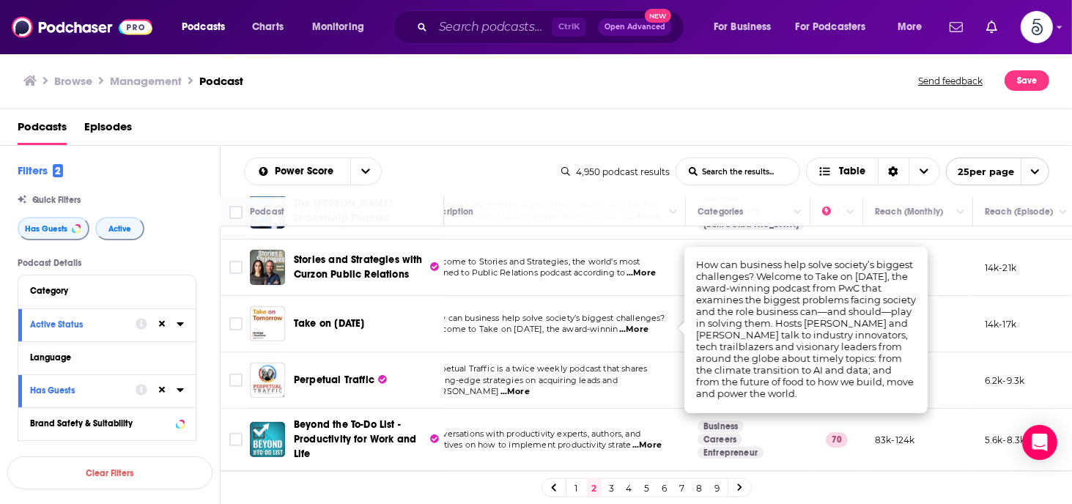
click at [649, 326] on span "...More" at bounding box center [633, 330] width 29 height 12
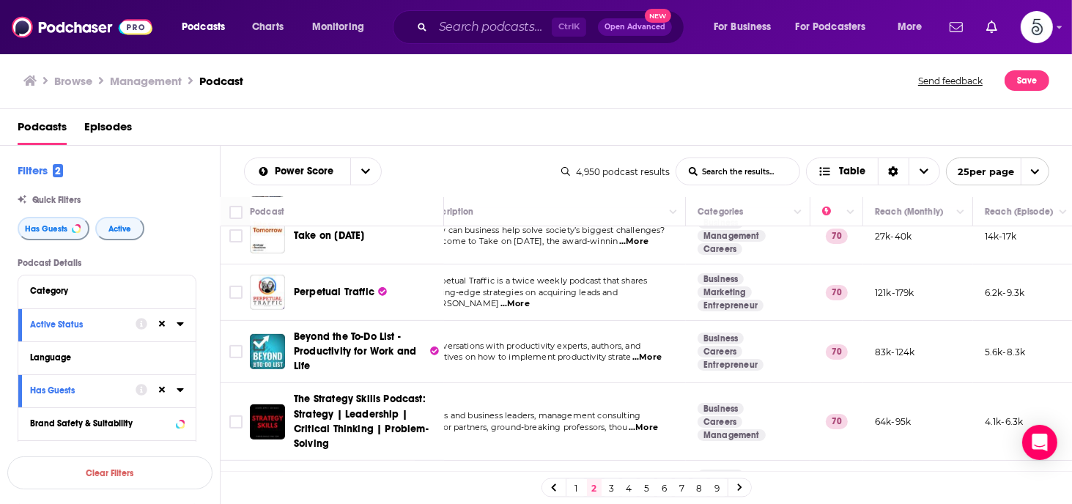
scroll to position [674, 29]
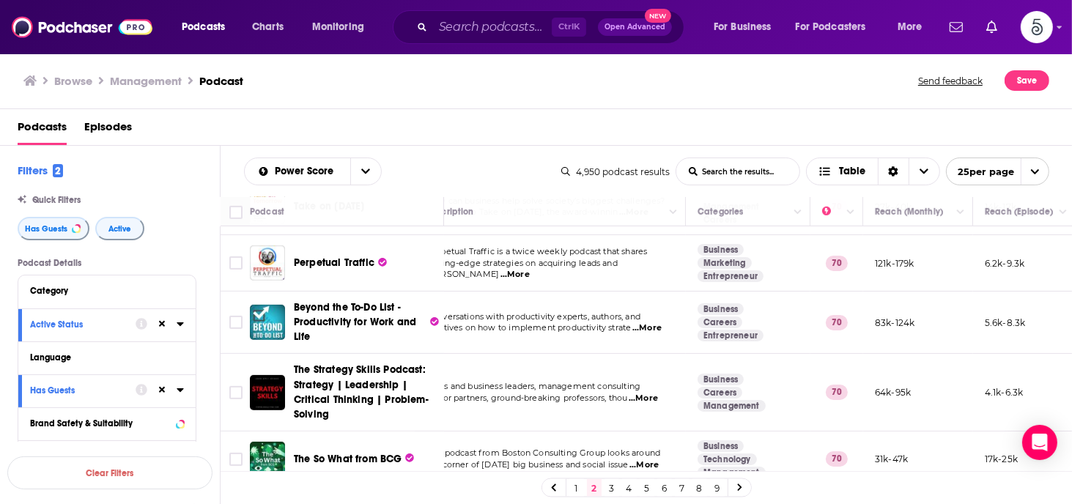
click at [654, 396] on span "...More" at bounding box center [643, 399] width 29 height 12
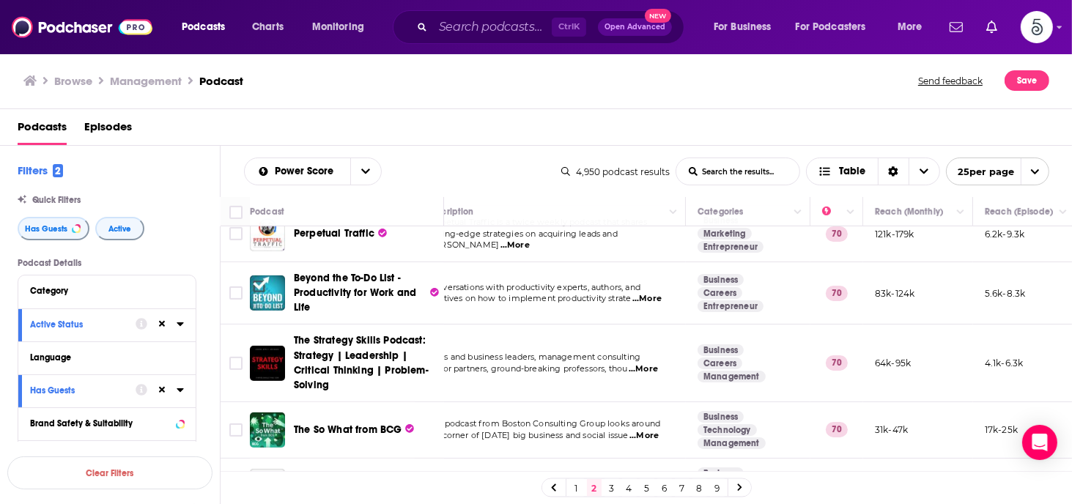
scroll to position [733, 29]
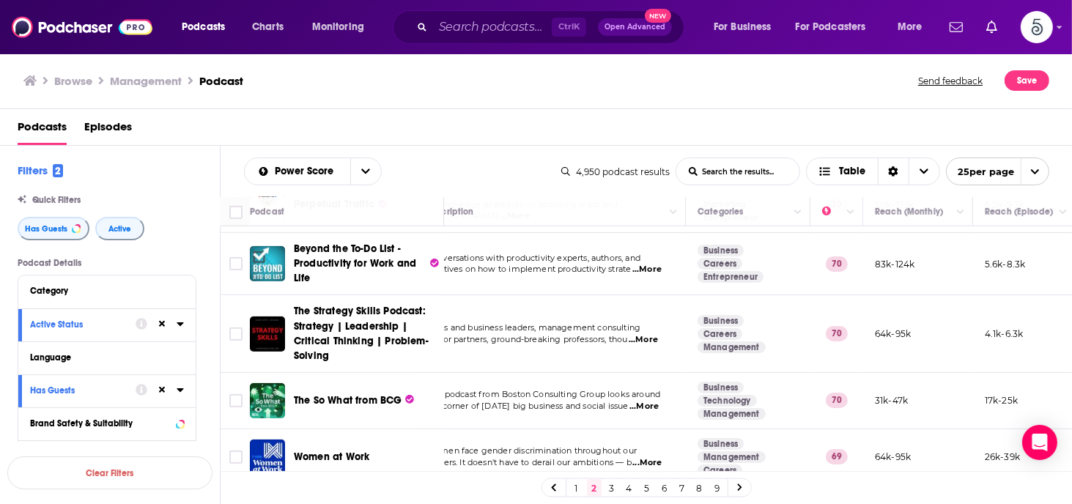
click at [654, 403] on span "...More" at bounding box center [644, 407] width 29 height 12
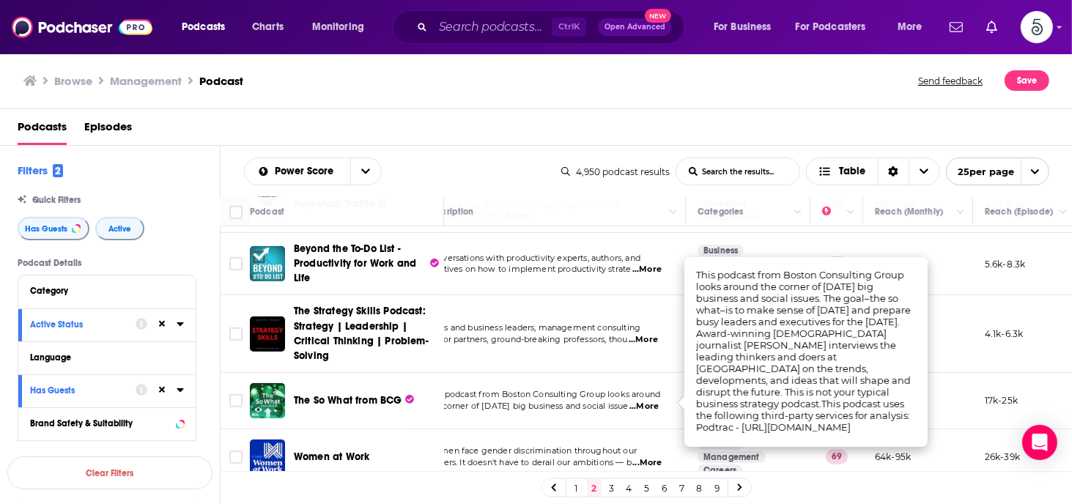
click at [657, 401] on span "...More" at bounding box center [644, 407] width 29 height 12
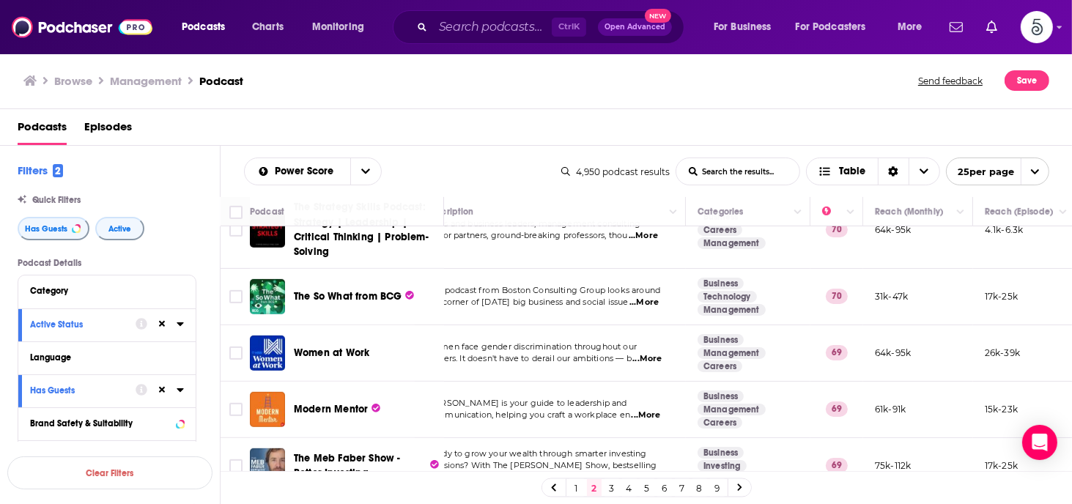
scroll to position [850, 29]
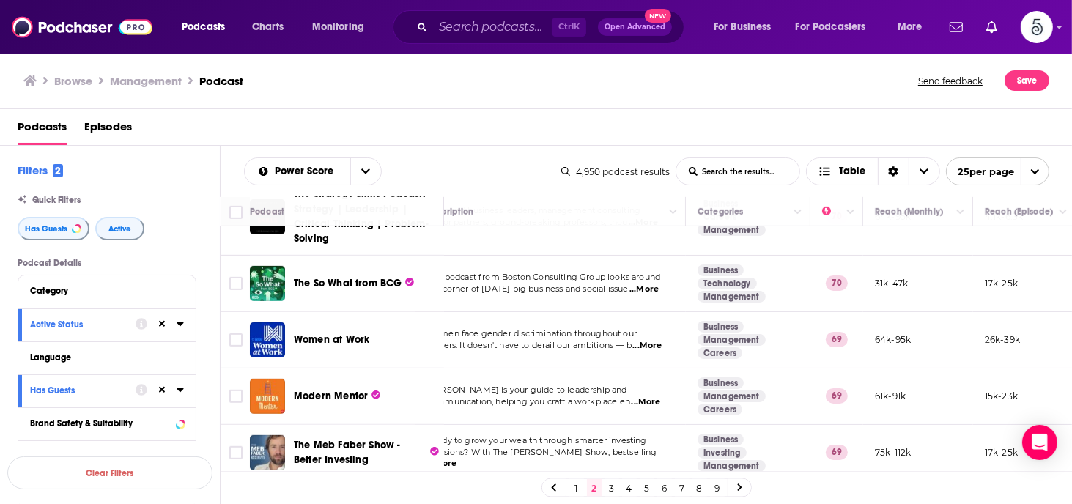
click at [654, 396] on span "...More" at bounding box center [646, 402] width 29 height 12
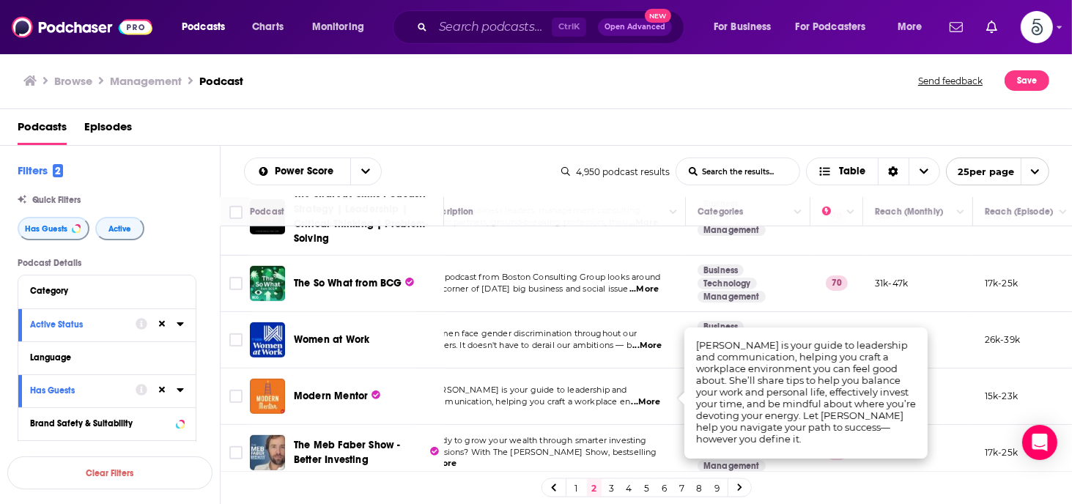
click at [654, 396] on span "...More" at bounding box center [646, 402] width 29 height 12
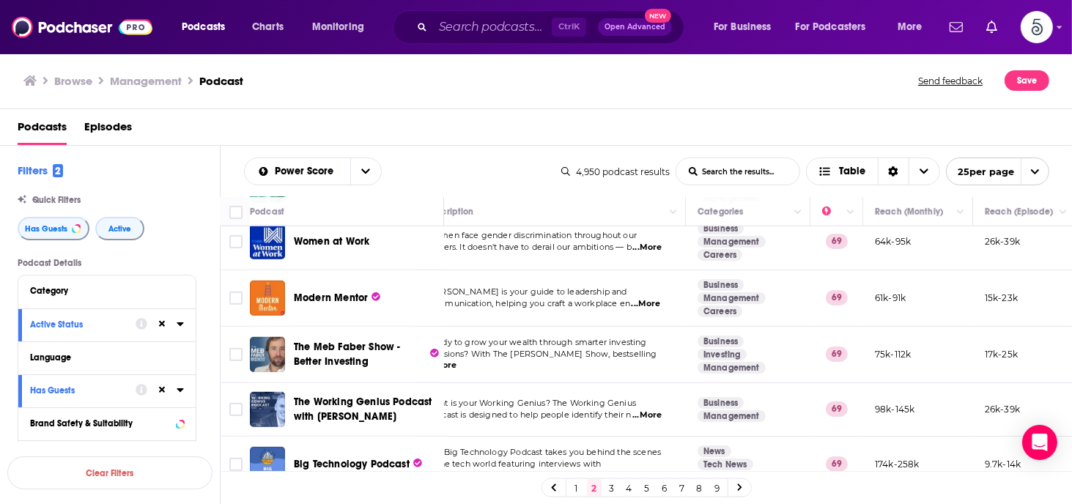
scroll to position [970, 29]
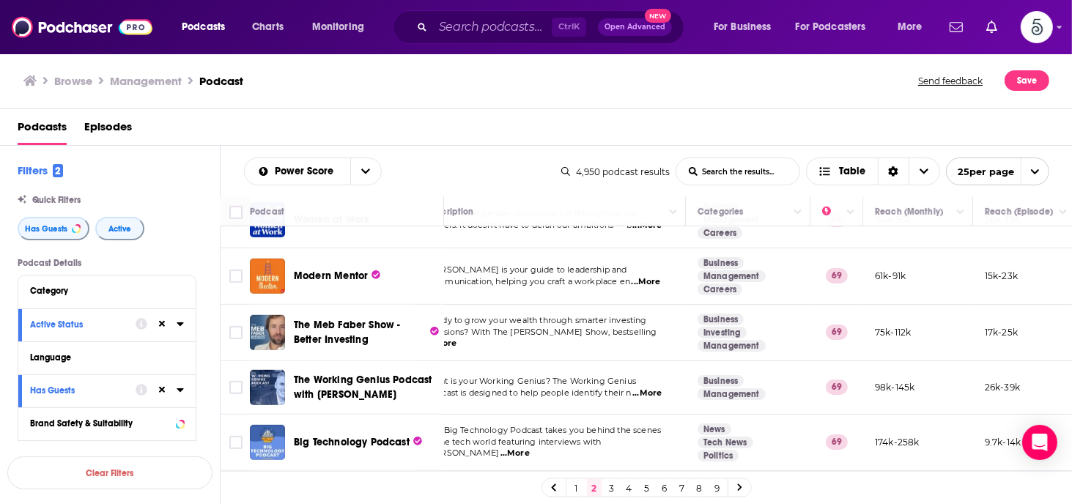
click at [654, 388] on span "...More" at bounding box center [646, 394] width 29 height 12
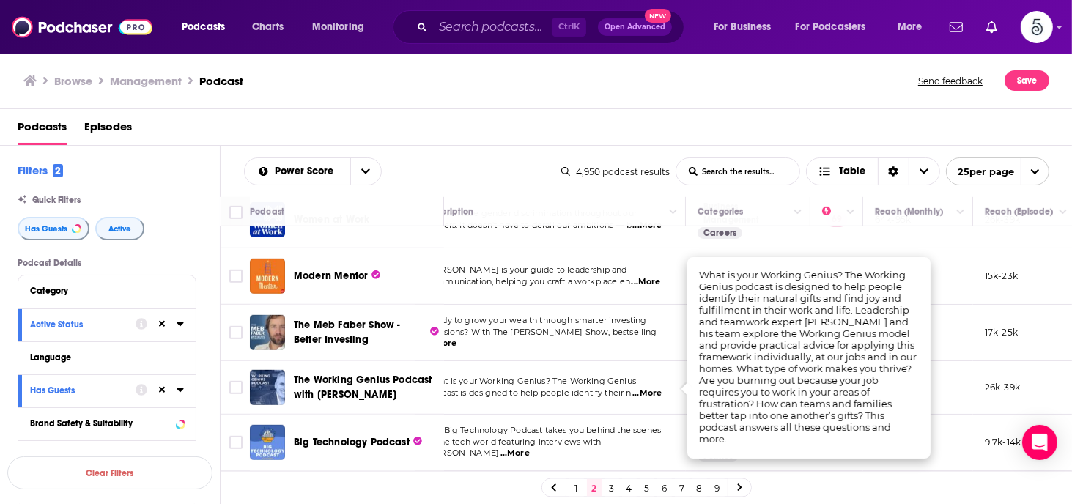
click at [654, 388] on span "...More" at bounding box center [646, 394] width 29 height 12
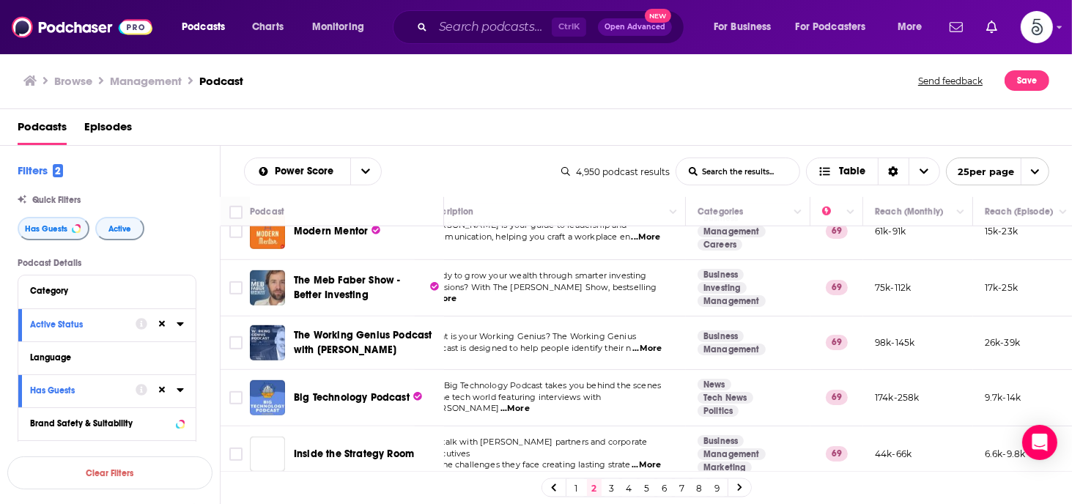
scroll to position [1029, 29]
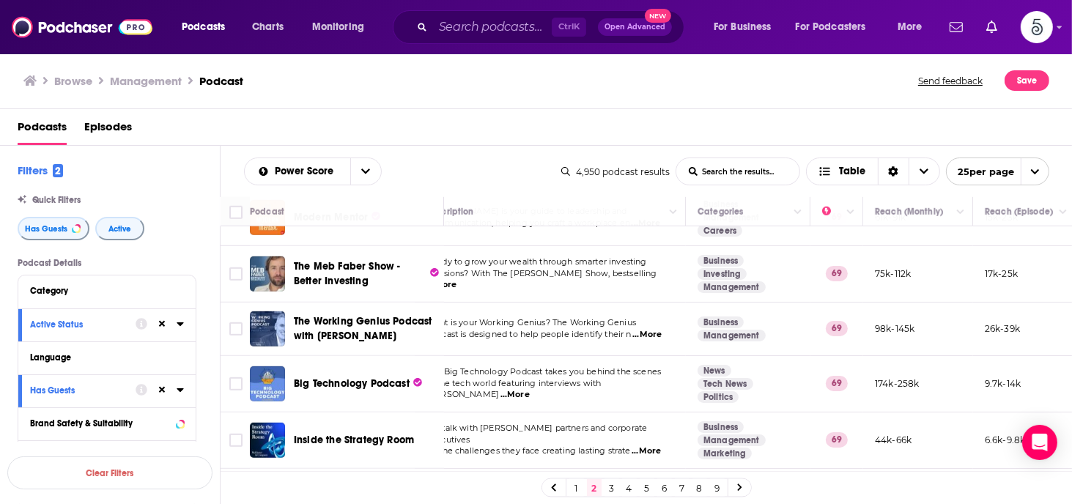
click at [530, 389] on span "...More" at bounding box center [515, 395] width 29 height 12
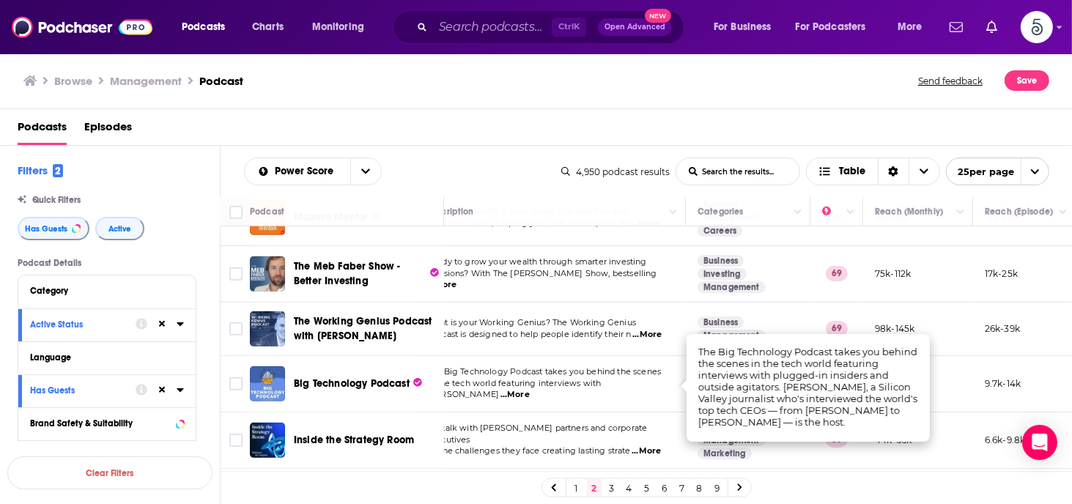
click at [530, 389] on span "...More" at bounding box center [515, 395] width 29 height 12
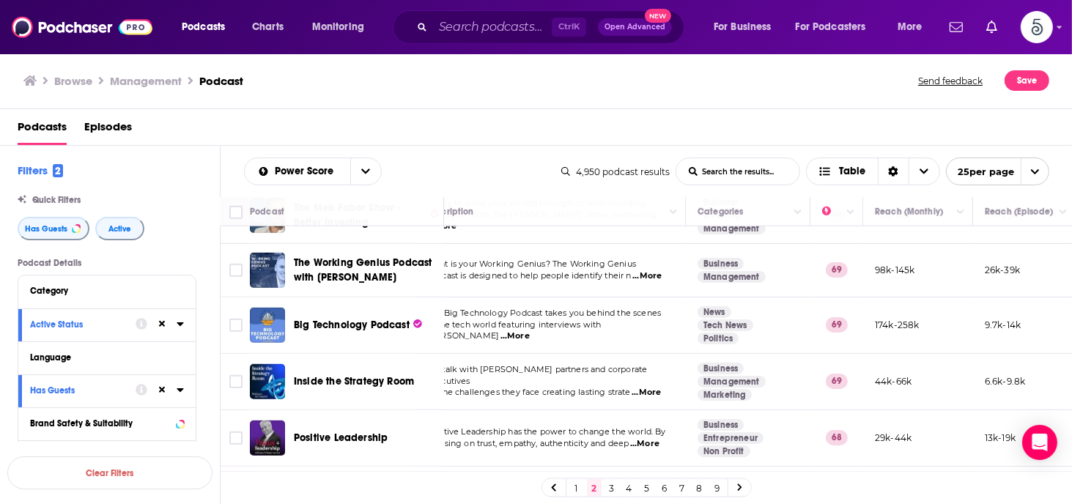
scroll to position [1117, 29]
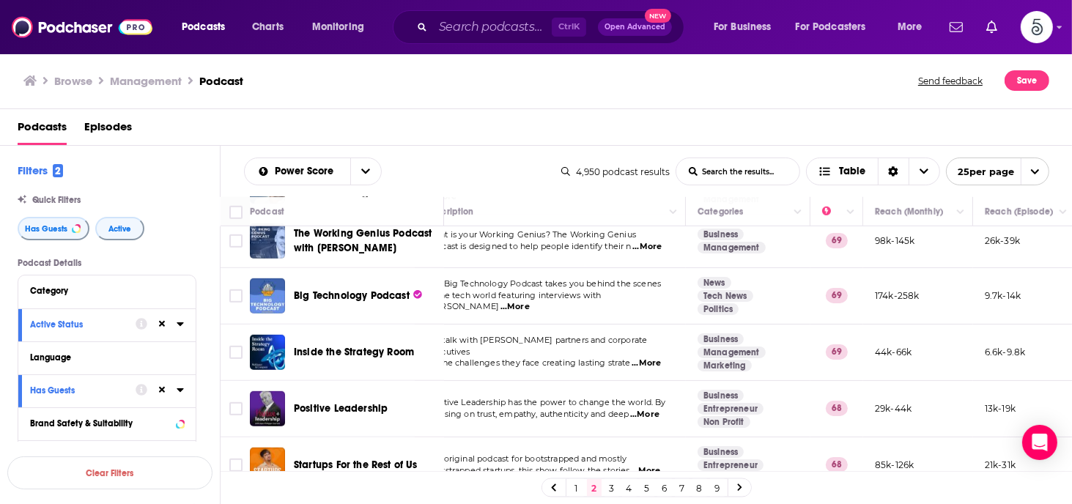
click at [654, 409] on span "...More" at bounding box center [644, 415] width 29 height 12
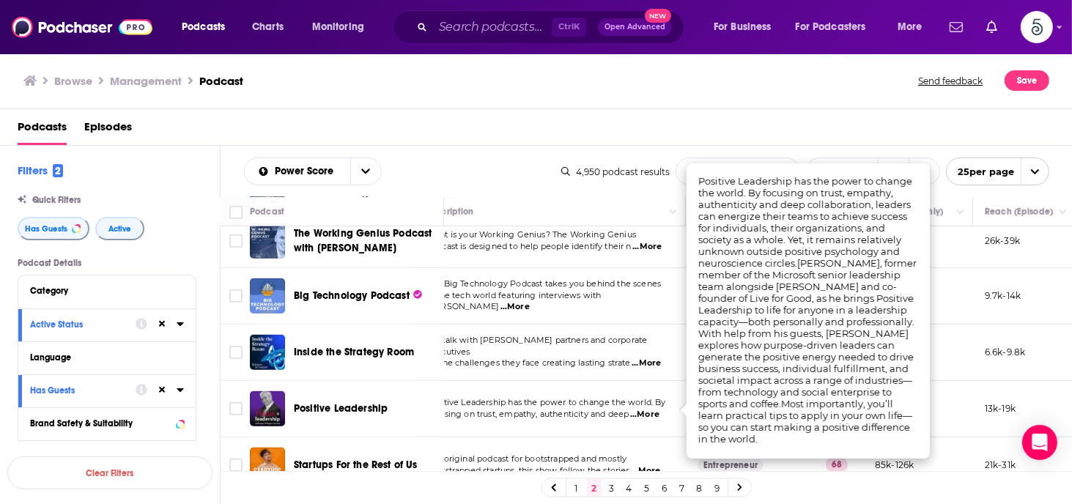
click at [654, 409] on span "...More" at bounding box center [644, 415] width 29 height 12
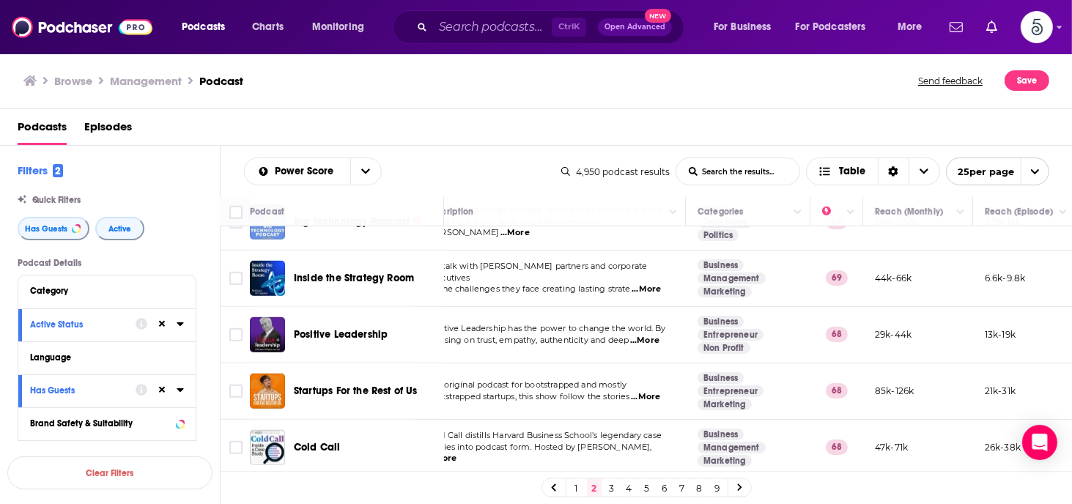
scroll to position [1199, 29]
click at [607, 483] on link "3" at bounding box center [612, 488] width 15 height 18
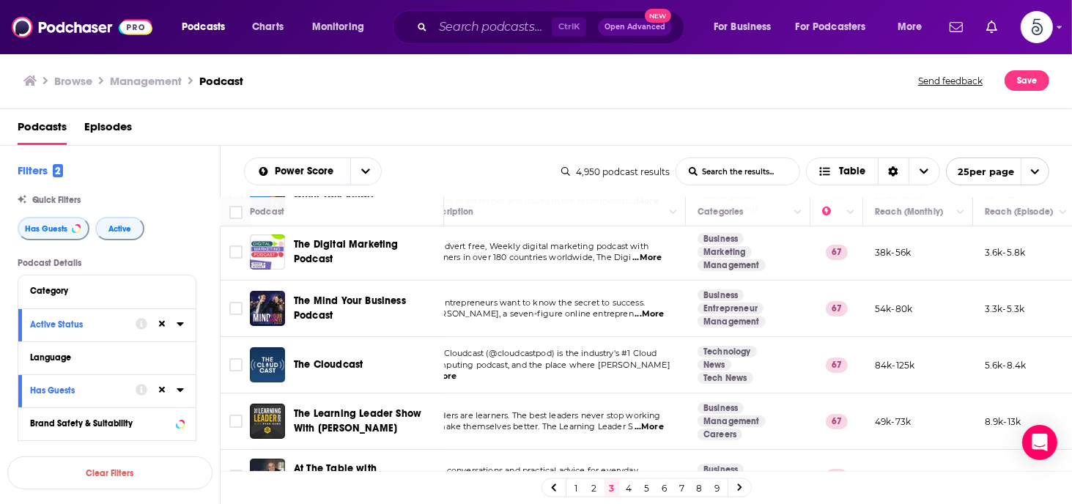
scroll to position [88, 29]
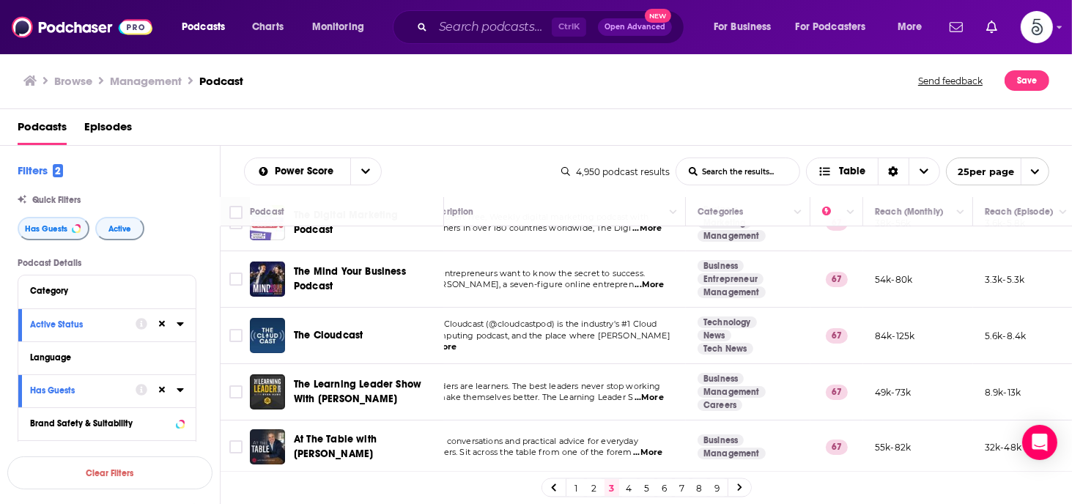
click at [651, 395] on span "...More" at bounding box center [649, 398] width 29 height 12
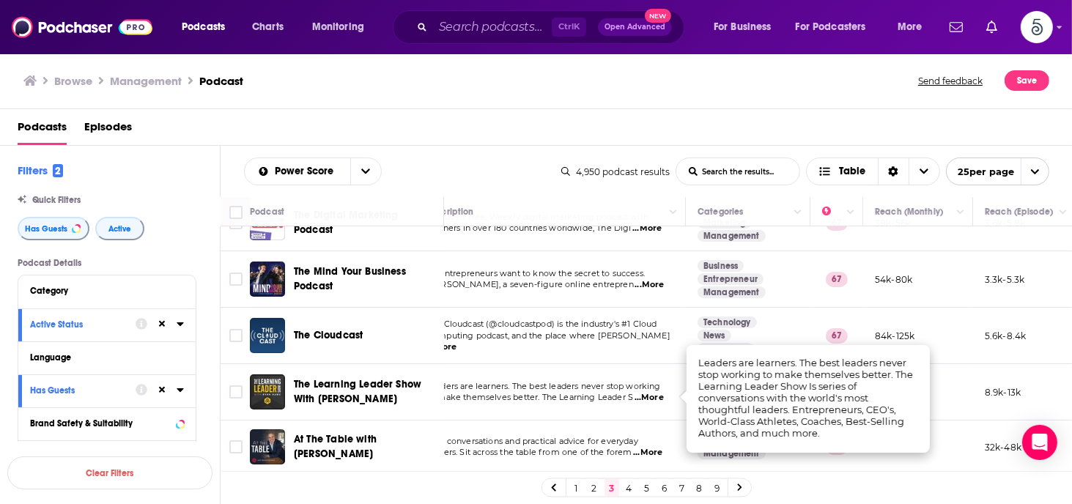
click at [651, 395] on span "...More" at bounding box center [649, 398] width 29 height 12
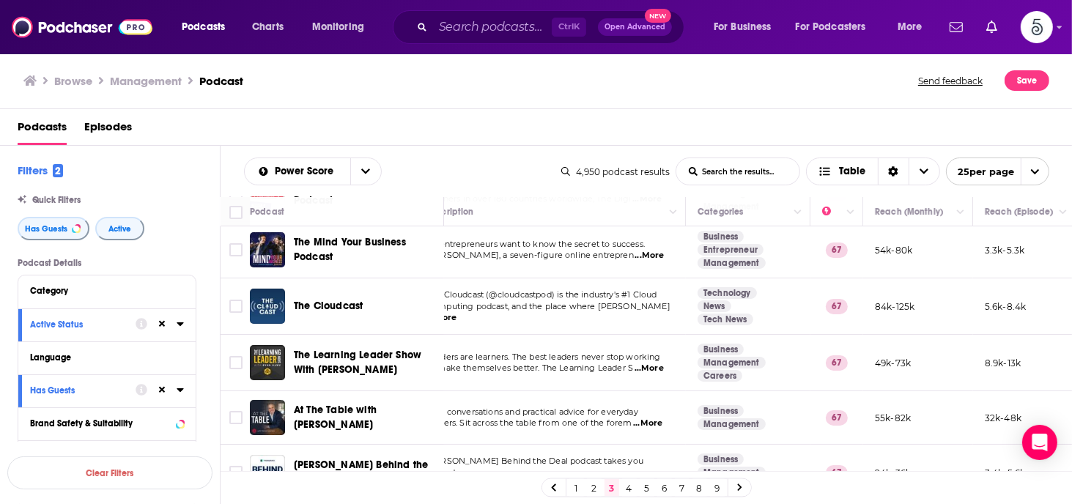
scroll to position [147, 29]
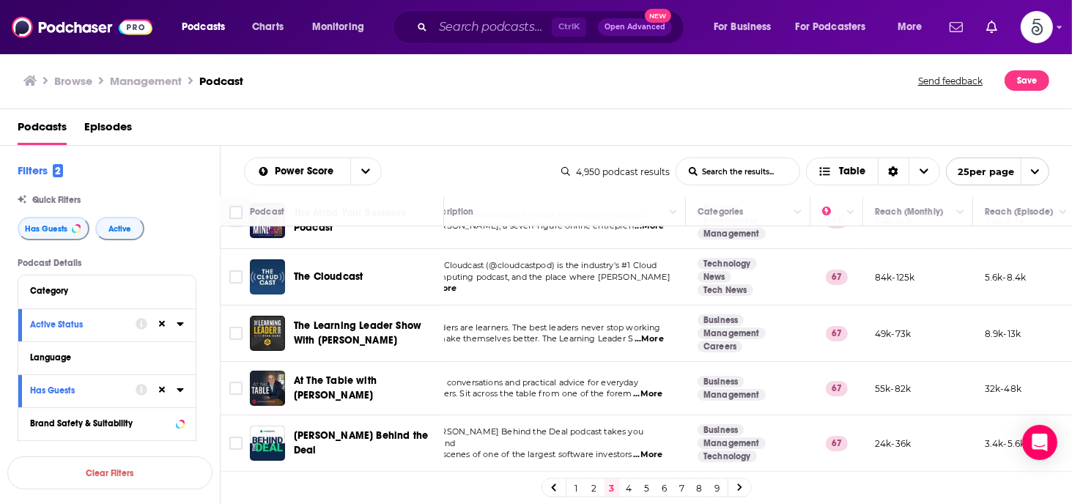
click at [654, 392] on span "...More" at bounding box center [647, 394] width 29 height 12
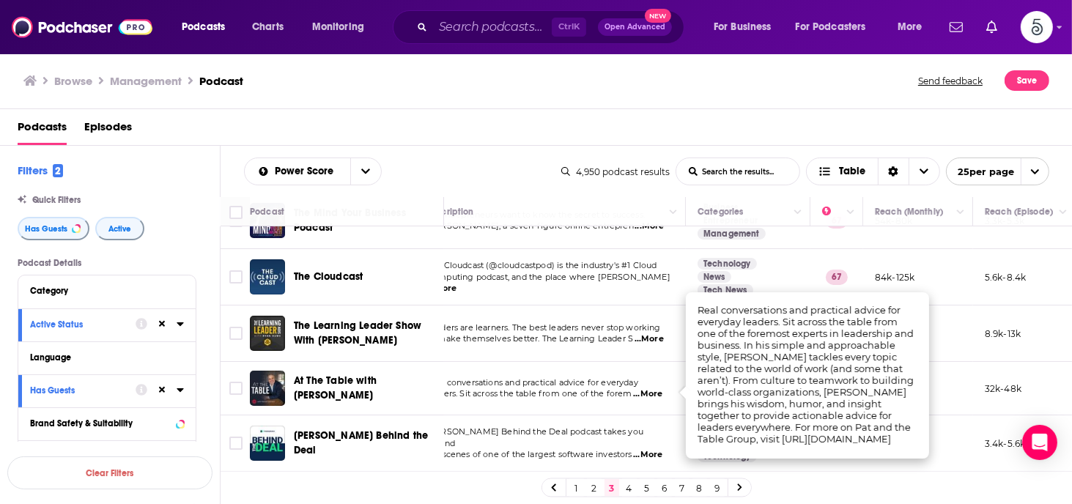
click at [653, 392] on span "...More" at bounding box center [647, 394] width 29 height 12
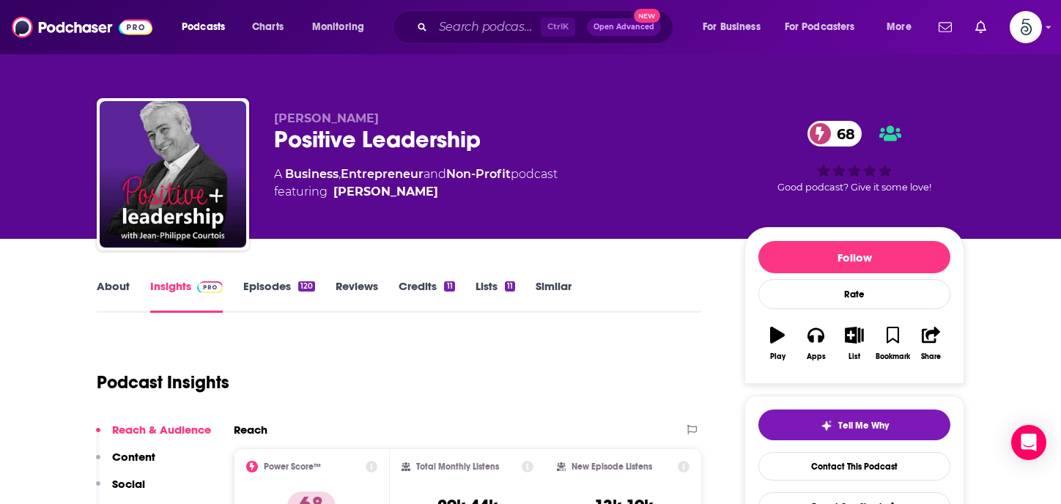
click at [279, 284] on link "Episodes 120" at bounding box center [279, 296] width 72 height 34
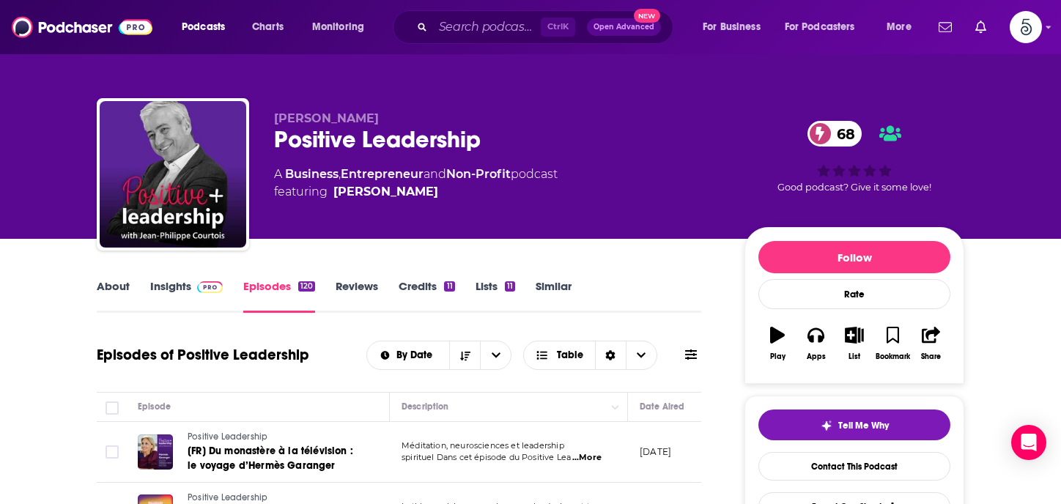
click at [163, 287] on link "Insights" at bounding box center [186, 296] width 73 height 34
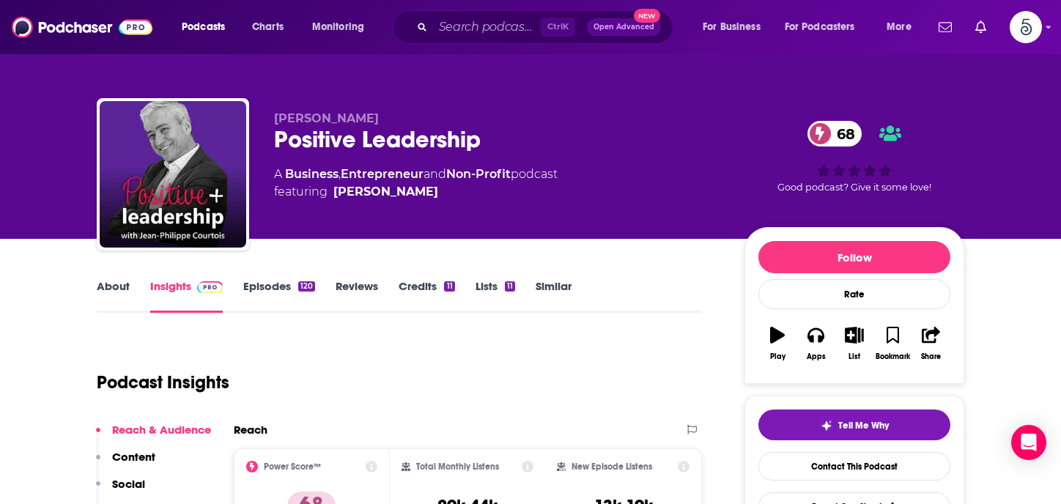
scroll to position [213, 0]
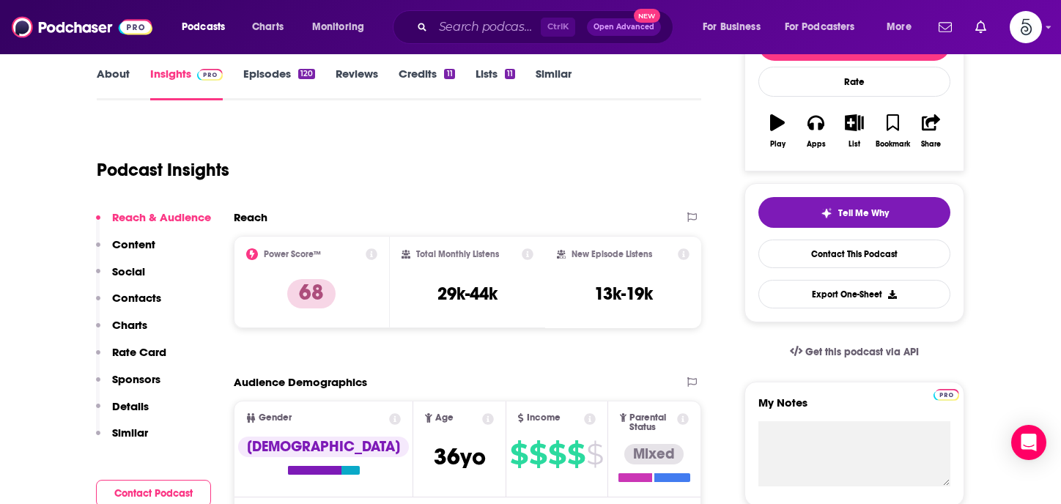
click at [119, 296] on p "Contacts" at bounding box center [136, 298] width 49 height 14
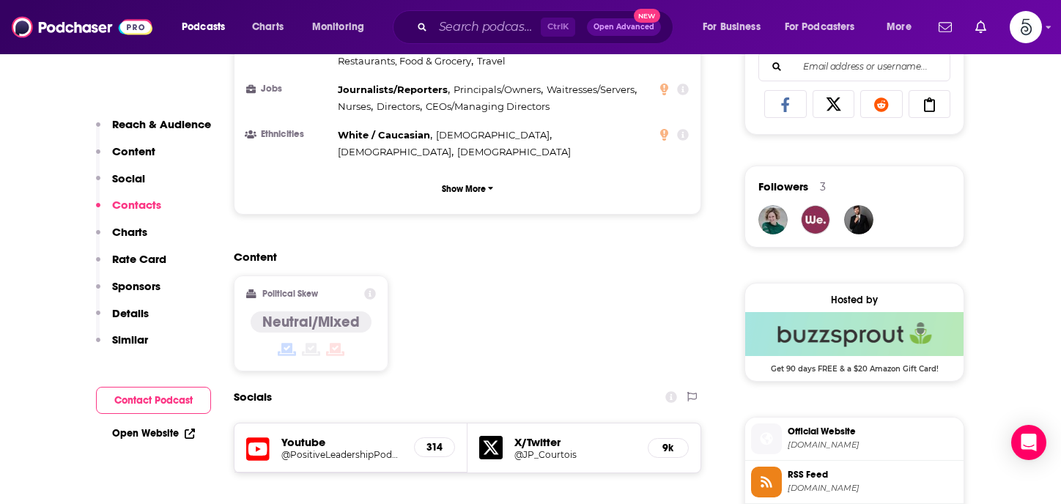
scroll to position [0, 0]
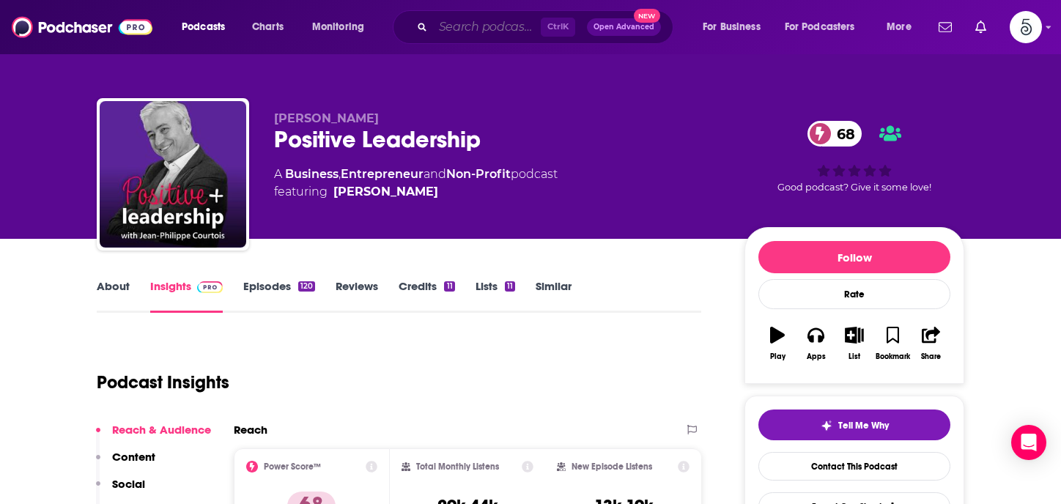
click at [486, 30] on input "Search podcasts, credits, & more..." at bounding box center [487, 26] width 108 height 23
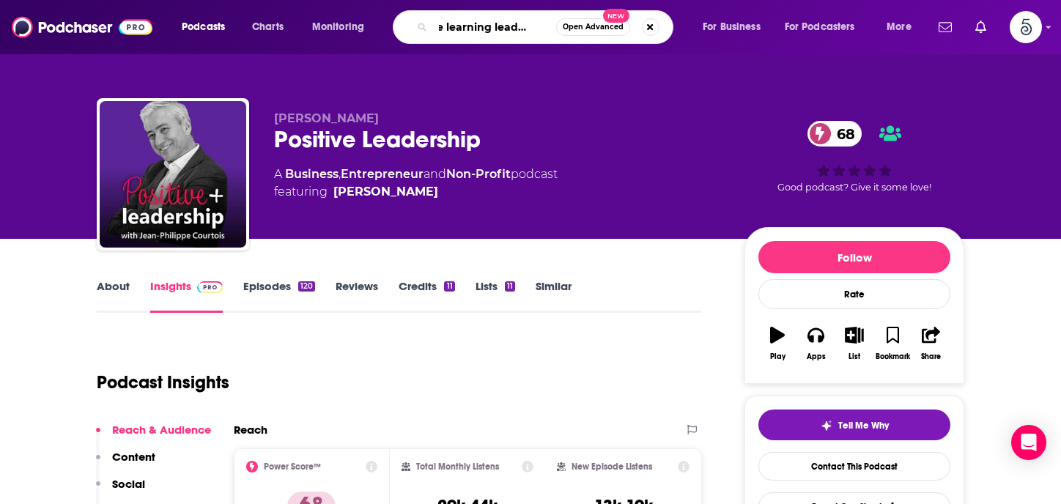
type input "Thie learning leader show"
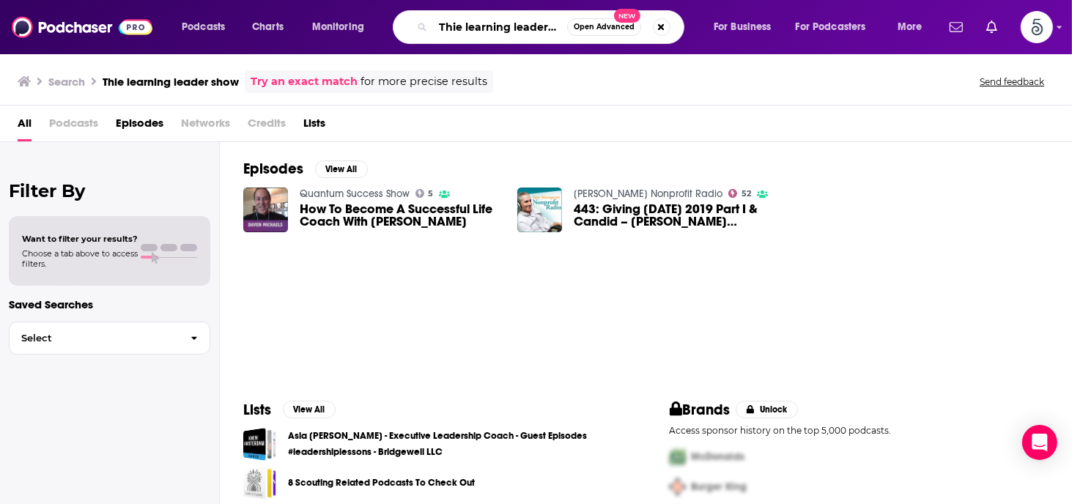
click at [525, 29] on input "Thie learning leader show" at bounding box center [500, 26] width 134 height 23
click at [460, 26] on input "Thie learning leader show" at bounding box center [500, 26] width 134 height 23
type input "The learning leader show"
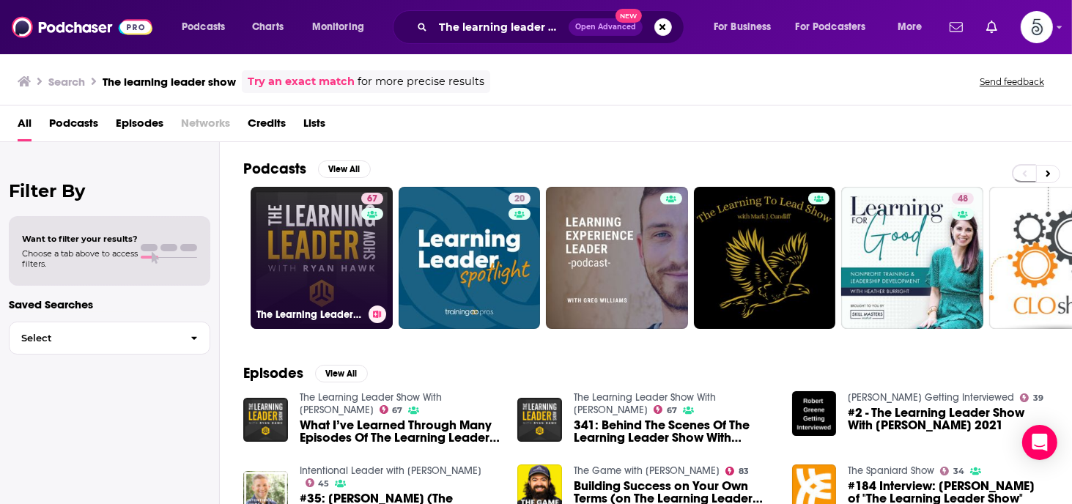
click at [331, 240] on link "67 The Learning Leader Show With Ryan Hawk" at bounding box center [322, 258] width 142 height 142
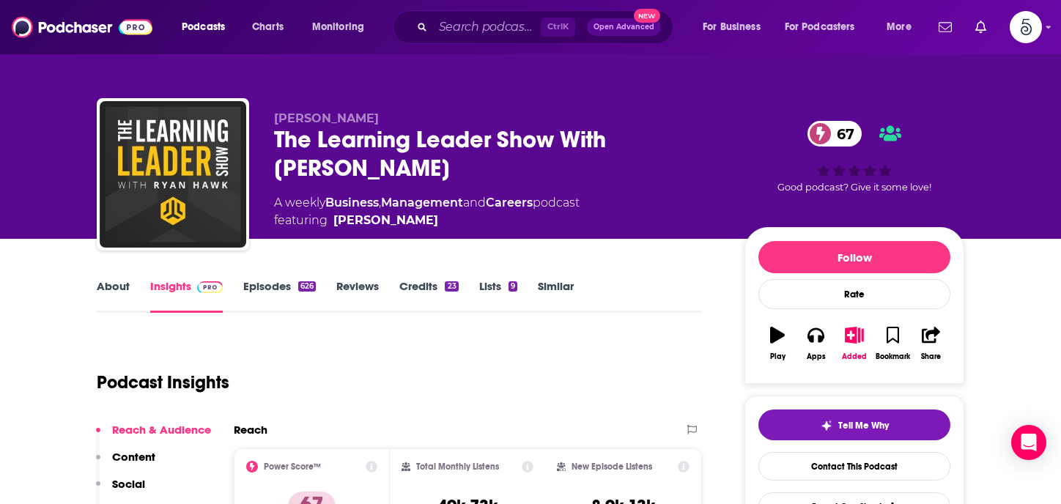
click at [273, 287] on link "Episodes 626" at bounding box center [279, 296] width 73 height 34
